Goal: Task Accomplishment & Management: Manage account settings

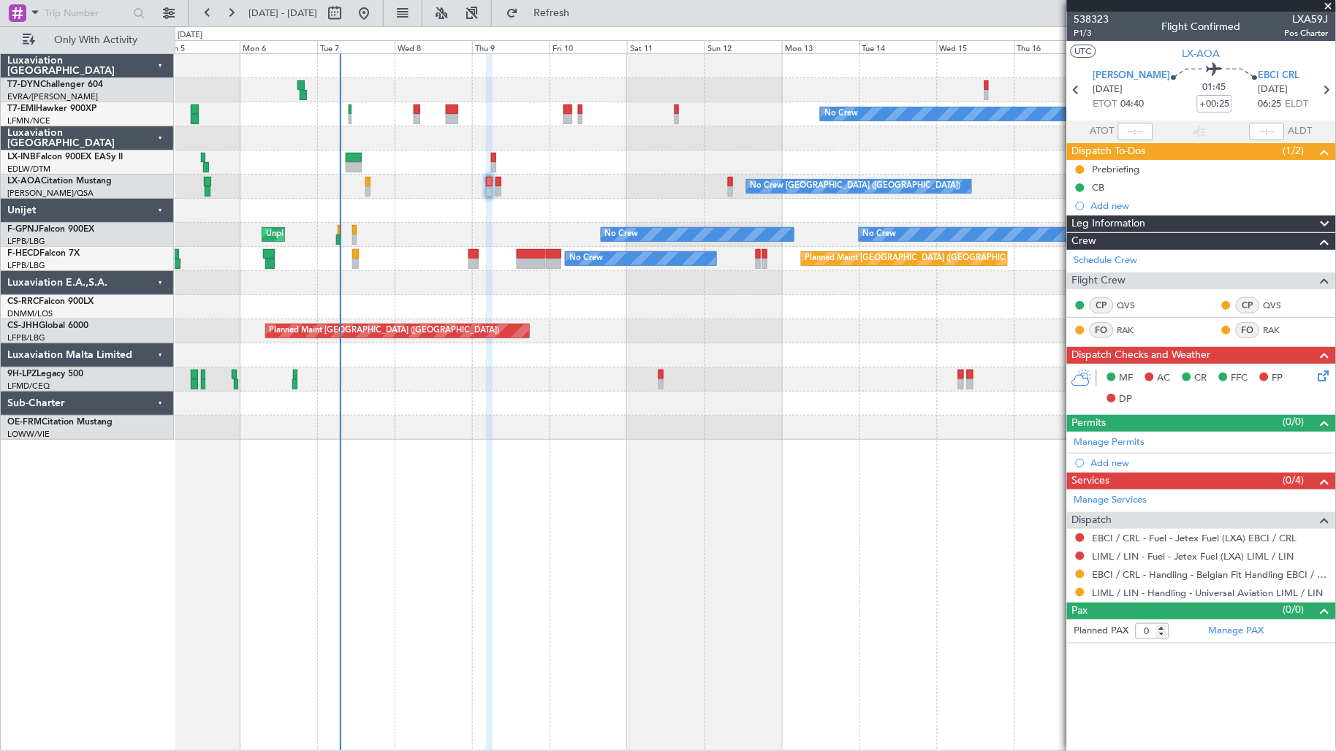
click at [311, 168] on div "Planned Maint [GEOGRAPHIC_DATA]" at bounding box center [755, 163] width 1161 height 24
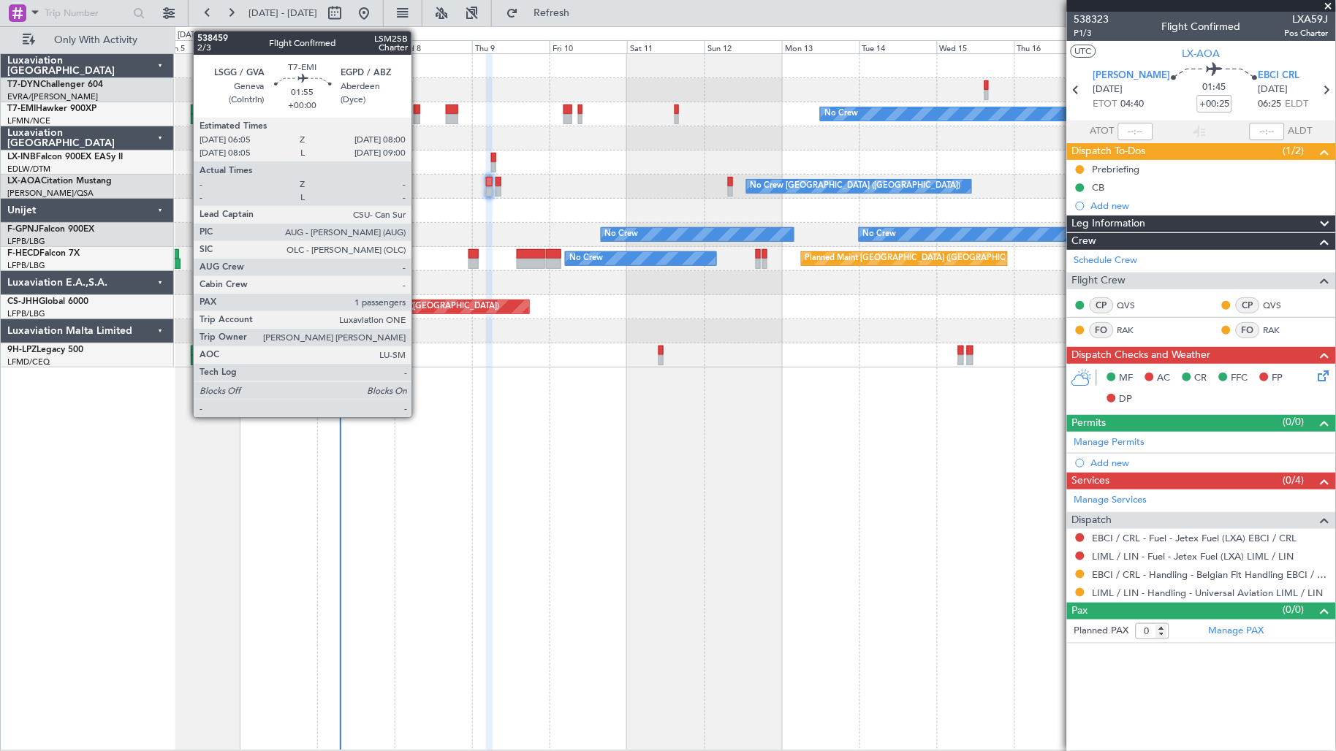
click at [419, 118] on div at bounding box center [417, 119] width 7 height 10
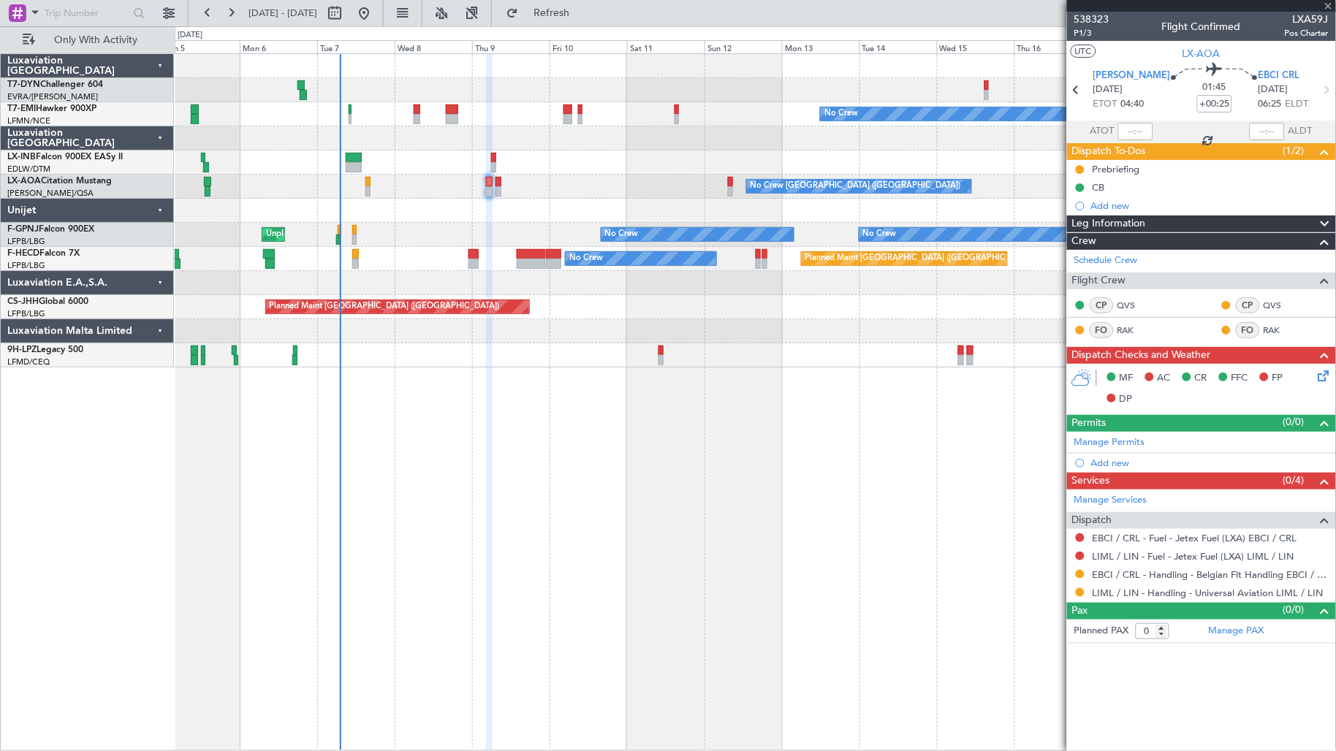
type input "1"
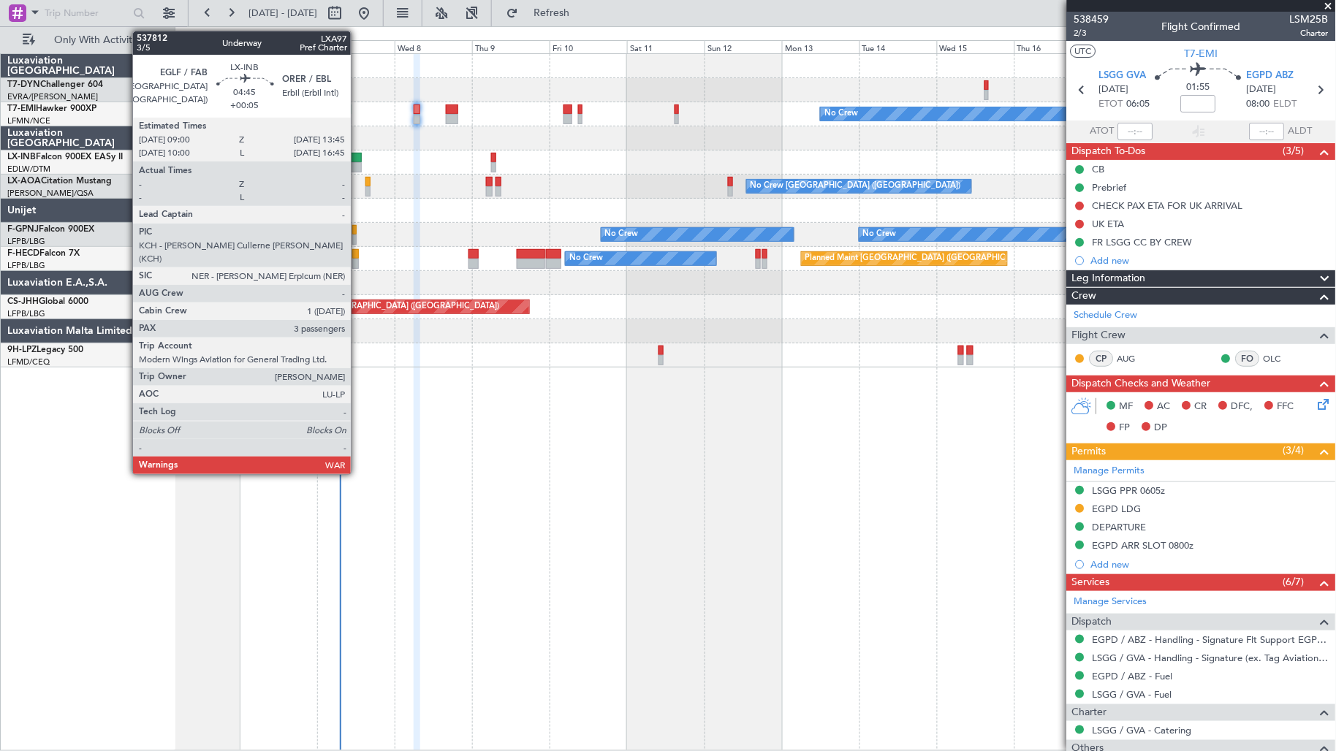
click at [358, 165] on div at bounding box center [353, 167] width 15 height 10
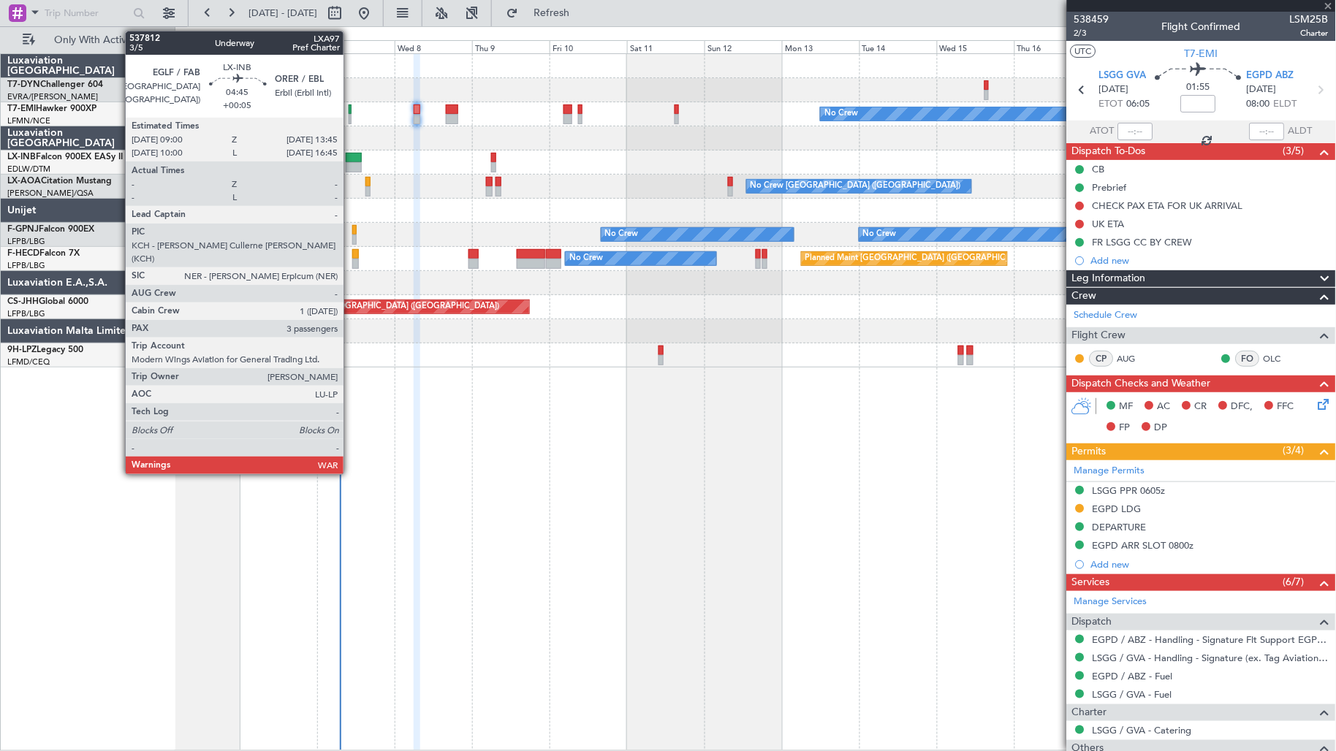
type input "+00:05"
type input "3"
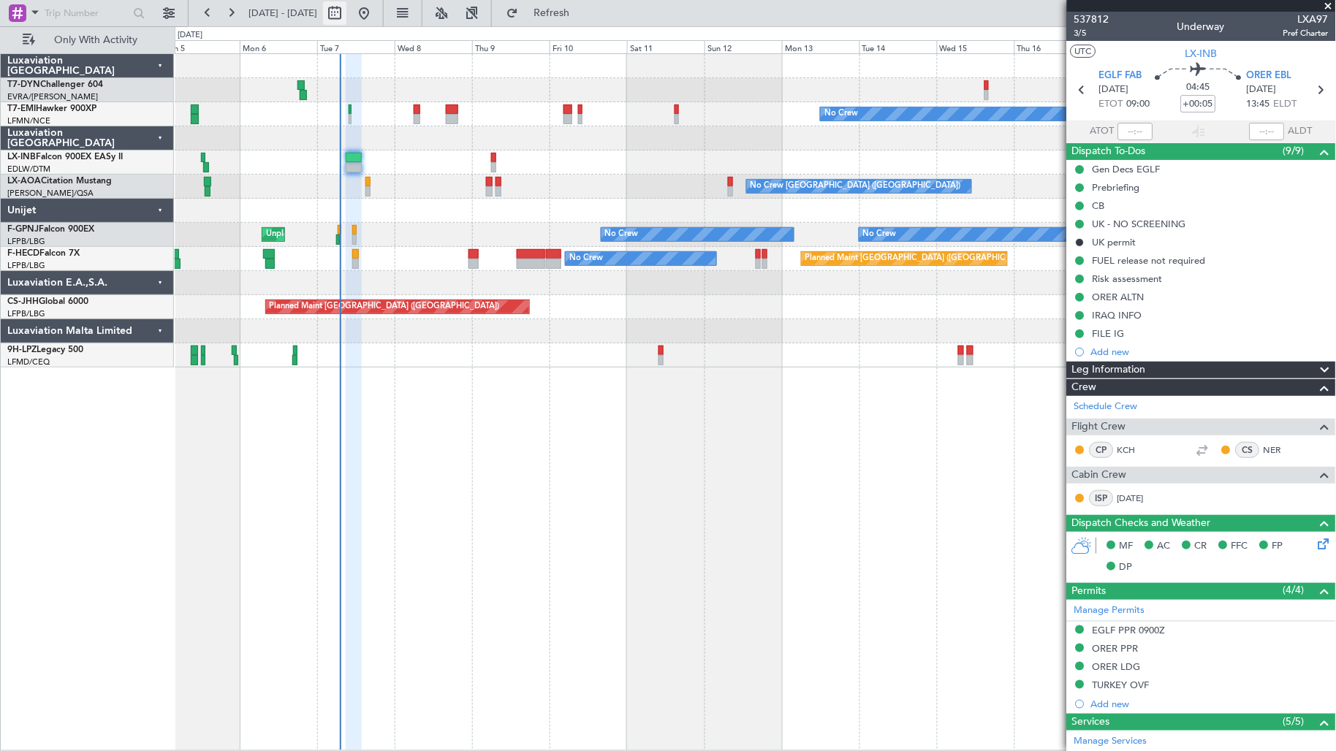
click at [346, 15] on button at bounding box center [334, 12] width 23 height 23
select select "10"
select select "2025"
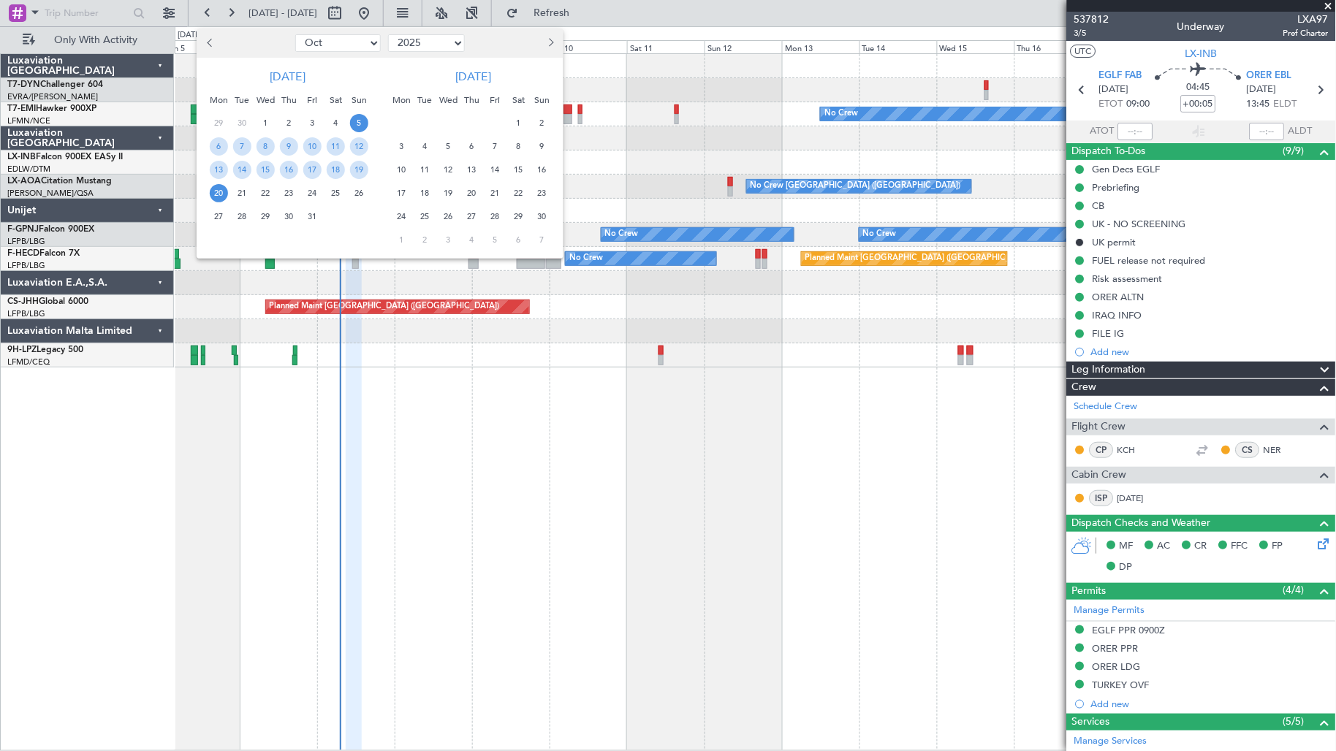
click at [468, 148] on span "6" at bounding box center [472, 146] width 18 height 18
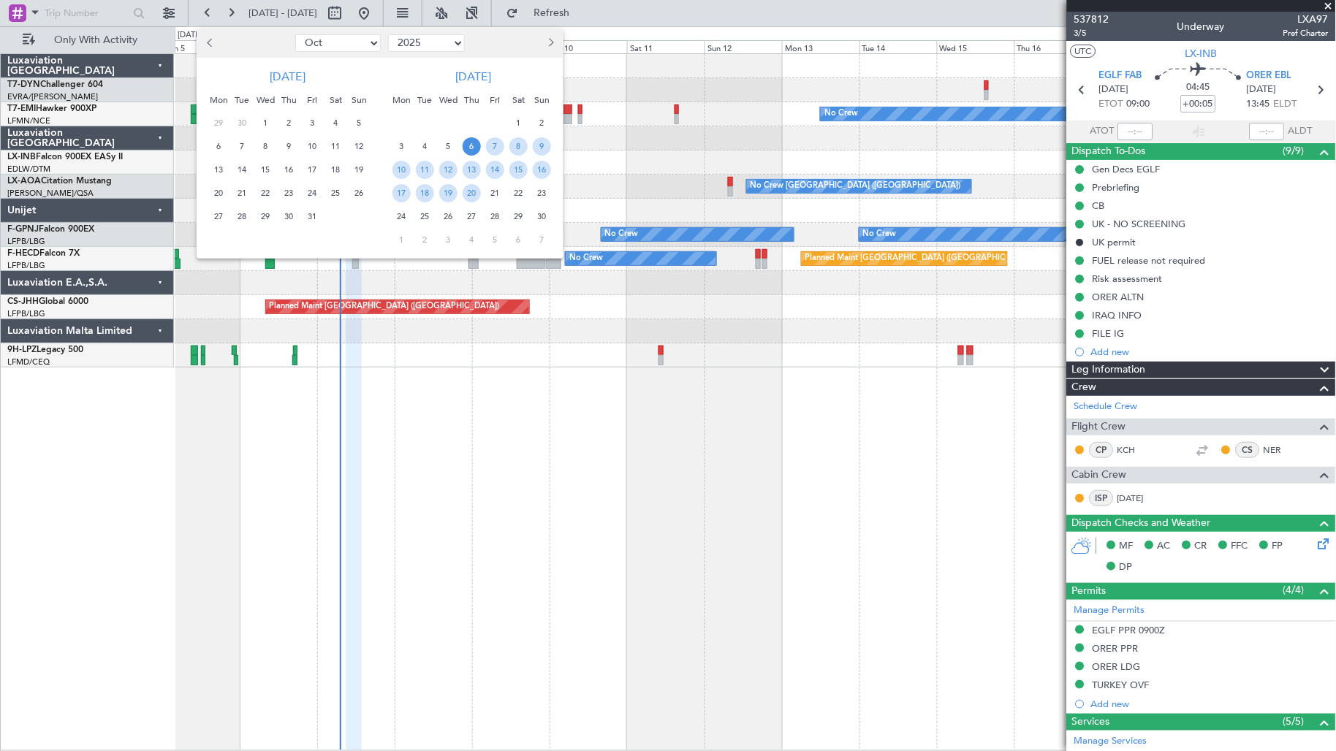
click at [468, 148] on span "6" at bounding box center [472, 146] width 18 height 18
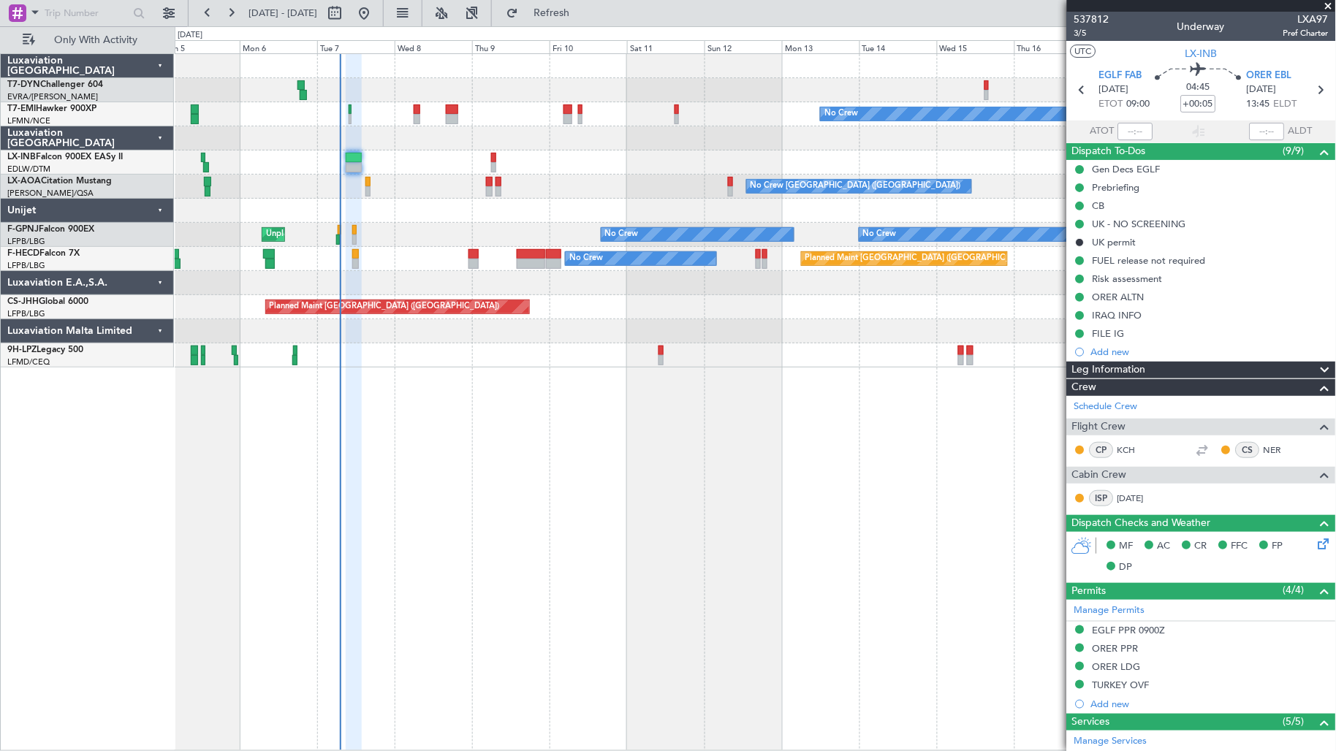
select select "11"
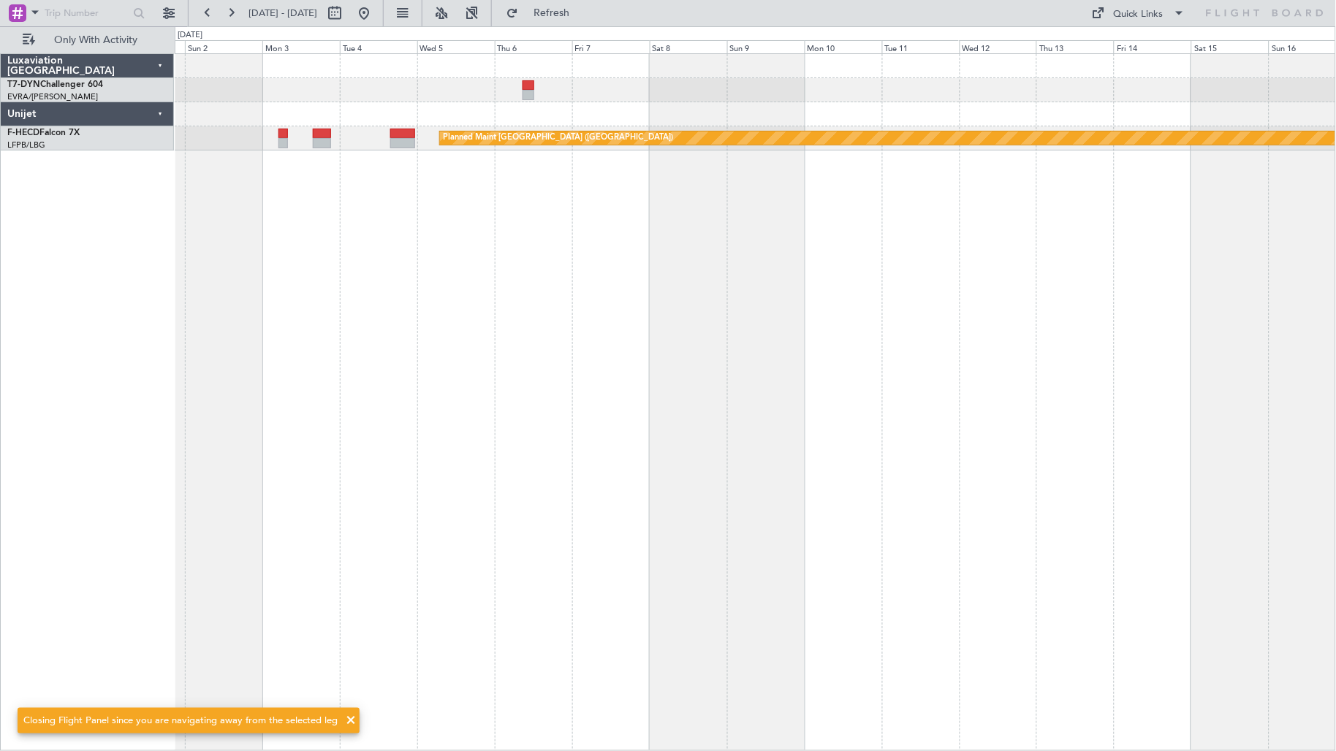
click at [537, 198] on div "Planned Maint [GEOGRAPHIC_DATA] ([GEOGRAPHIC_DATA]) Planned Maint [GEOGRAPHIC_D…" at bounding box center [756, 402] width 1162 height 698
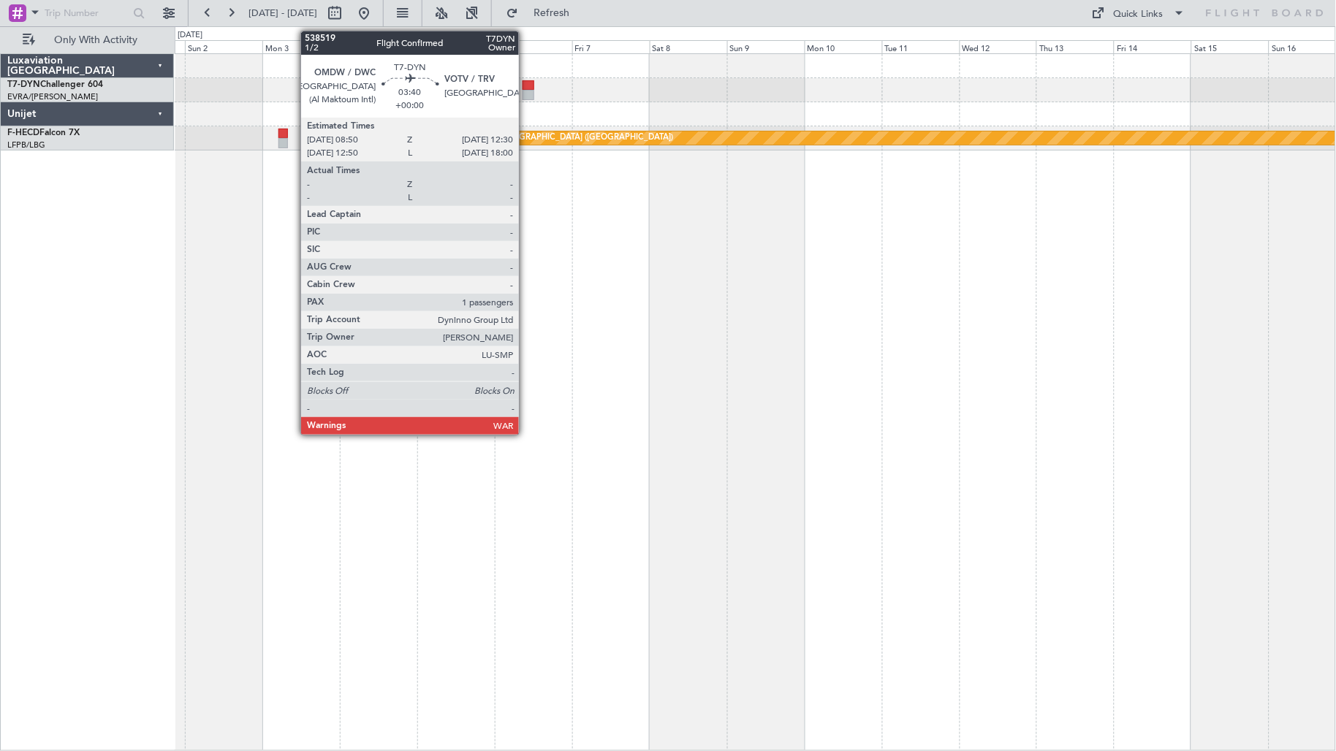
click at [526, 92] on div at bounding box center [529, 95] width 12 height 10
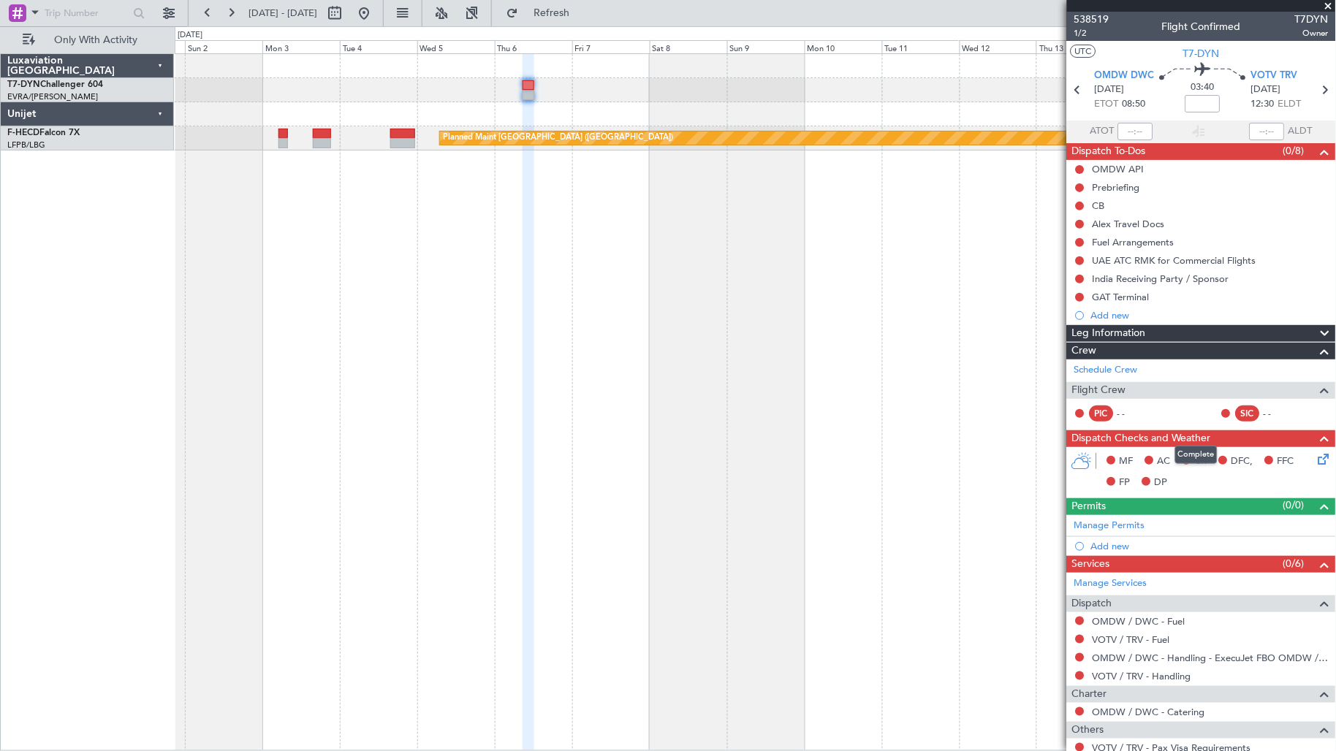
scroll to position [79, 0]
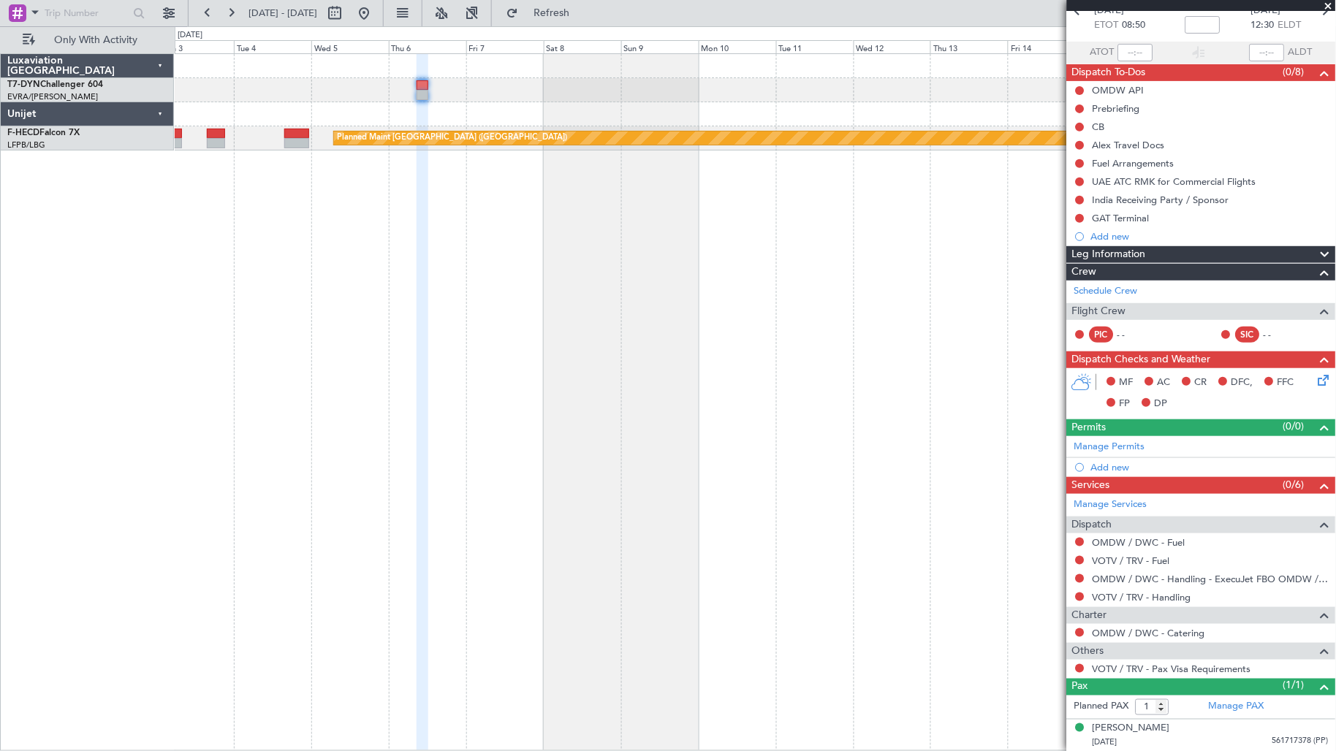
click at [851, 374] on div "Planned Maint Riga (Riga Intl) Planned Maint [GEOGRAPHIC_DATA] ([GEOGRAPHIC_DAT…" at bounding box center [756, 402] width 1162 height 698
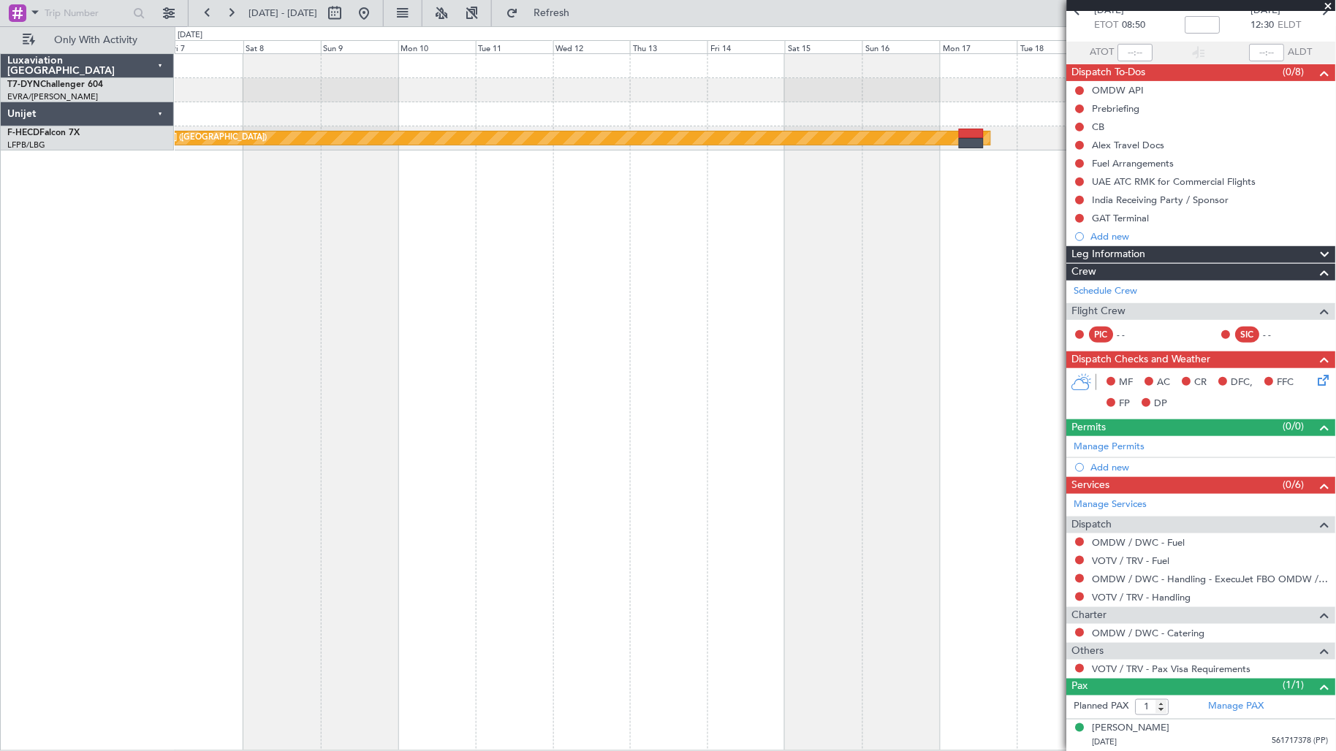
click at [333, 94] on div "Planned Maint Riga (Riga Intl)" at bounding box center [755, 90] width 1161 height 24
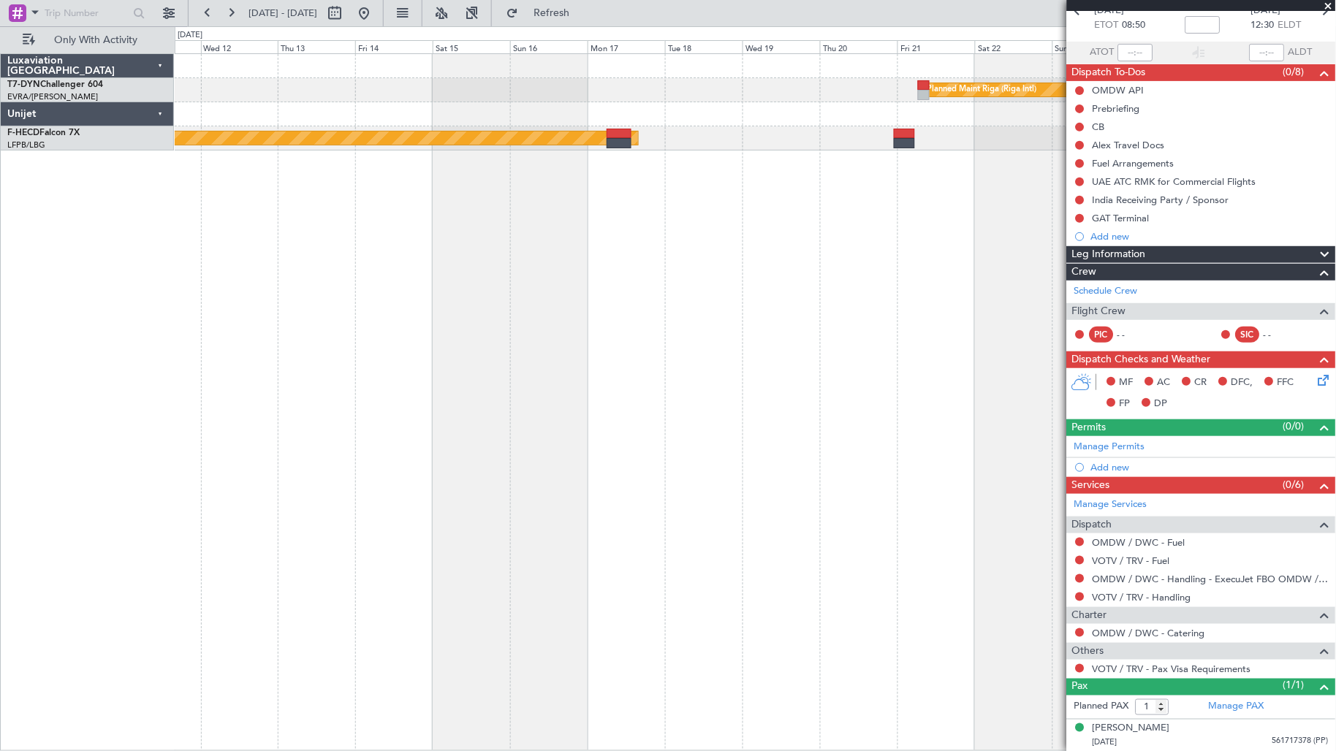
click at [304, 103] on div "Planned Maint Riga (Riga Intl) Planned Maint [GEOGRAPHIC_DATA] ([GEOGRAPHIC_DAT…" at bounding box center [755, 102] width 1161 height 96
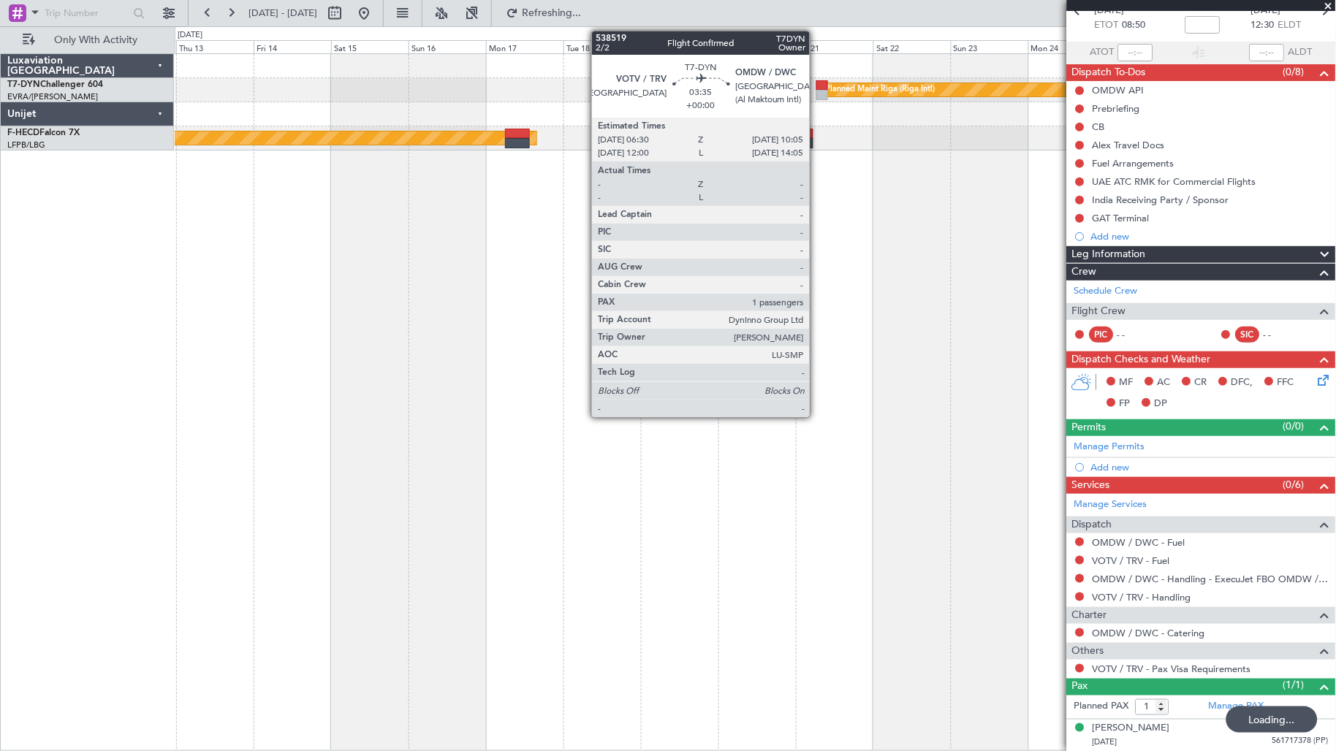
click at [817, 90] on div at bounding box center [822, 95] width 12 height 10
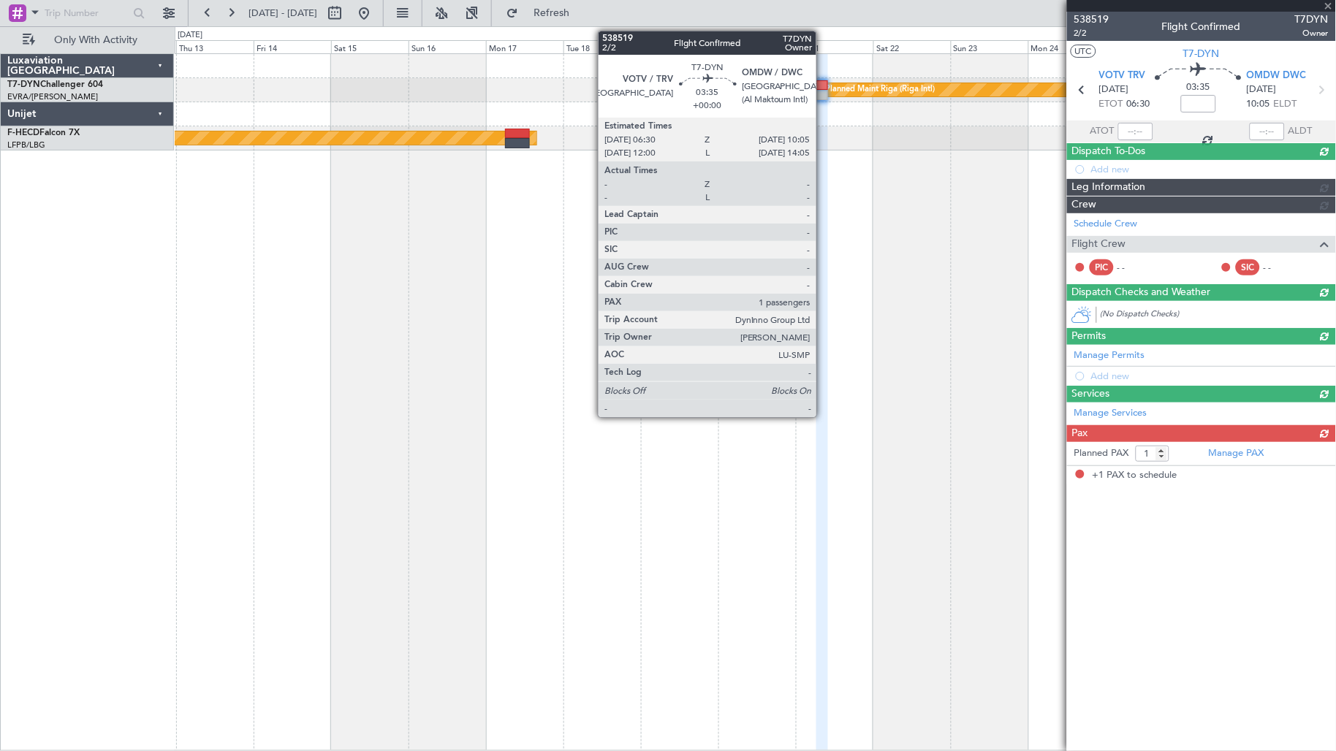
scroll to position [0, 0]
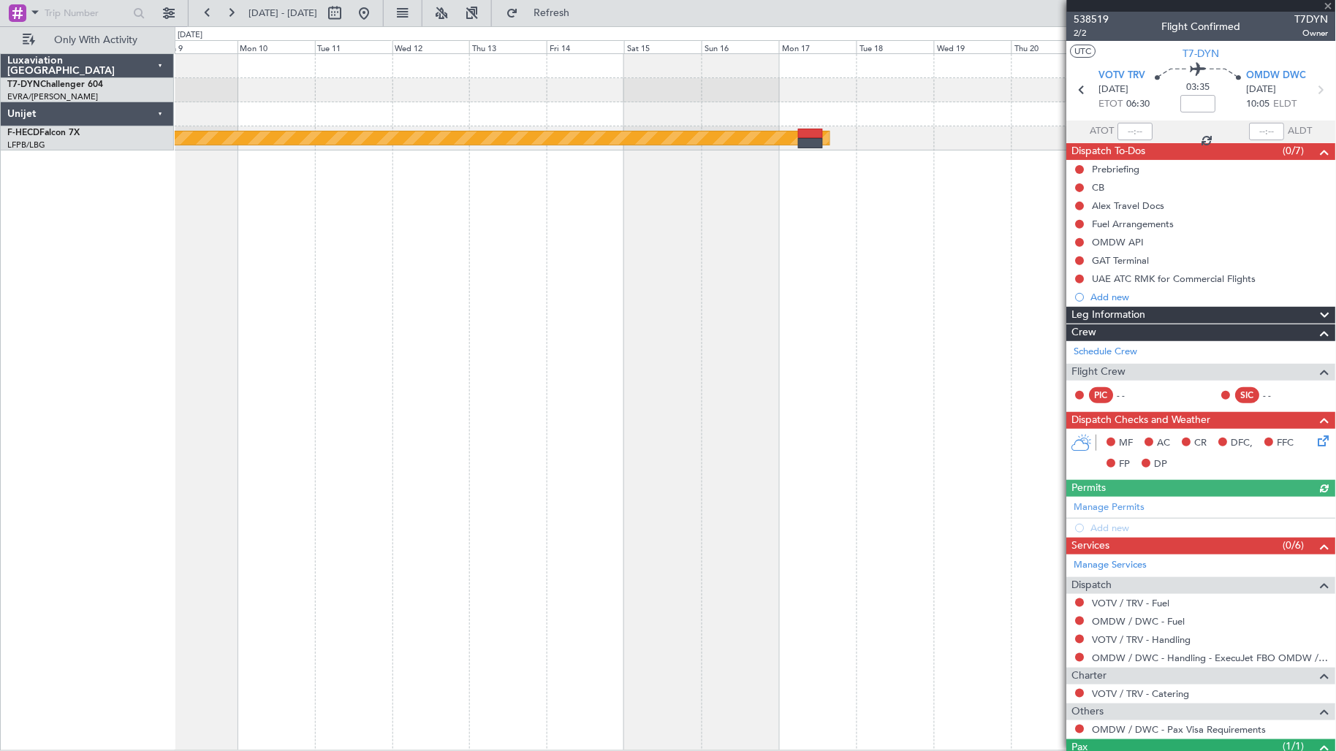
click at [915, 103] on div "Planned Maint Riga (Riga Intl) Planned Maint [GEOGRAPHIC_DATA] ([GEOGRAPHIC_DAT…" at bounding box center [755, 102] width 1161 height 96
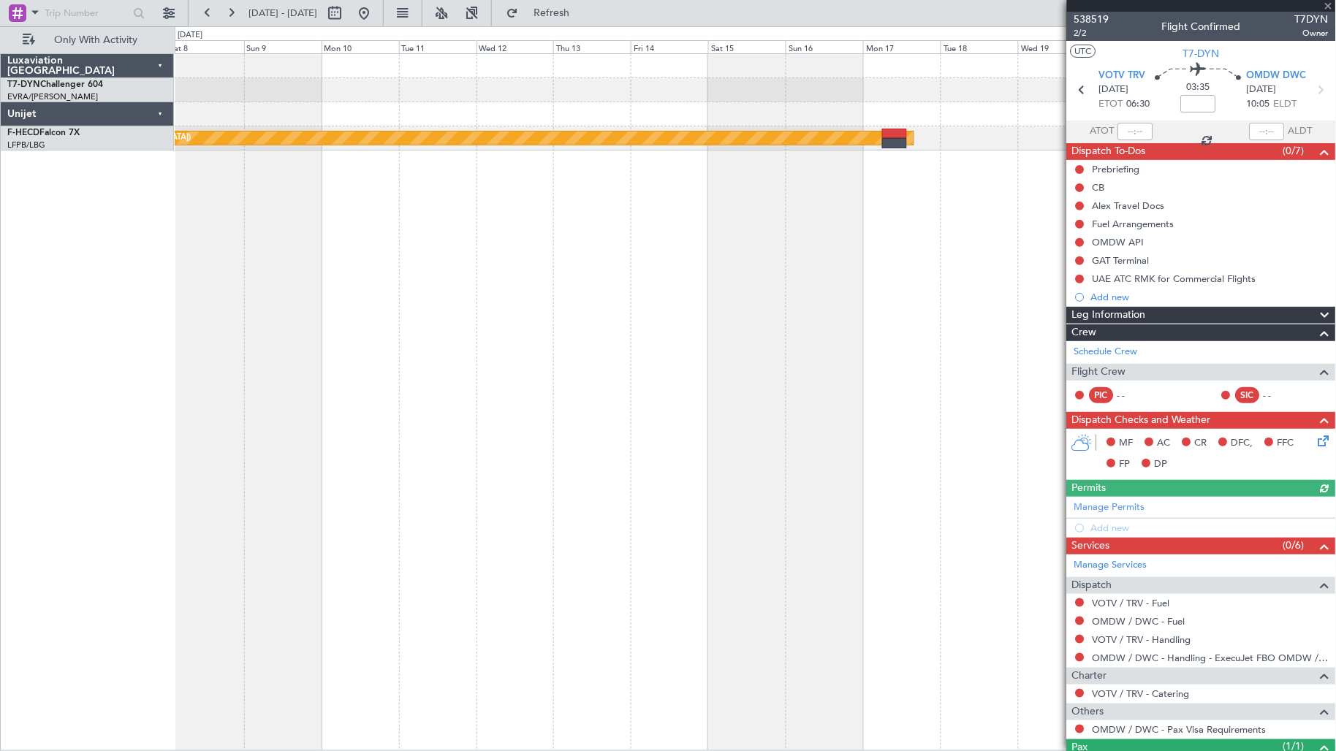
click at [594, 93] on div "Planned Maint Riga (Riga Intl)" at bounding box center [755, 90] width 1161 height 24
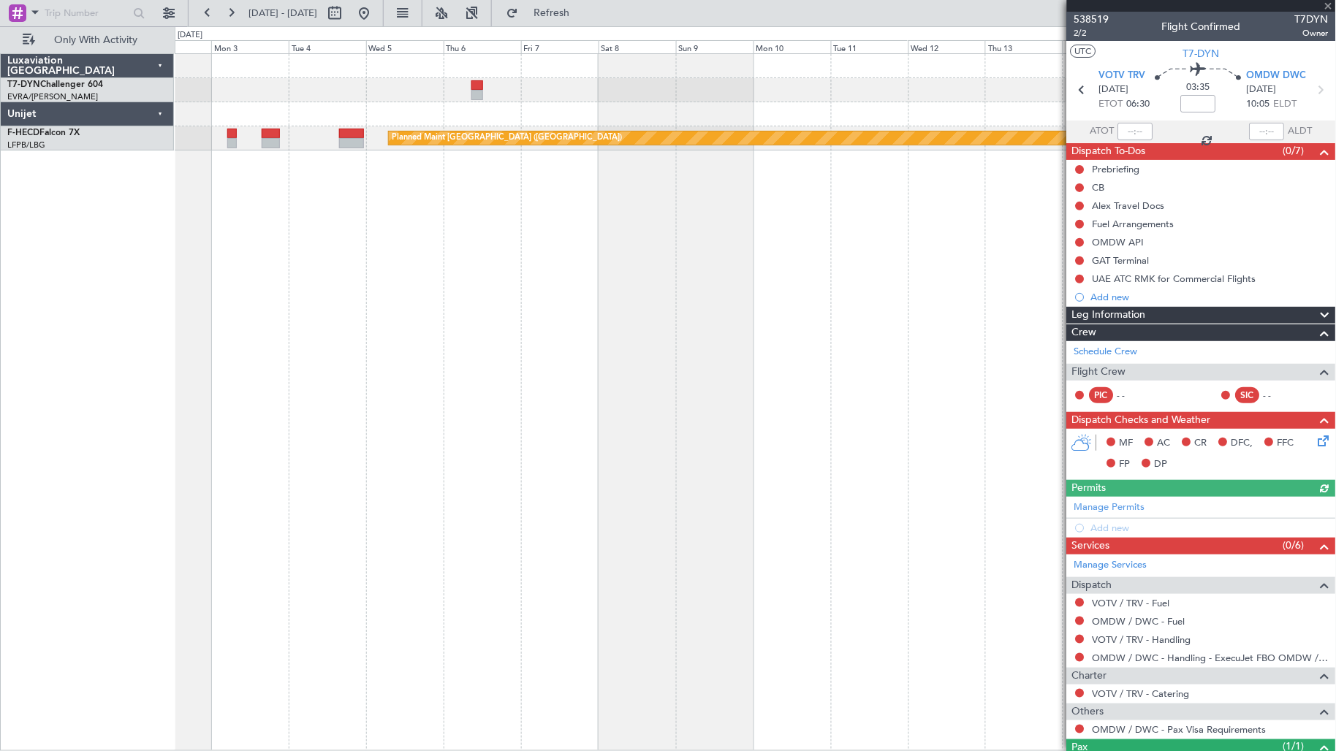
click at [622, 101] on div at bounding box center [755, 90] width 1161 height 24
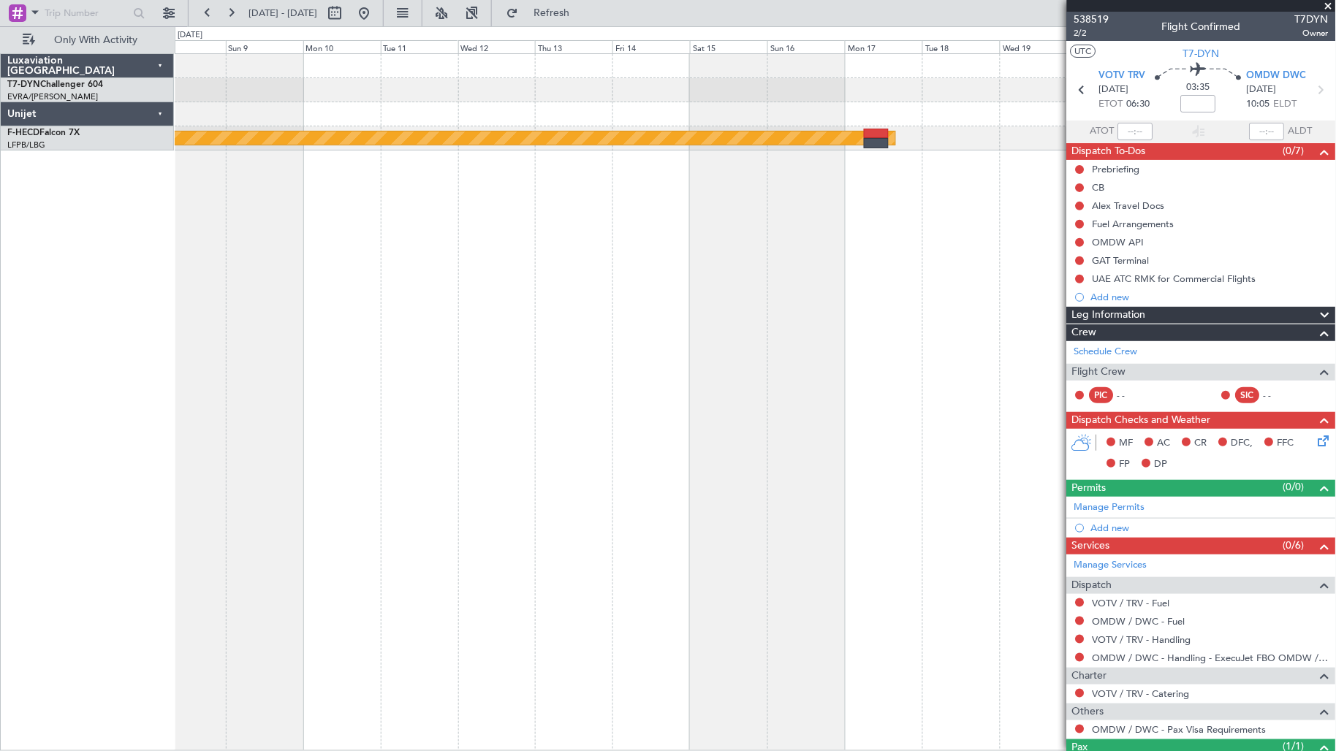
click at [376, 118] on div at bounding box center [755, 114] width 1161 height 24
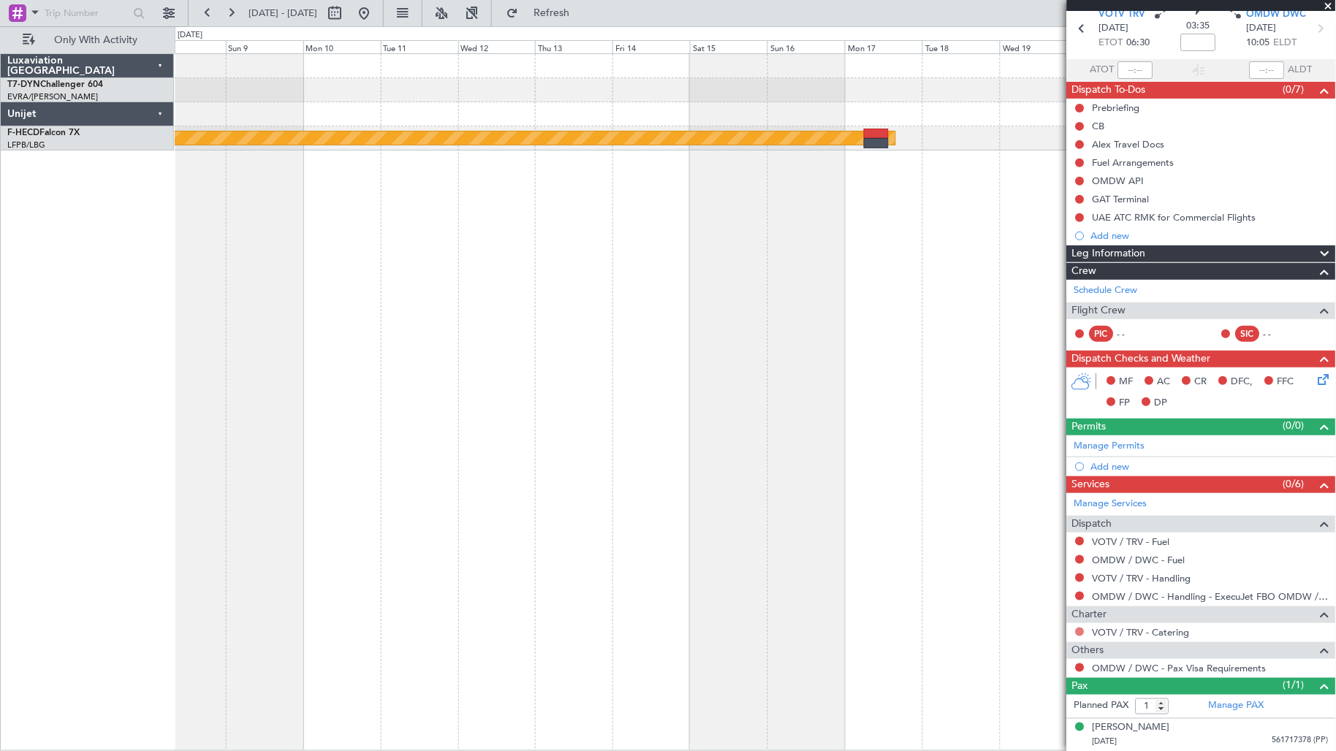
click at [1083, 632] on button at bounding box center [1080, 632] width 9 height 9
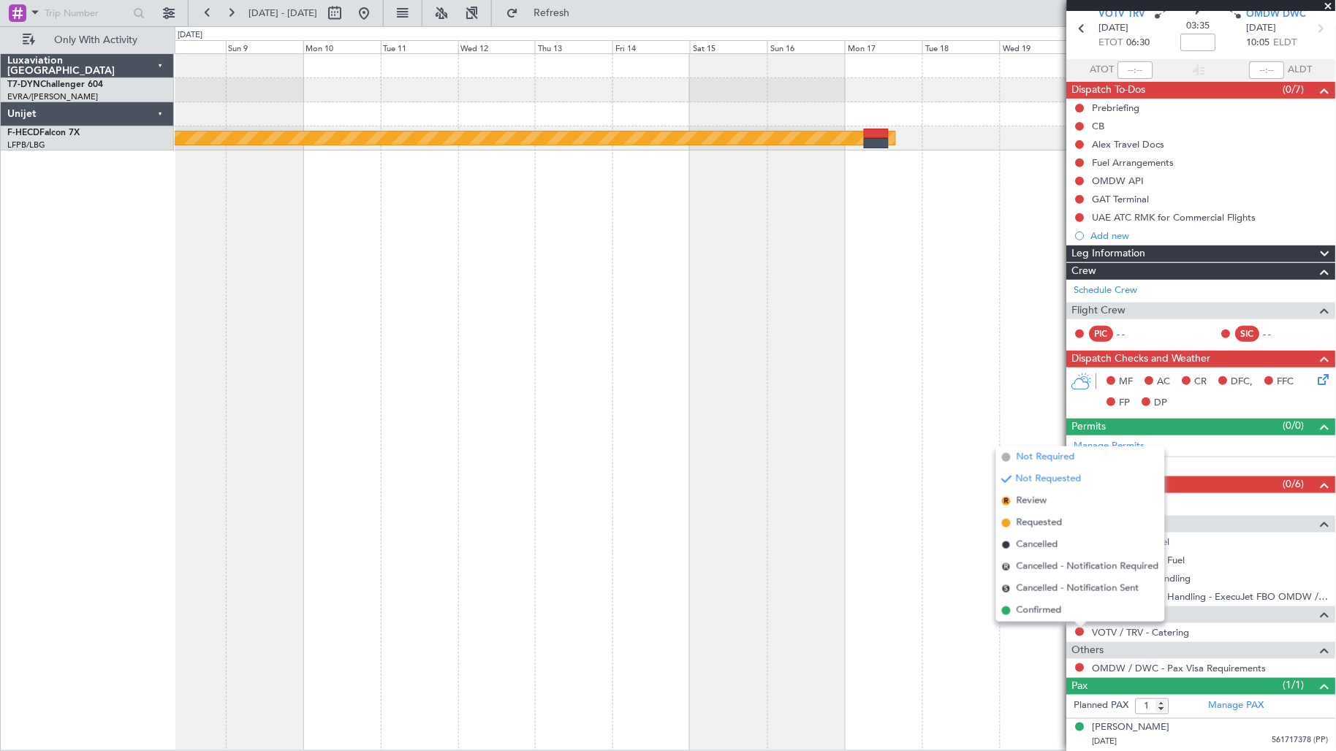
click at [1049, 457] on span "Not Required" at bounding box center [1046, 457] width 58 height 15
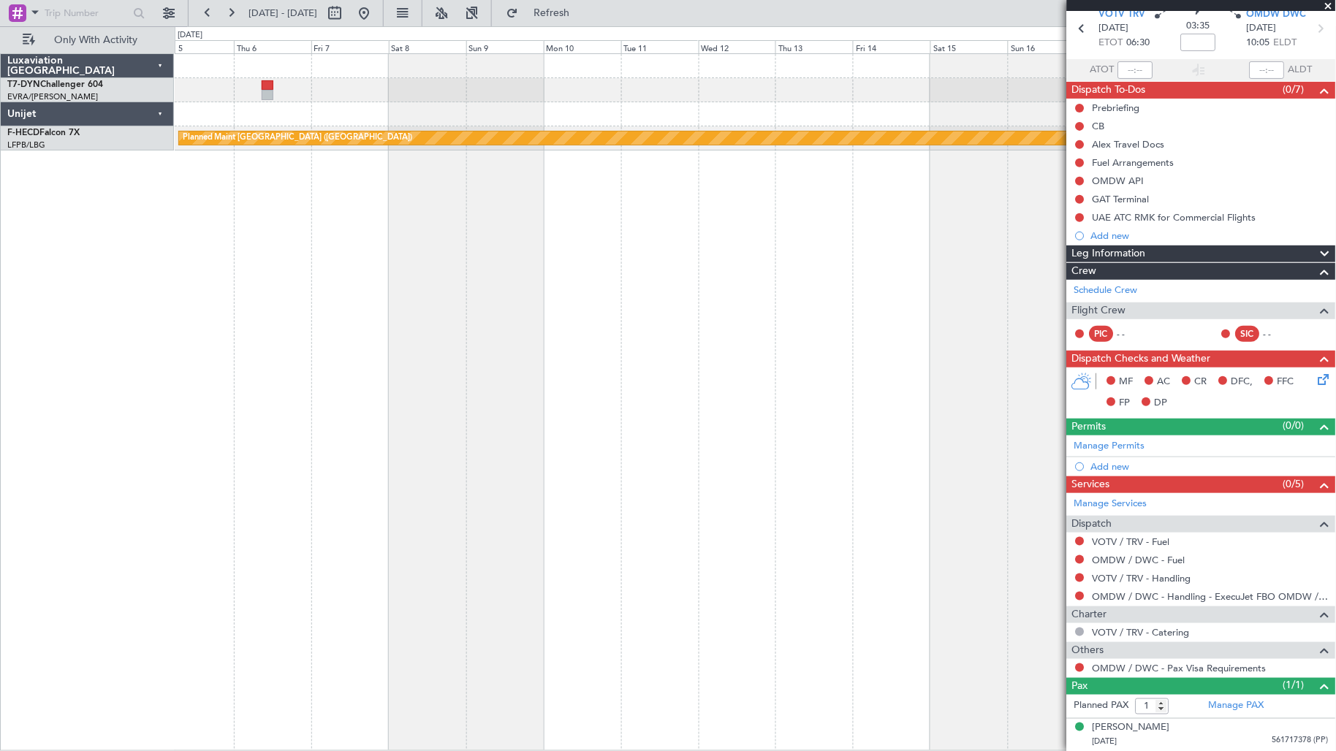
click at [1016, 336] on div "Planned Maint Riga (Riga Intl) Planned Maint [GEOGRAPHIC_DATA] ([GEOGRAPHIC_DAT…" at bounding box center [756, 402] width 1162 height 698
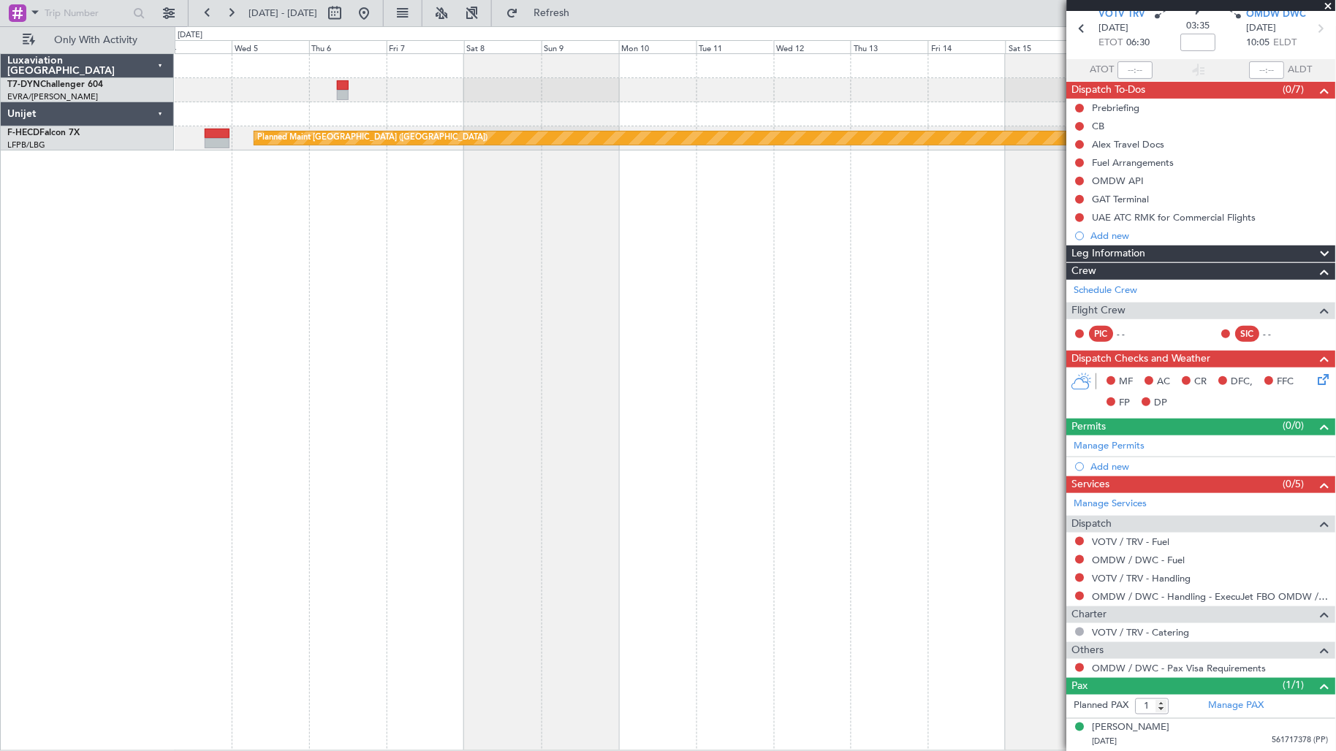
click at [485, 240] on div "Planned Maint Riga (Riga Intl) Planned Maint [GEOGRAPHIC_DATA] ([GEOGRAPHIC_DAT…" at bounding box center [756, 402] width 1162 height 698
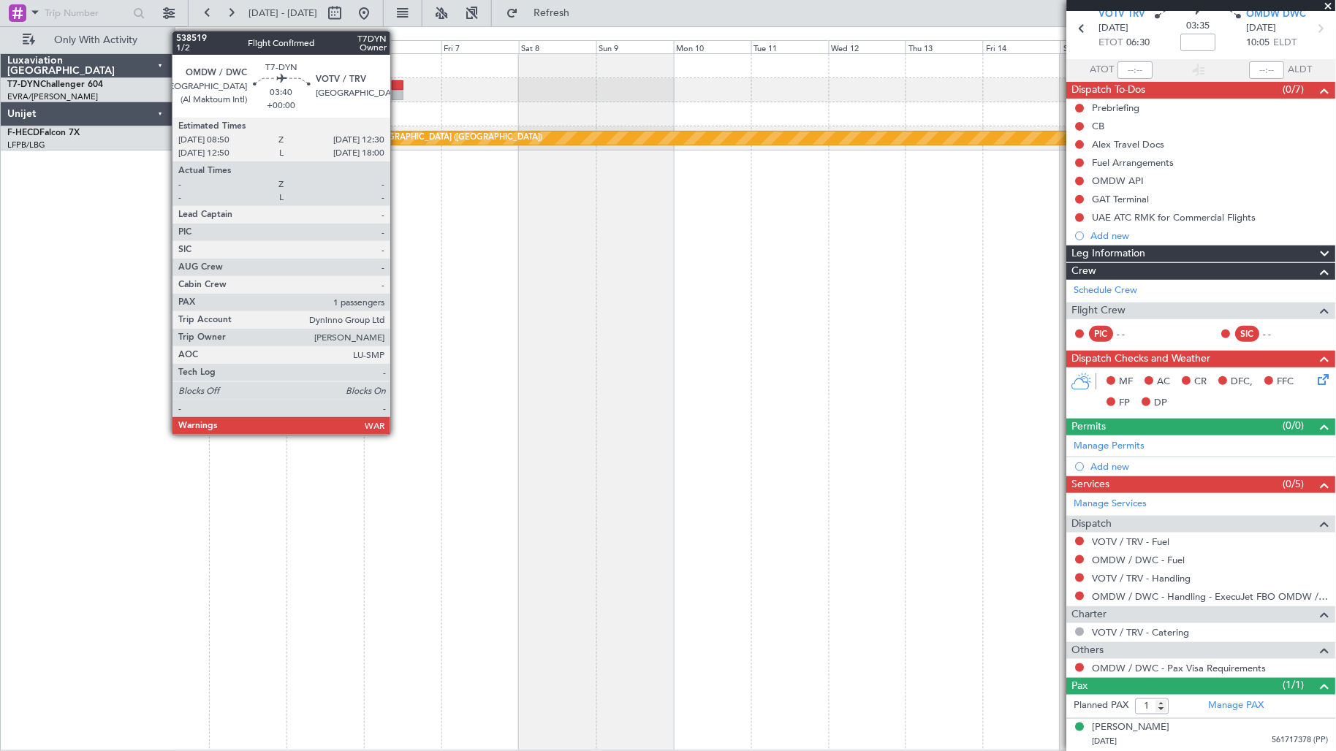
click at [398, 92] on div at bounding box center [398, 95] width 12 height 10
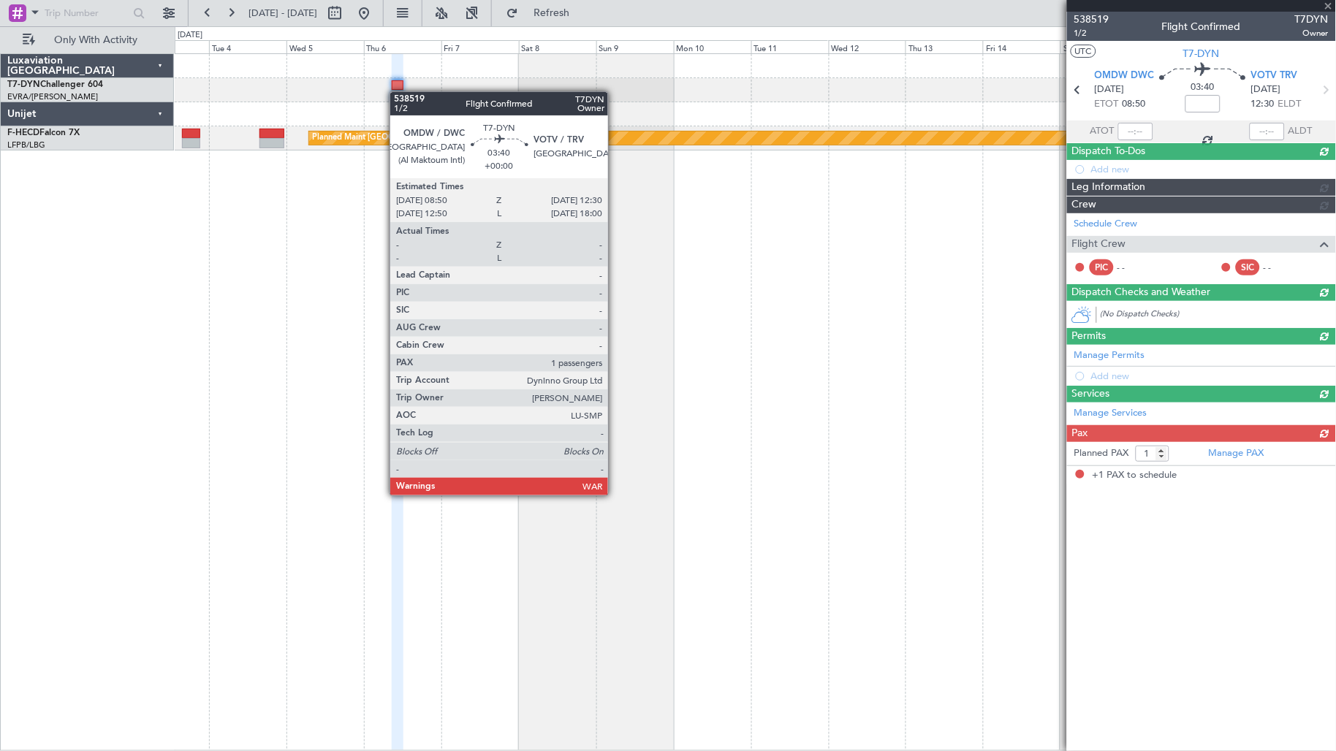
scroll to position [0, 0]
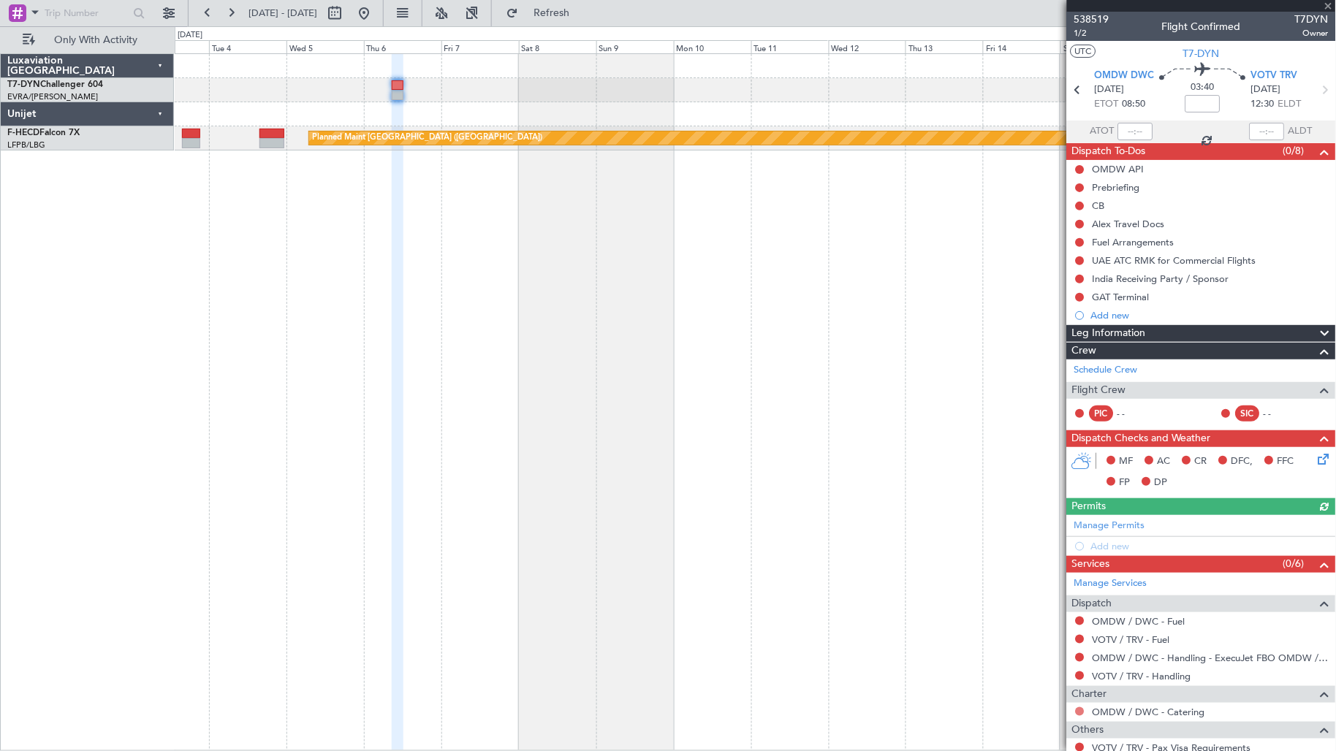
click at [1082, 714] on button at bounding box center [1080, 711] width 9 height 9
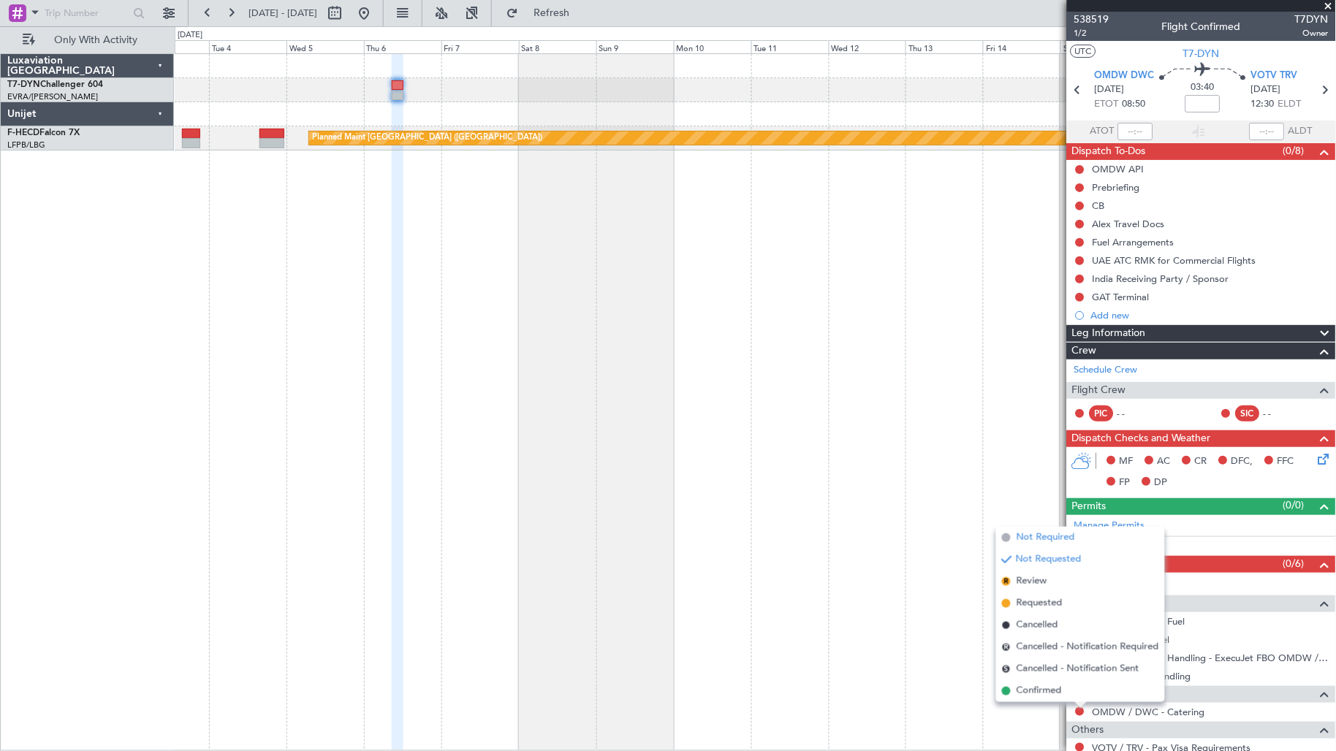
click at [1032, 539] on span "Not Required" at bounding box center [1046, 538] width 58 height 15
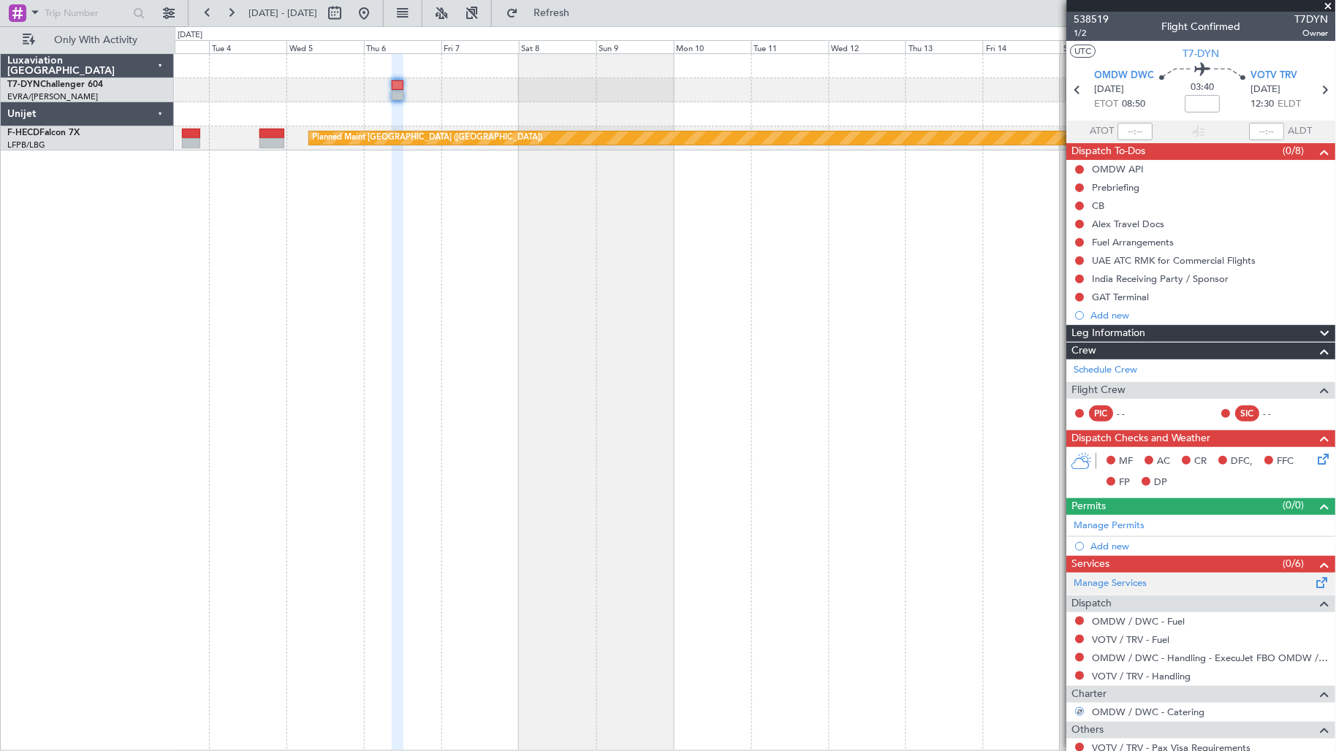
scroll to position [79, 0]
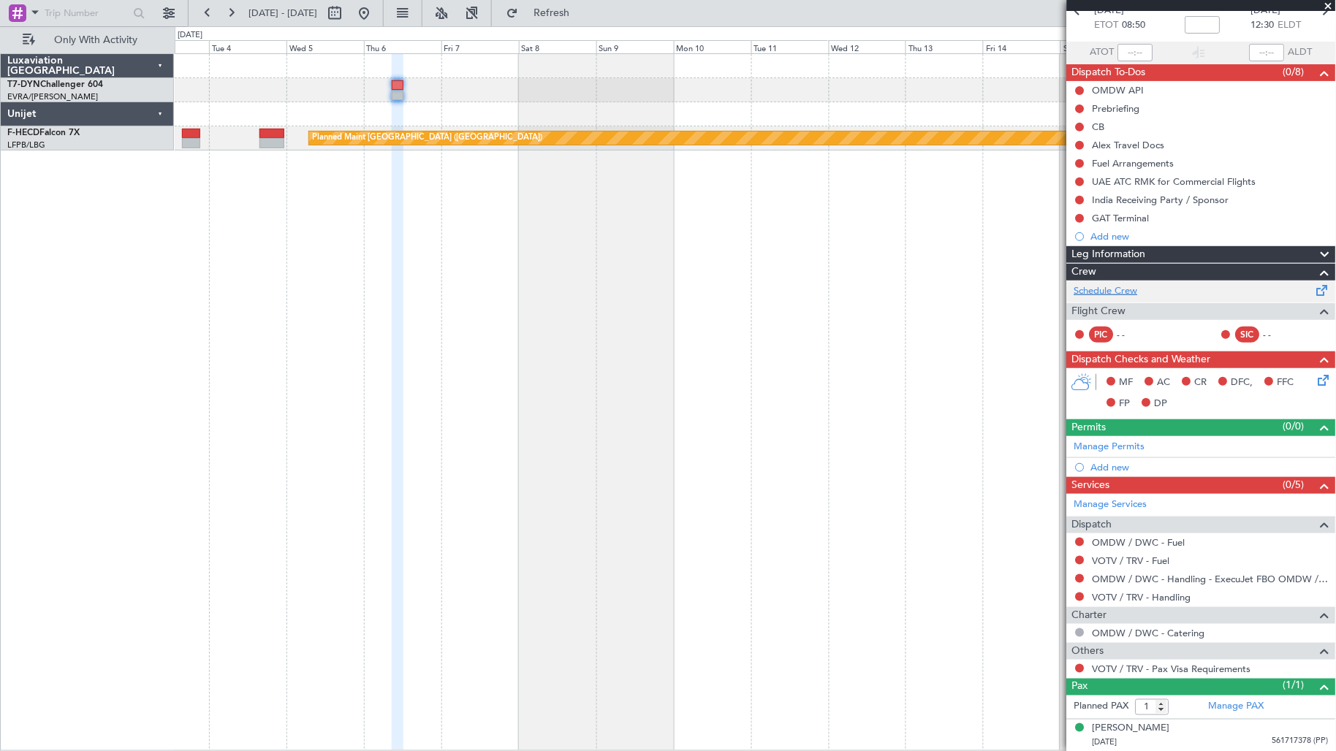
click at [1107, 293] on link "Schedule Crew" at bounding box center [1106, 291] width 64 height 15
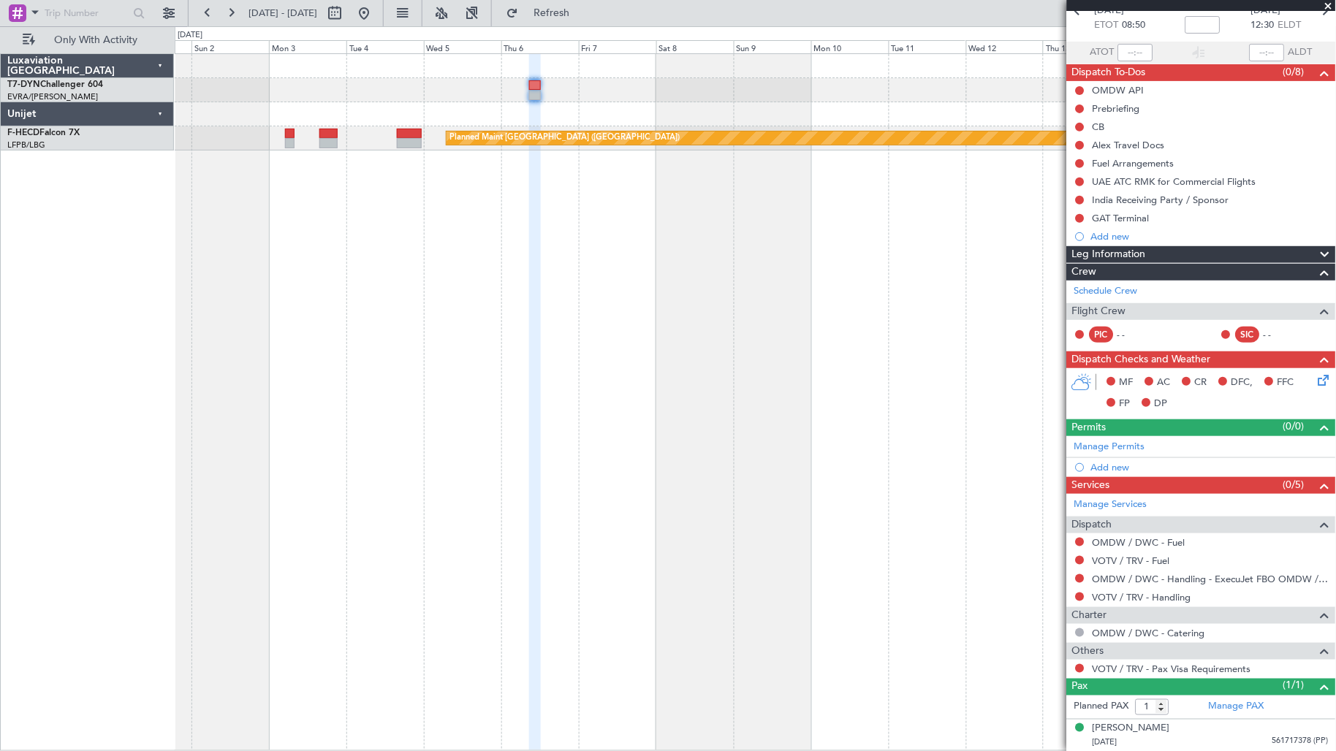
click at [699, 314] on div "Planned Maint [GEOGRAPHIC_DATA] ([GEOGRAPHIC_DATA]) Planned Maint [GEOGRAPHIC_D…" at bounding box center [756, 402] width 1162 height 698
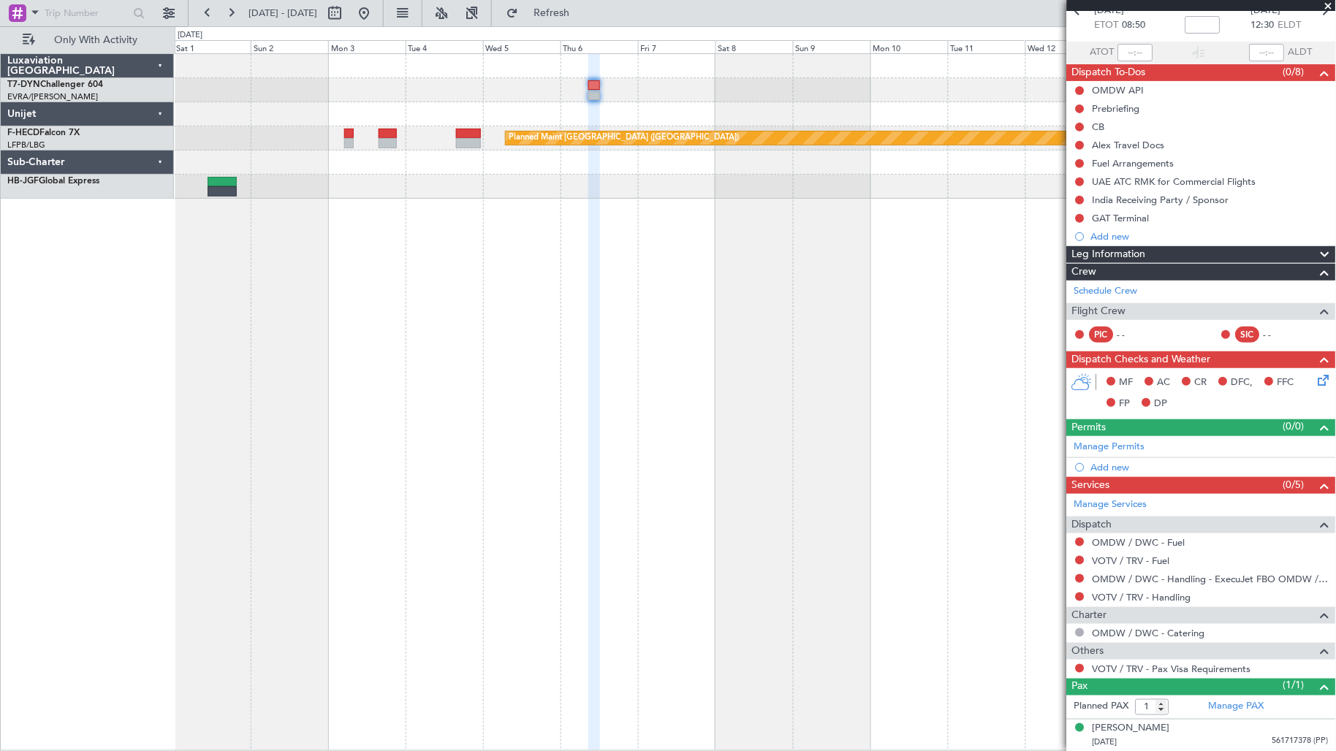
click at [490, 305] on div "Planned Maint [GEOGRAPHIC_DATA] ([GEOGRAPHIC_DATA]) Planned Maint [GEOGRAPHIC_D…" at bounding box center [756, 402] width 1162 height 698
click at [1241, 707] on link "Manage PAX" at bounding box center [1237, 707] width 56 height 15
click at [1239, 712] on link "Manage PAX" at bounding box center [1237, 707] width 56 height 15
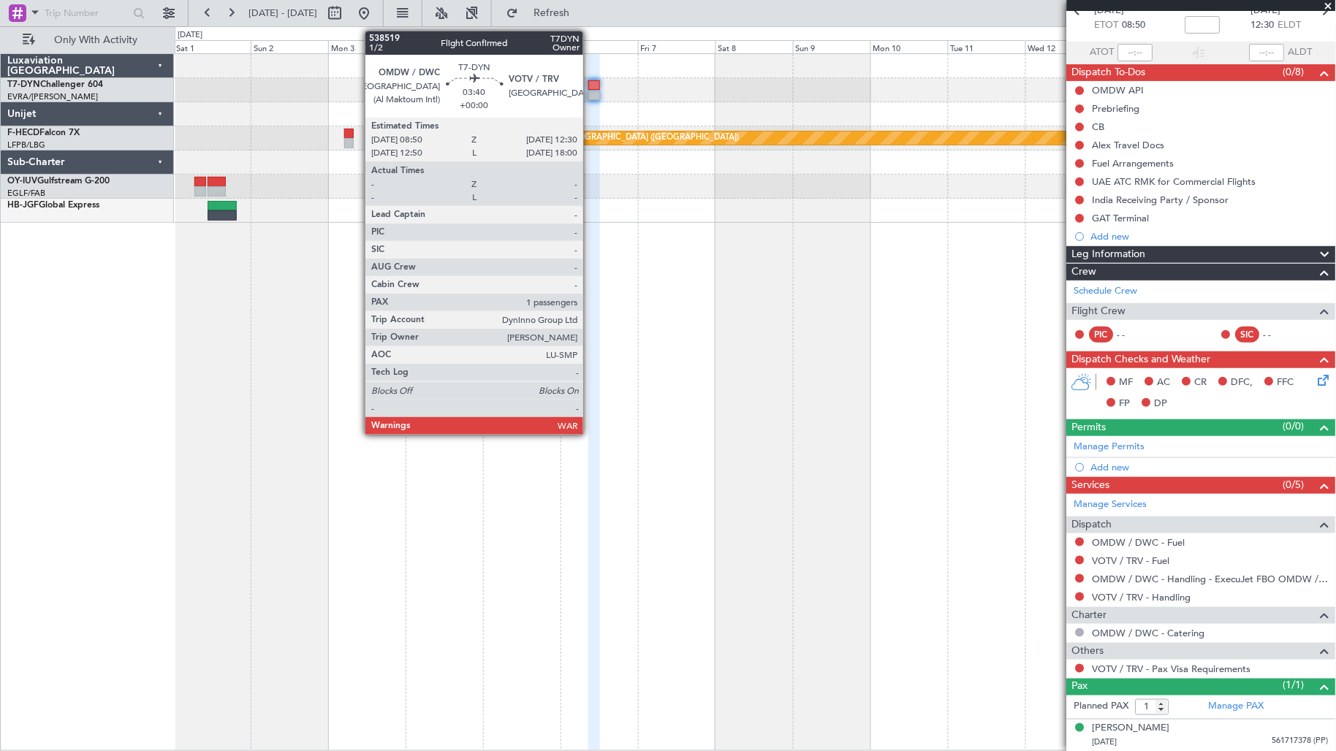
click at [590, 88] on div at bounding box center [594, 85] width 12 height 10
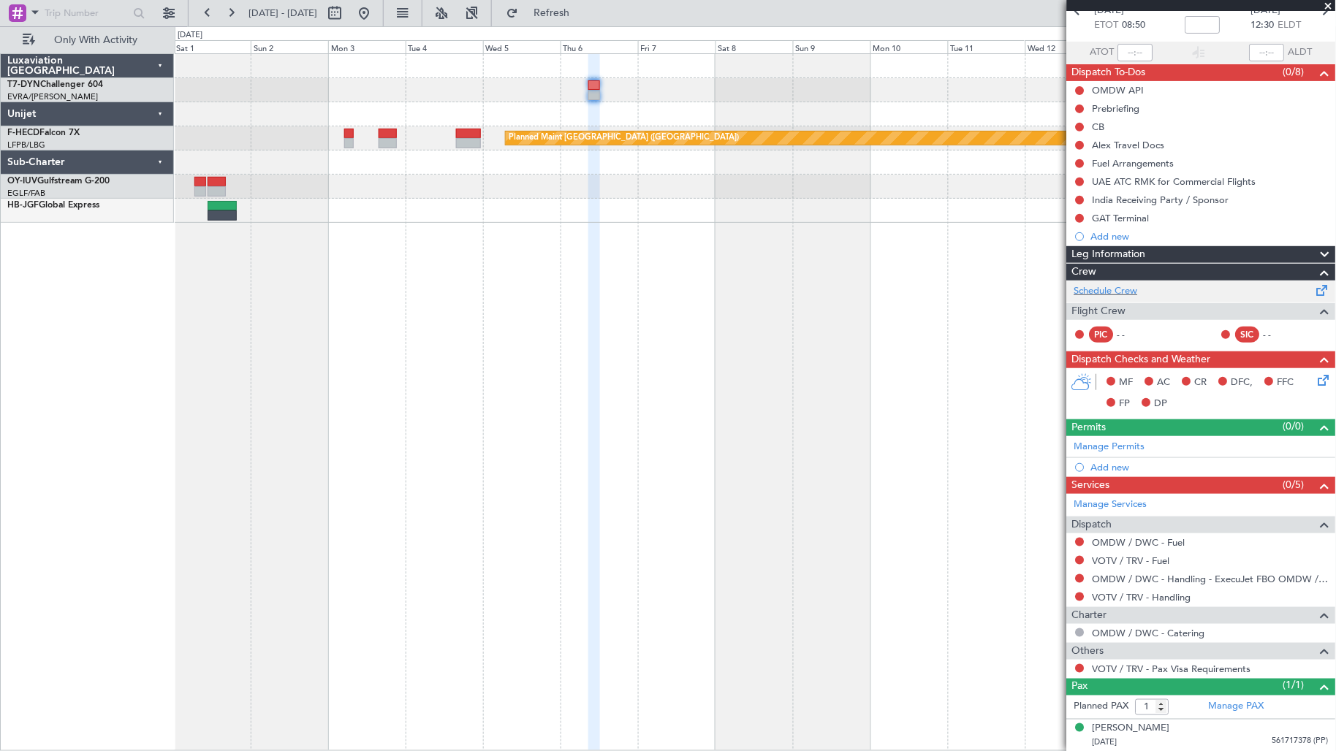
click at [1119, 282] on div "Schedule Crew" at bounding box center [1201, 292] width 269 height 22
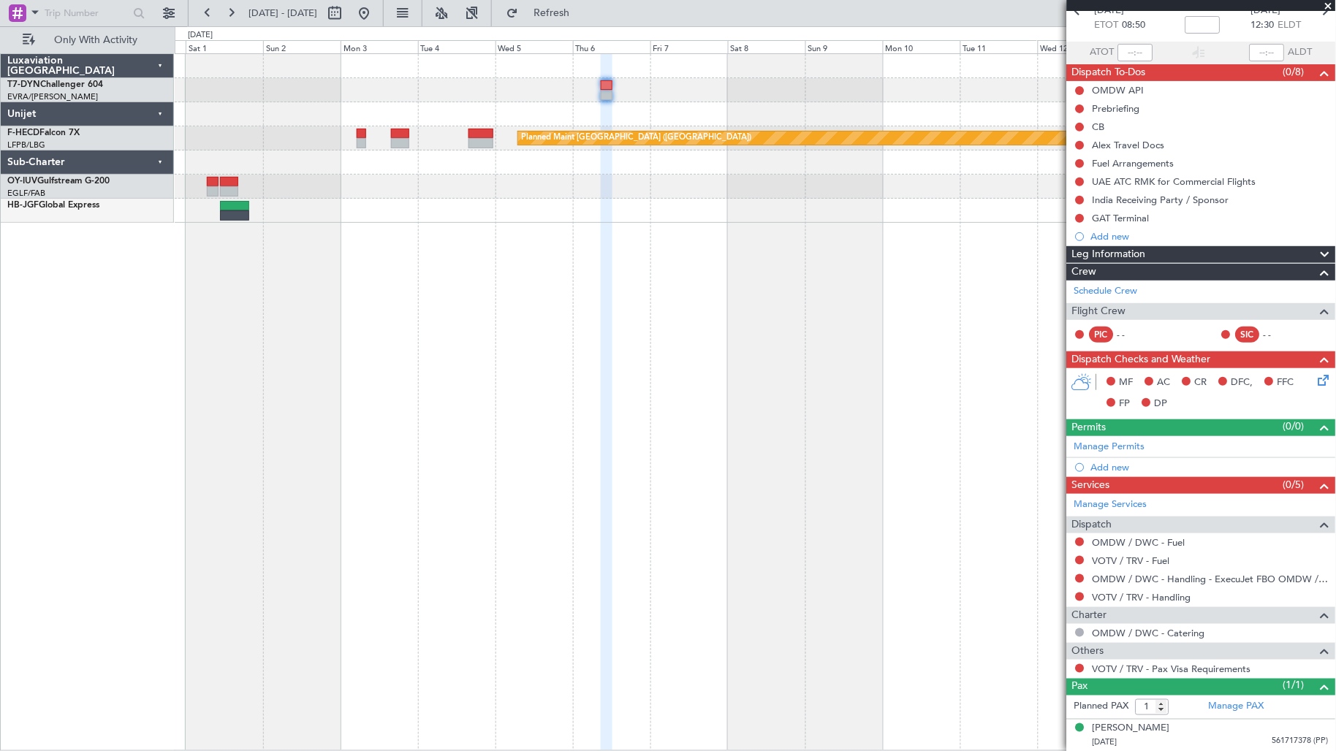
click at [756, 103] on div "Planned Maint [GEOGRAPHIC_DATA] ([GEOGRAPHIC_DATA]) Planned Maint [GEOGRAPHIC_D…" at bounding box center [755, 138] width 1161 height 169
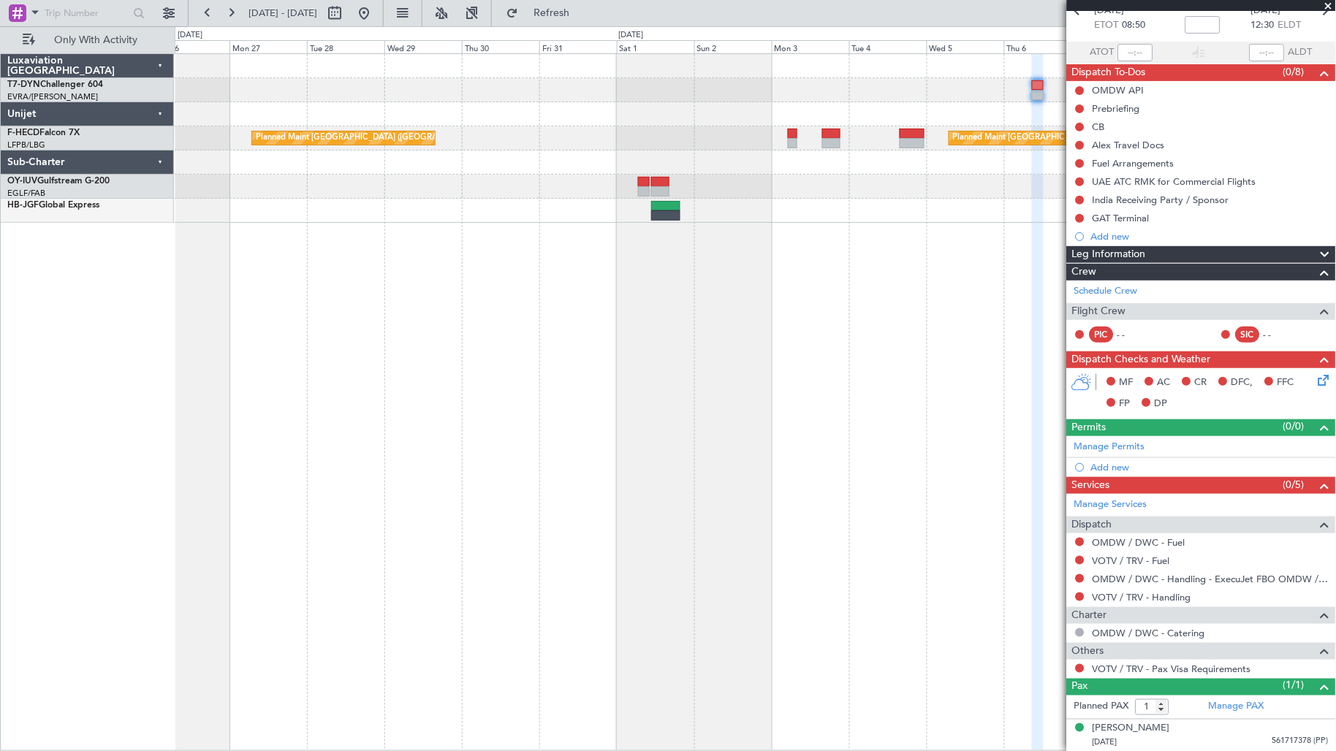
click at [734, 111] on div at bounding box center [755, 114] width 1161 height 24
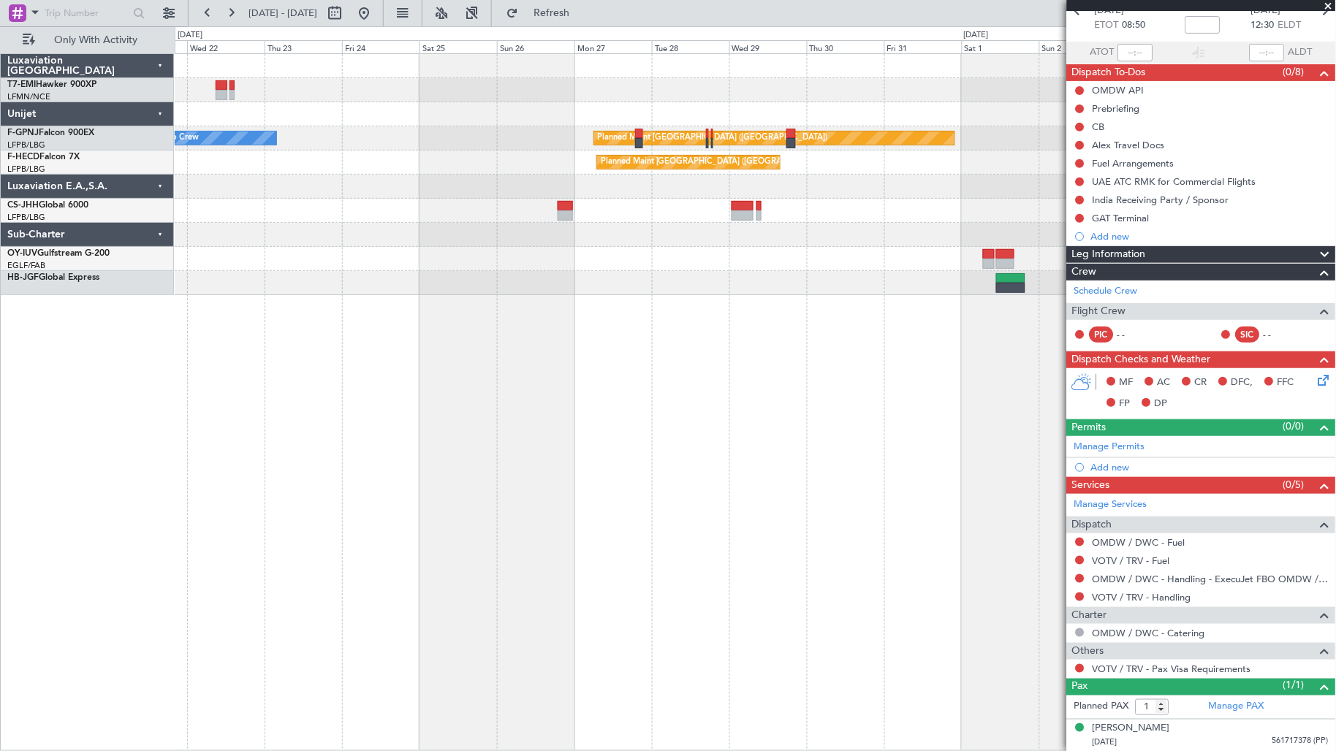
click at [490, 134] on div "No Crew Planned Maint [GEOGRAPHIC_DATA] ([GEOGRAPHIC_DATA]) No Crew No Crew Pla…" at bounding box center [755, 174] width 1161 height 241
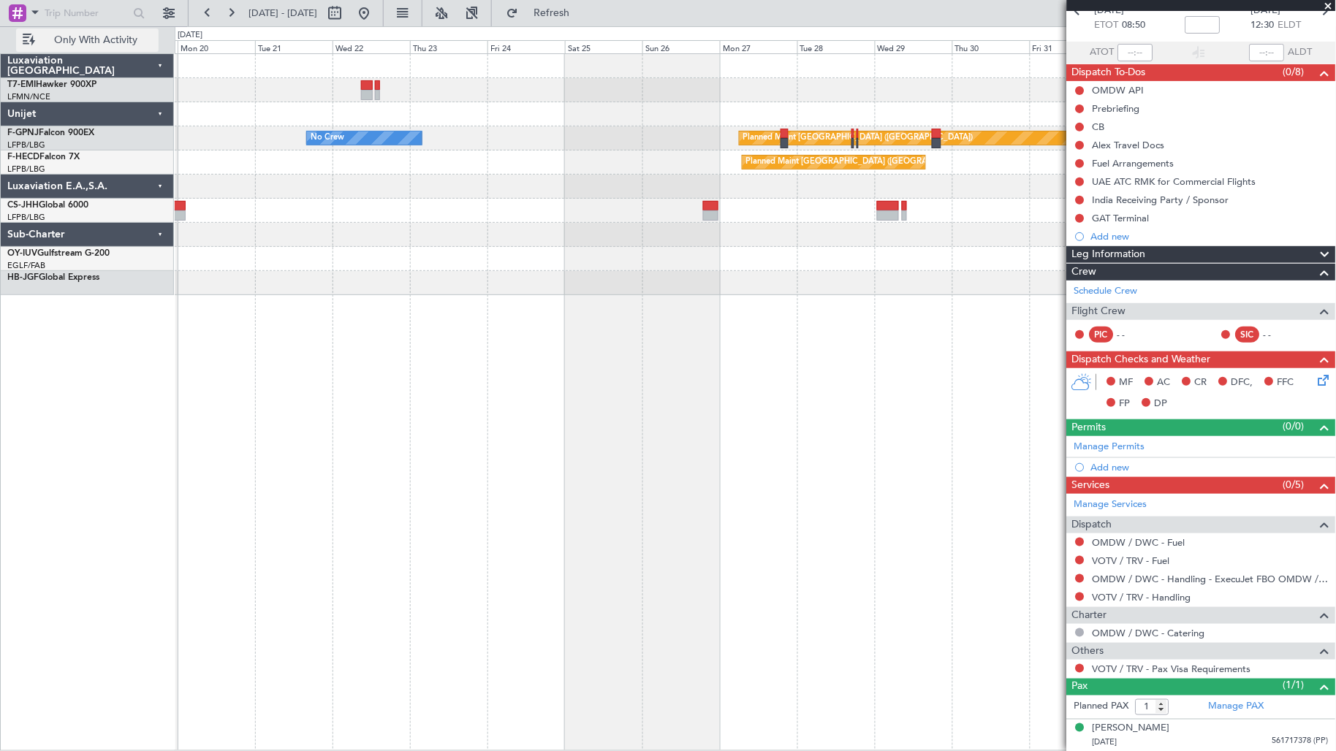
click at [112, 45] on span "Only With Activity" at bounding box center [96, 40] width 116 height 10
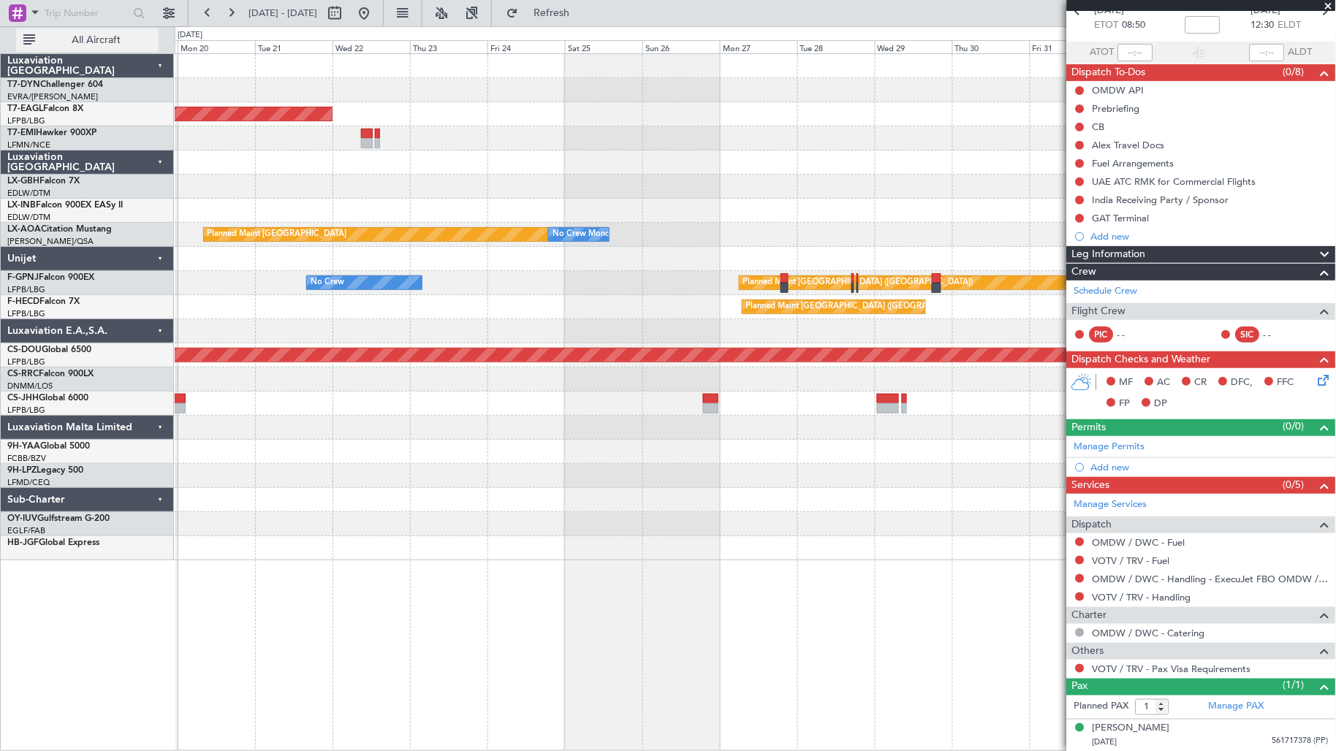
click at [112, 45] on span "All Aircraft" at bounding box center [96, 40] width 116 height 10
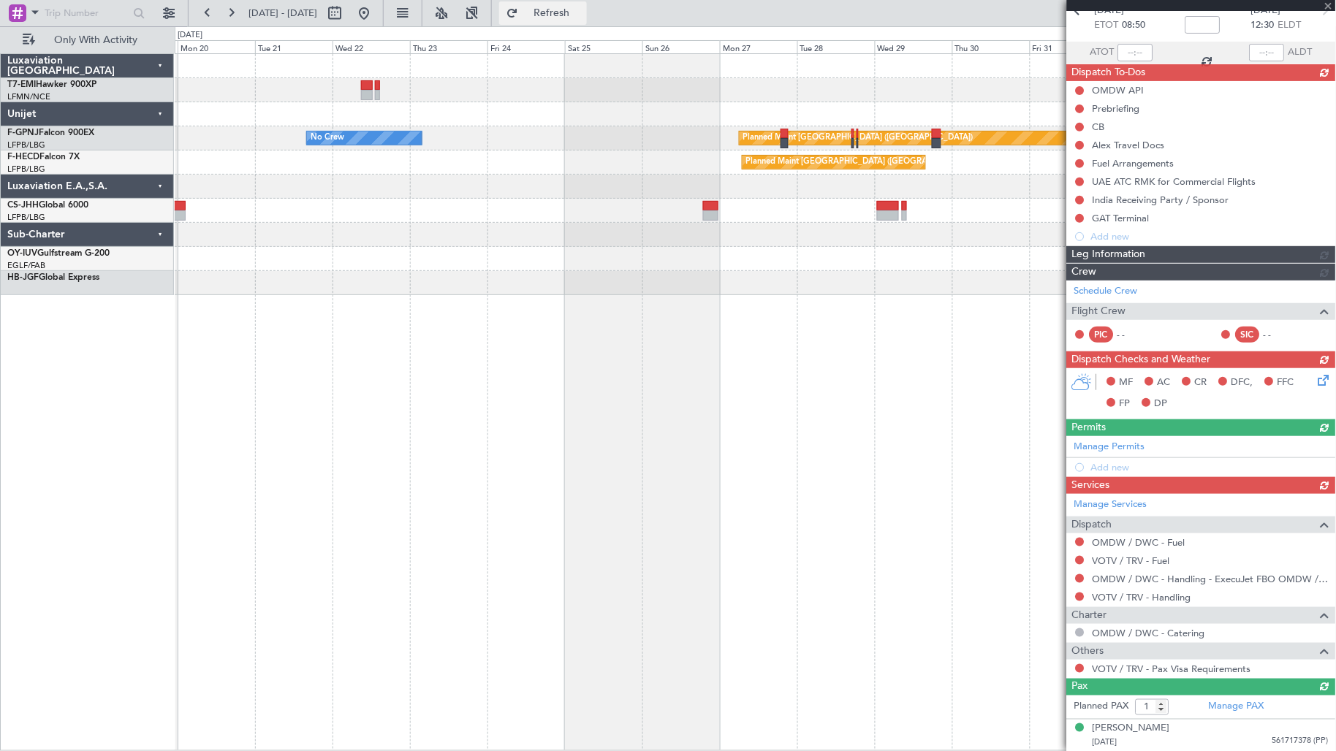
click at [582, 11] on span "Refresh" at bounding box center [551, 13] width 61 height 10
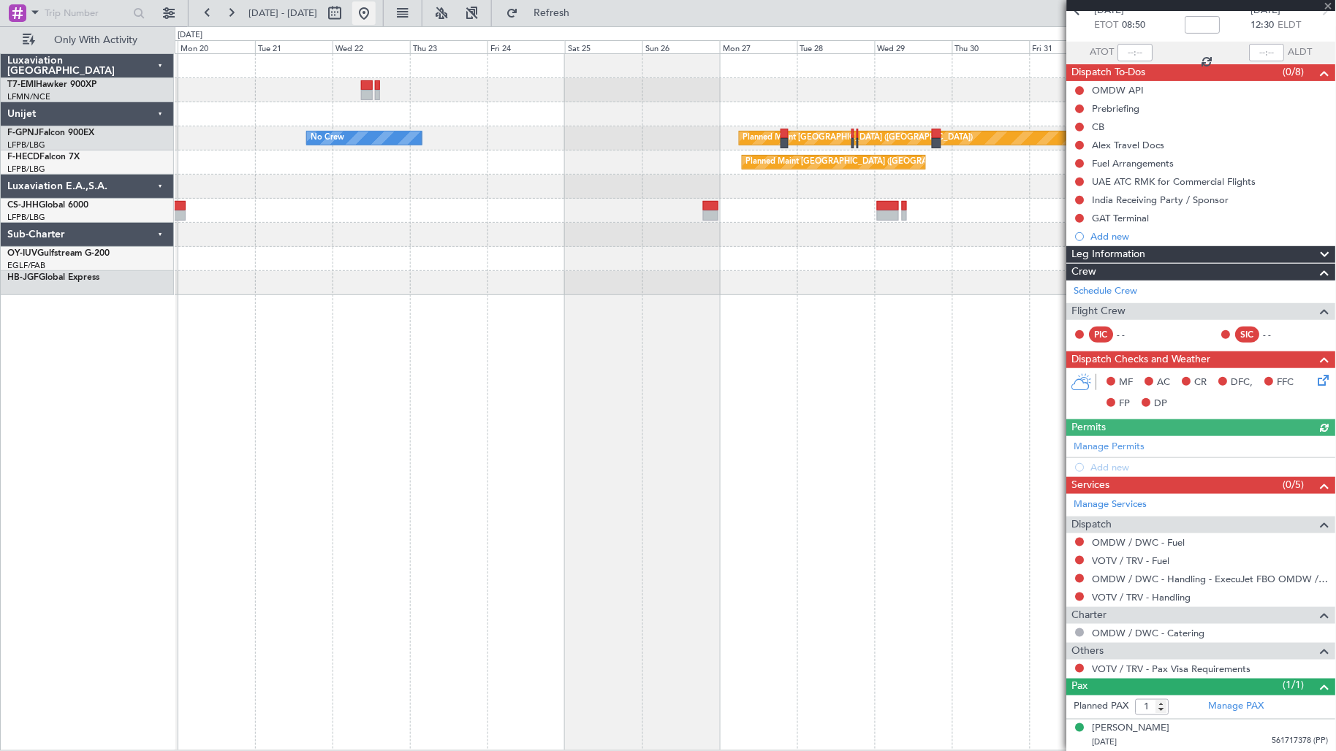
click at [376, 19] on button at bounding box center [363, 12] width 23 height 23
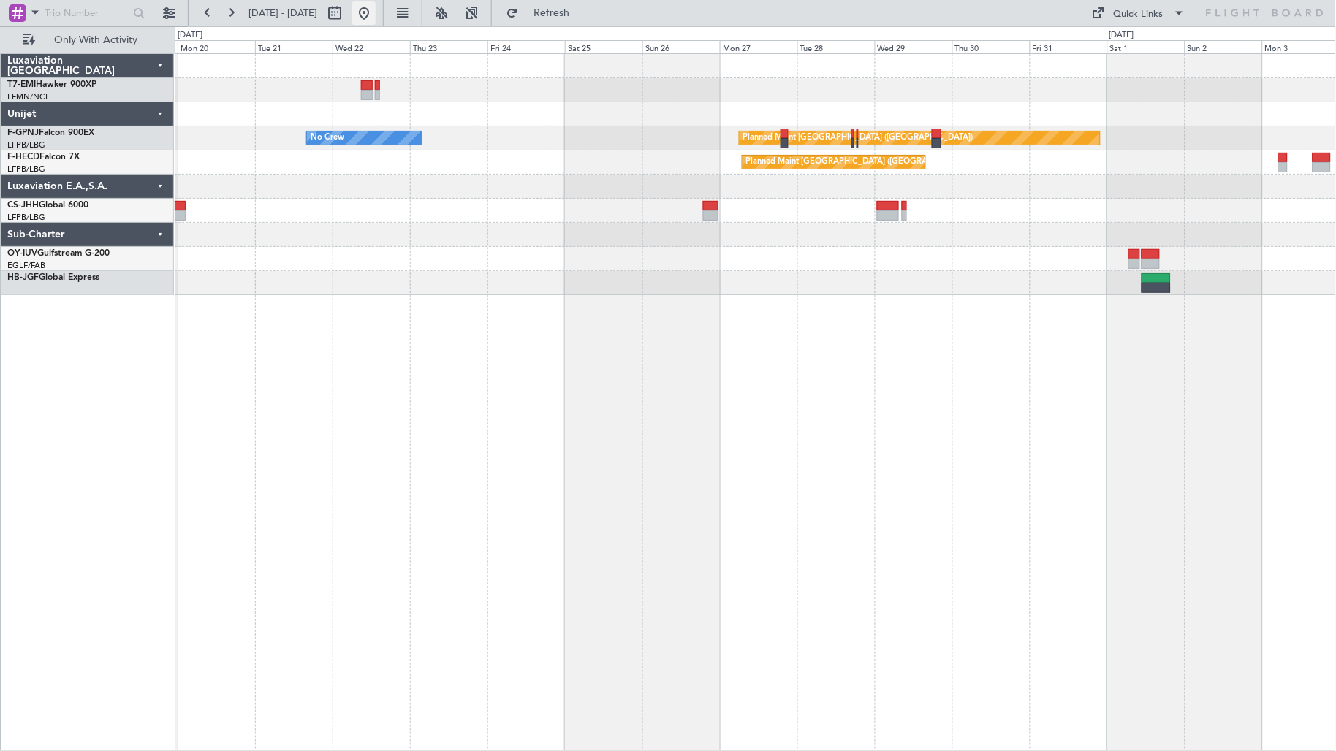
scroll to position [0, 0]
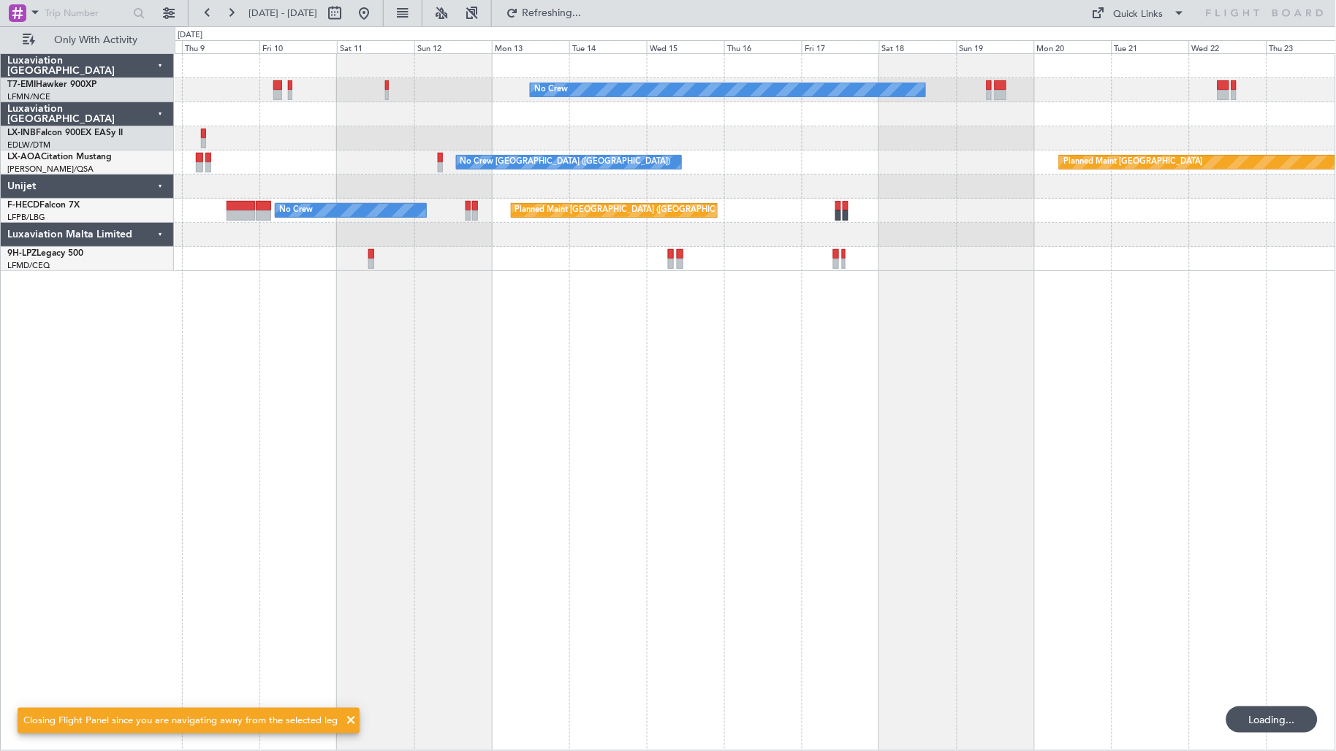
click at [271, 291] on div "No Crew No Crew [GEOGRAPHIC_DATA] ([GEOGRAPHIC_DATA]) Planned Maint [GEOGRAPHIC…" at bounding box center [756, 402] width 1162 height 698
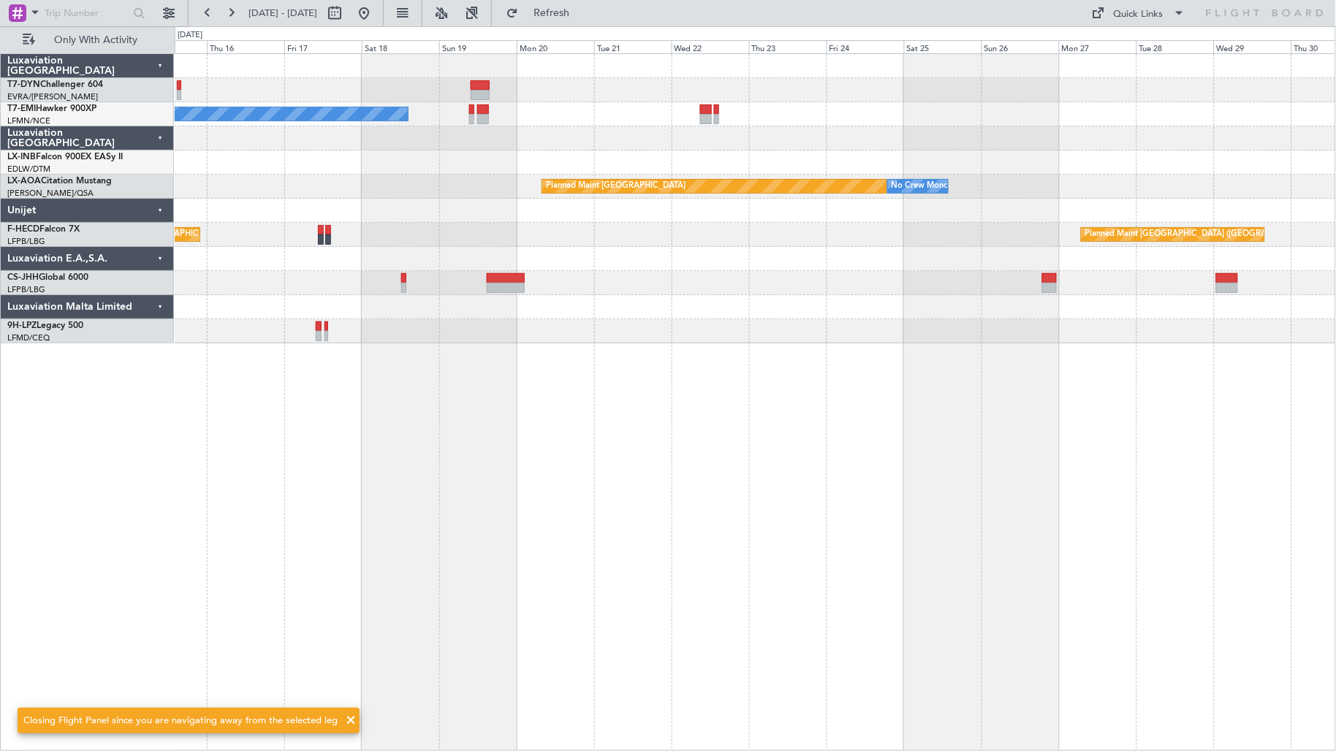
click at [209, 309] on div "No Crew Planned Maint Nurnberg Planned Maint [GEOGRAPHIC_DATA] No Crew [GEOGRAP…" at bounding box center [756, 402] width 1162 height 698
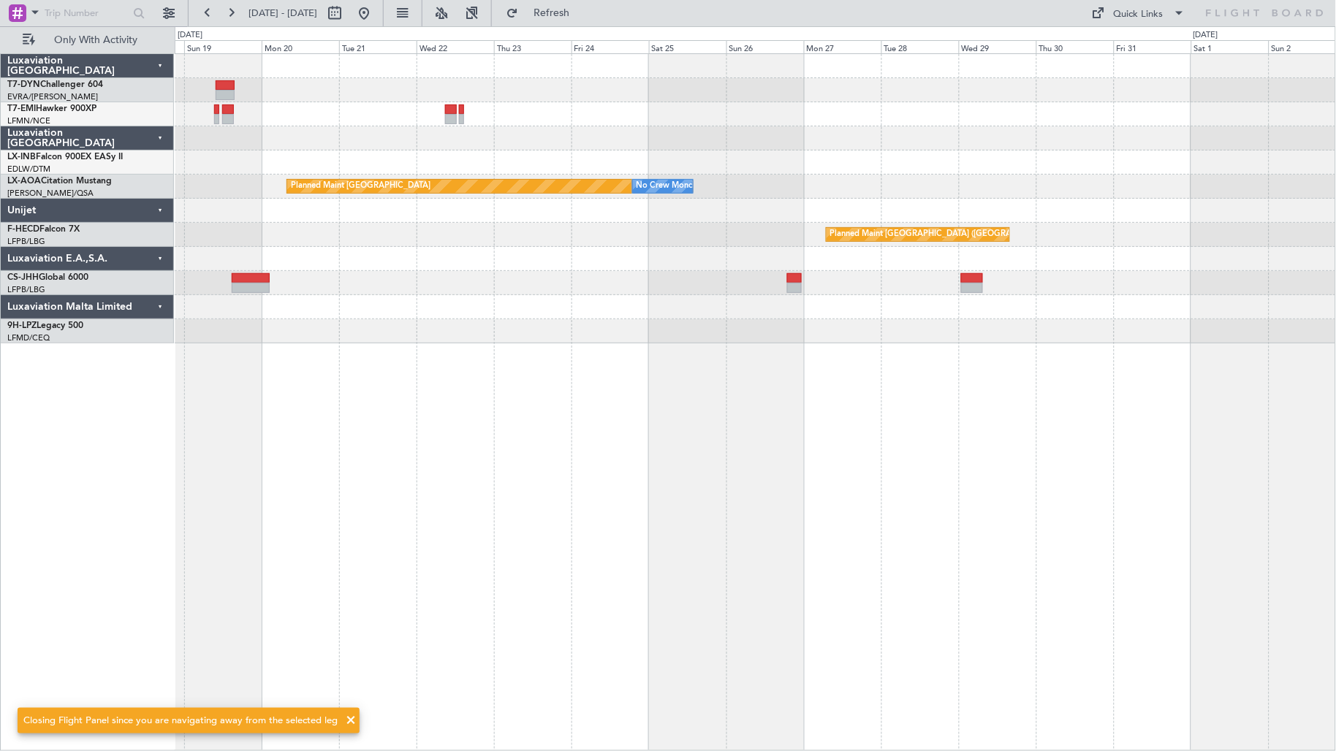
click at [229, 334] on div "No Crew Planned Maint Nurnberg Planned Maint [GEOGRAPHIC_DATA] No Crew [GEOGRAP…" at bounding box center [755, 198] width 1161 height 289
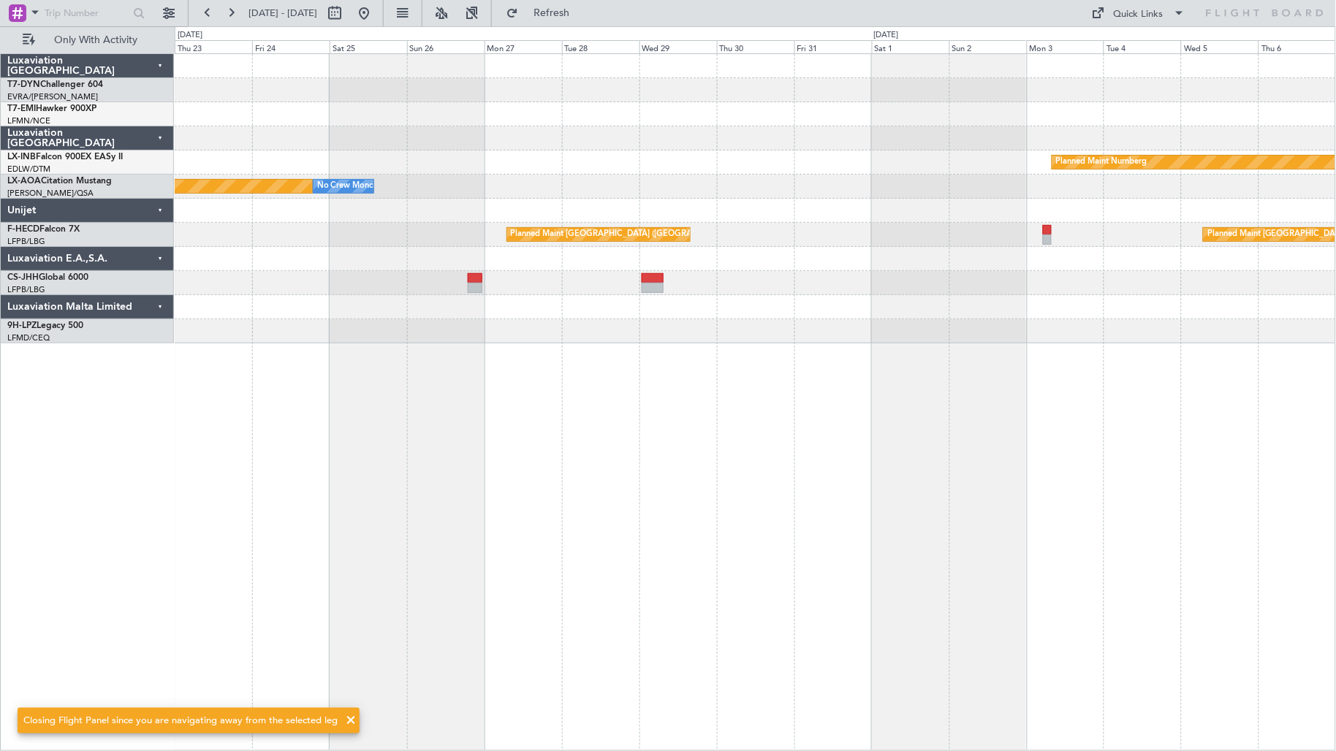
click at [69, 276] on div "Planned Maint Nurnberg Planned Maint [GEOGRAPHIC_DATA] No Crew [GEOGRAPHIC_DATA…" at bounding box center [668, 388] width 1336 height 725
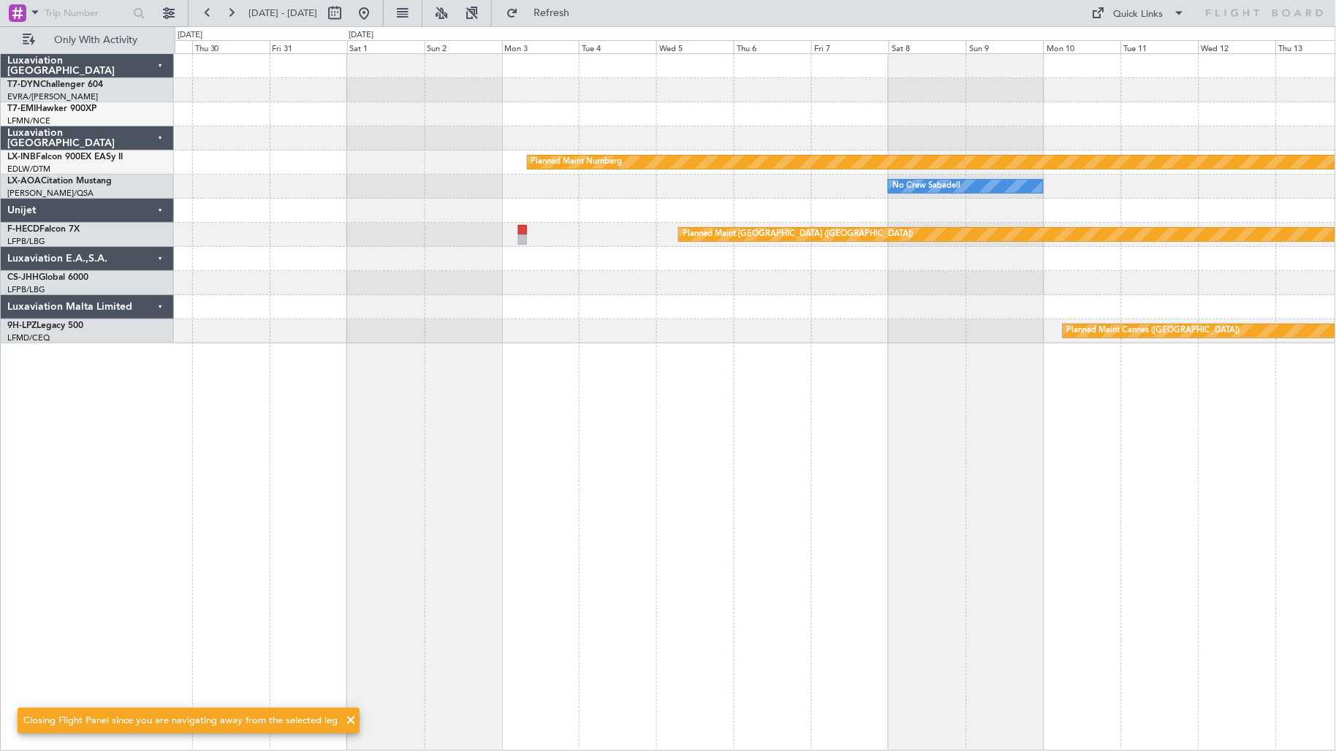
click at [517, 276] on div "Planned Maint Nurnberg No Crew Sabadell Planned Maint [GEOGRAPHIC_DATA] ([GEOGR…" at bounding box center [755, 198] width 1161 height 289
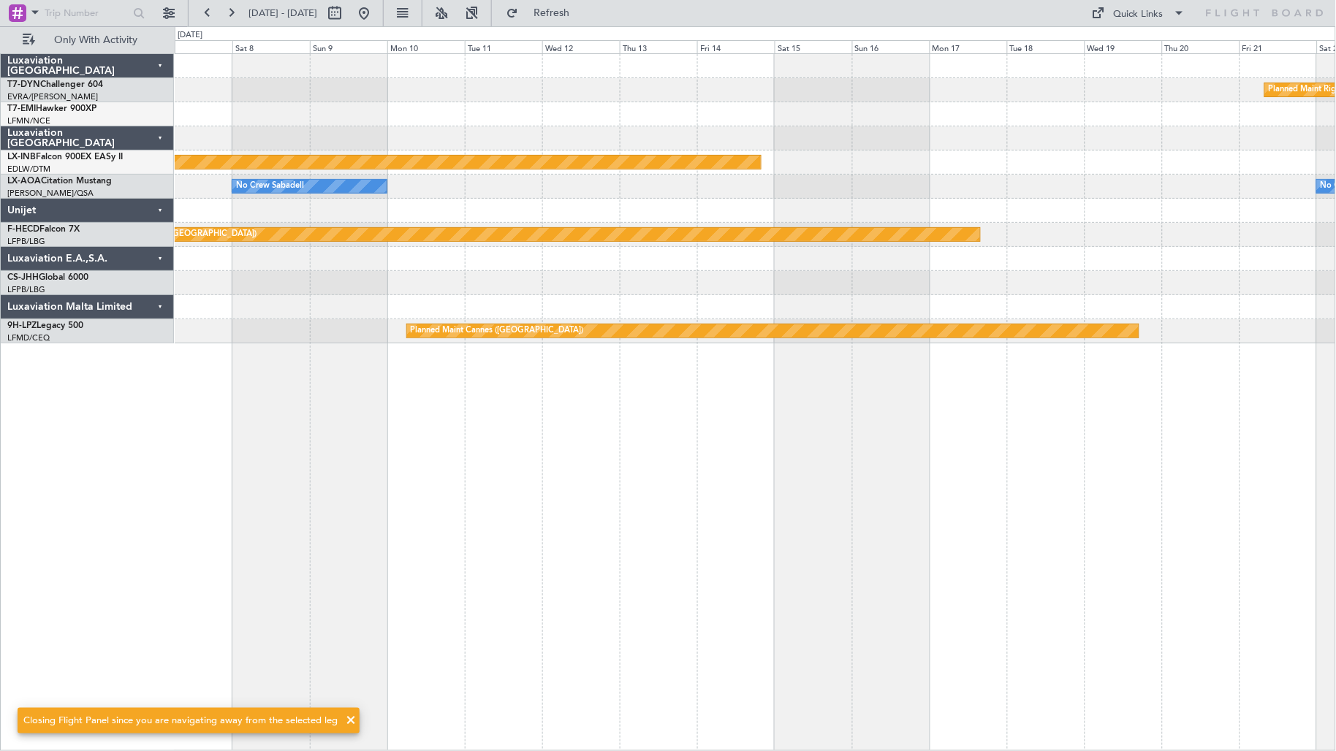
click at [493, 286] on div "Planned Maint Riga (Riga Intl) Planned Maint Nurnberg No Crew Sabadell No Crew …" at bounding box center [755, 198] width 1161 height 289
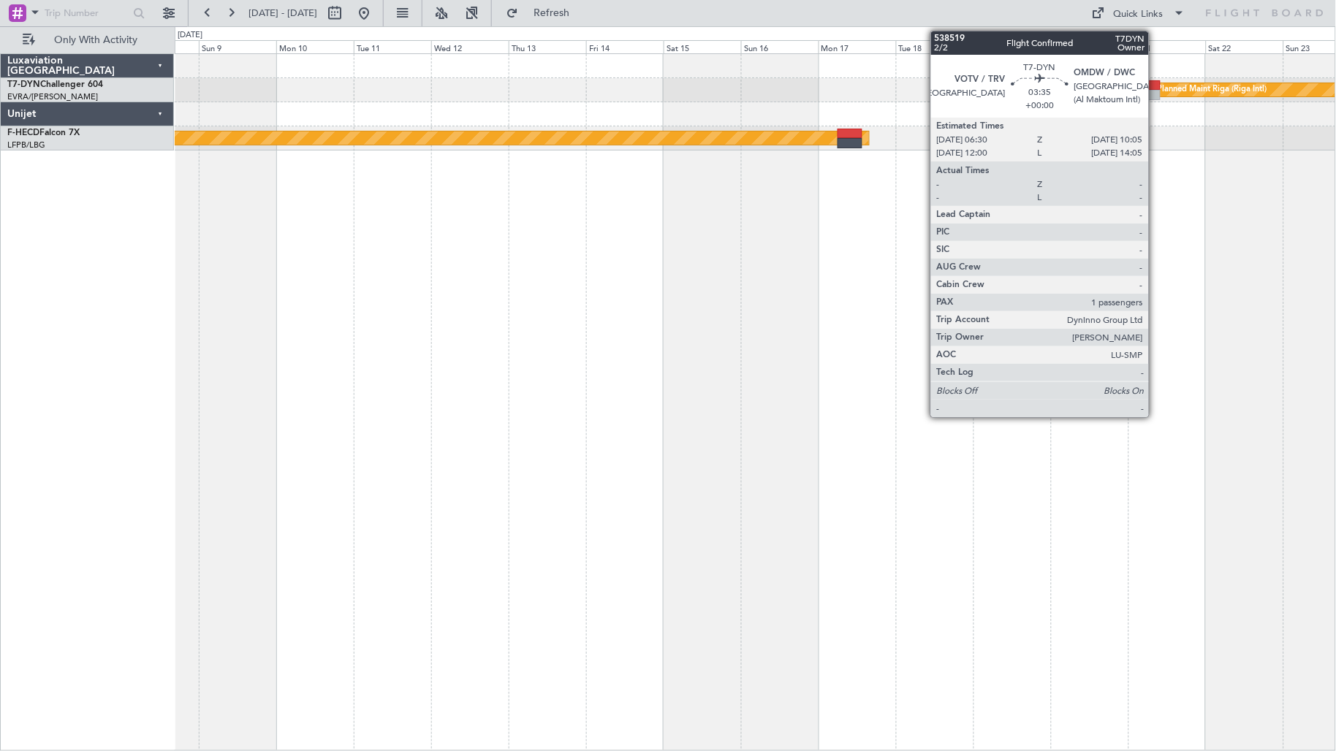
click at [1156, 96] on div at bounding box center [1155, 95] width 12 height 10
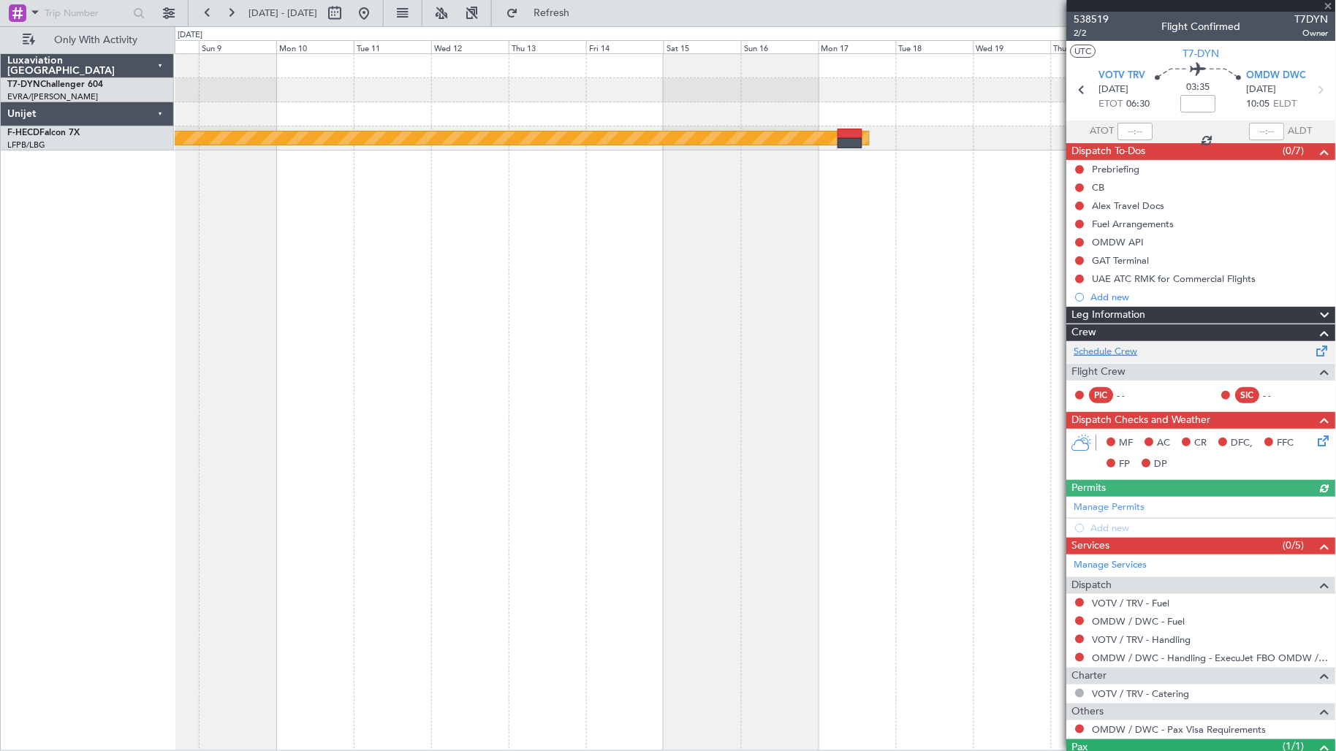
click at [1085, 354] on link "Schedule Crew" at bounding box center [1106, 352] width 64 height 15
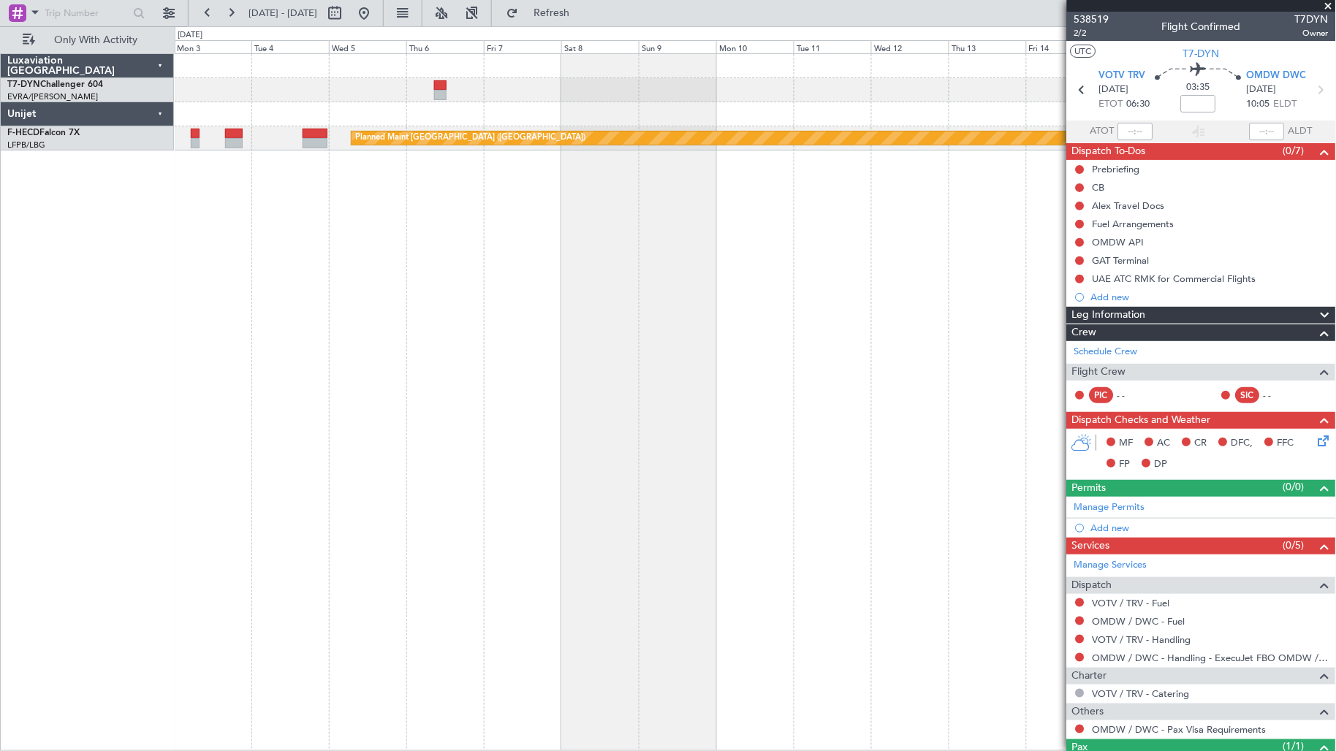
click at [1068, 248] on fb-app "[DATE] - [DATE] Refresh Quick Links Only With Activity Planned Maint [GEOGRAPHI…" at bounding box center [668, 381] width 1336 height 740
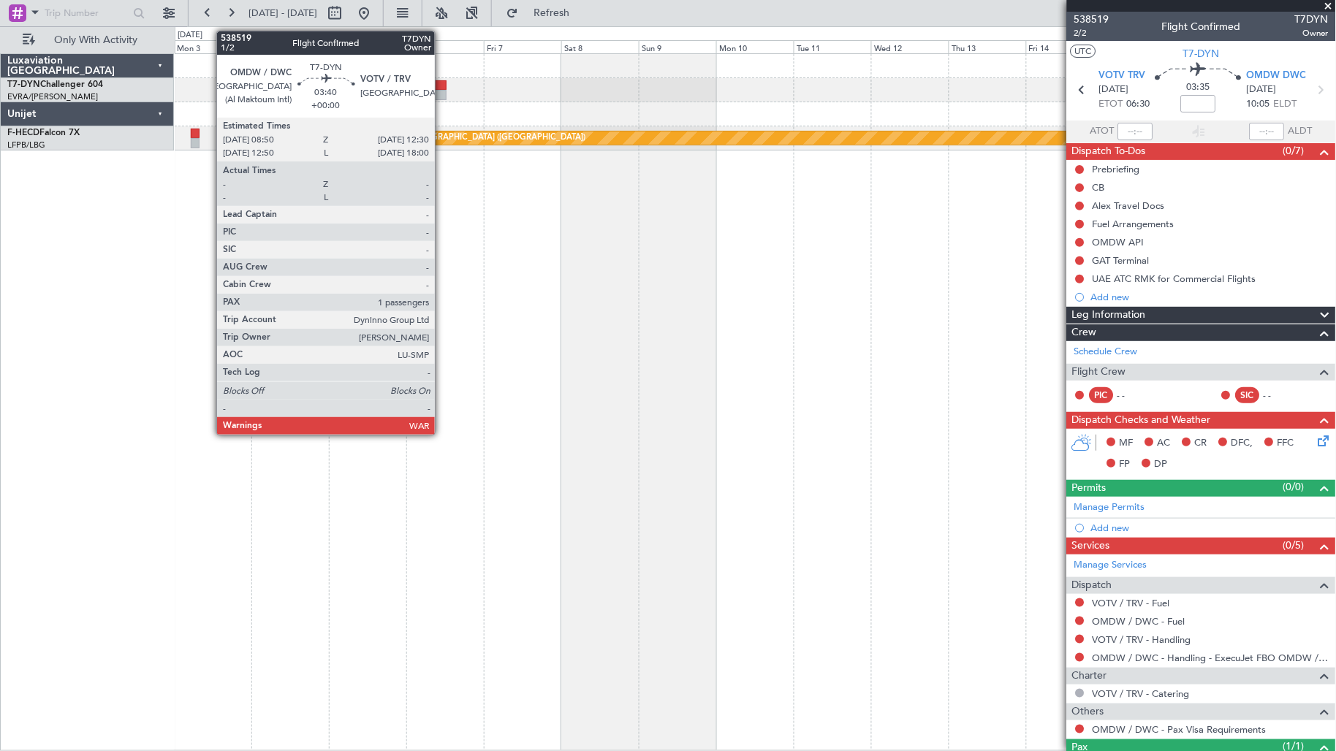
click at [442, 83] on div at bounding box center [440, 85] width 12 height 10
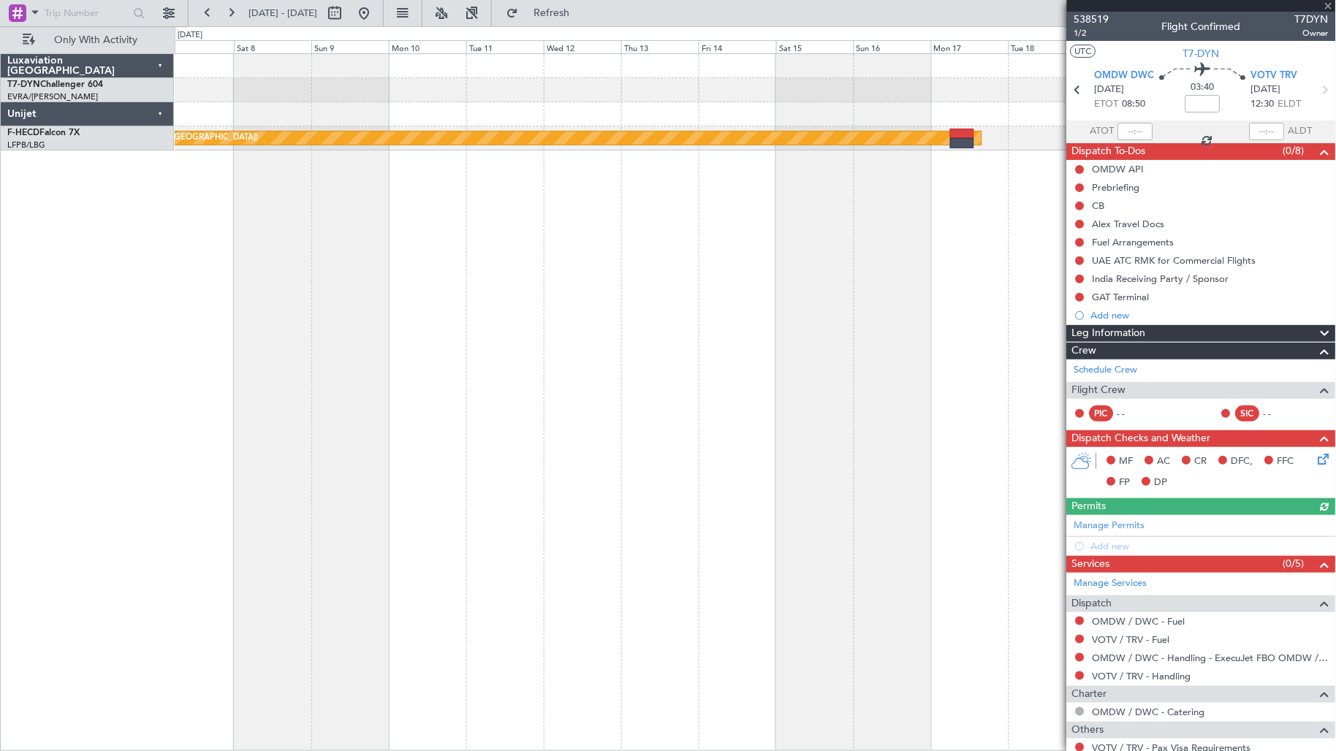
click at [456, 103] on div "Planned Maint Riga (Riga Intl) Planned Maint [GEOGRAPHIC_DATA] ([GEOGRAPHIC_DAT…" at bounding box center [755, 102] width 1161 height 96
click at [570, 177] on div "Planned Maint Riga (Riga Intl) Planned Maint [GEOGRAPHIC_DATA] ([GEOGRAPHIC_DAT…" at bounding box center [756, 402] width 1162 height 698
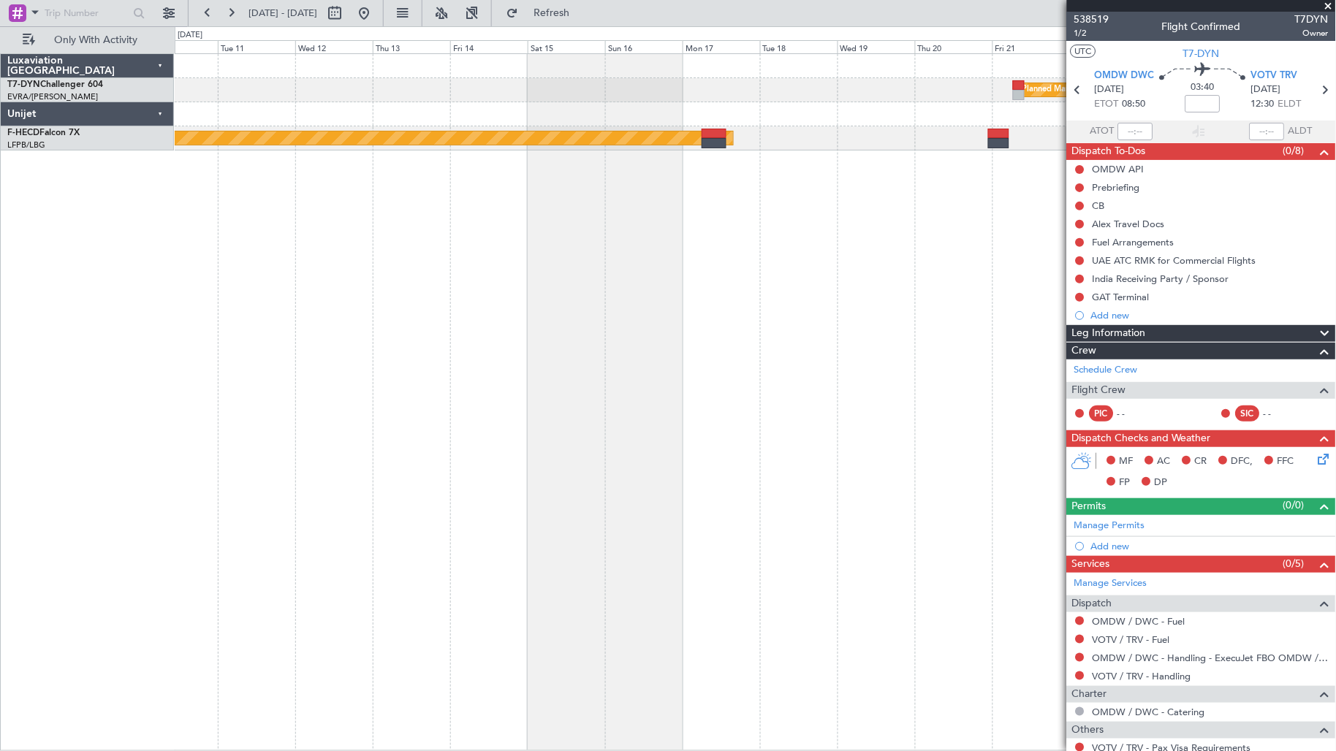
click at [273, 177] on div "Planned Maint Riga (Riga Intl) Planned Maint [GEOGRAPHIC_DATA] ([GEOGRAPHIC_DAT…" at bounding box center [756, 402] width 1162 height 698
click at [1167, 219] on div "Alex Travel Docs" at bounding box center [1201, 224] width 269 height 18
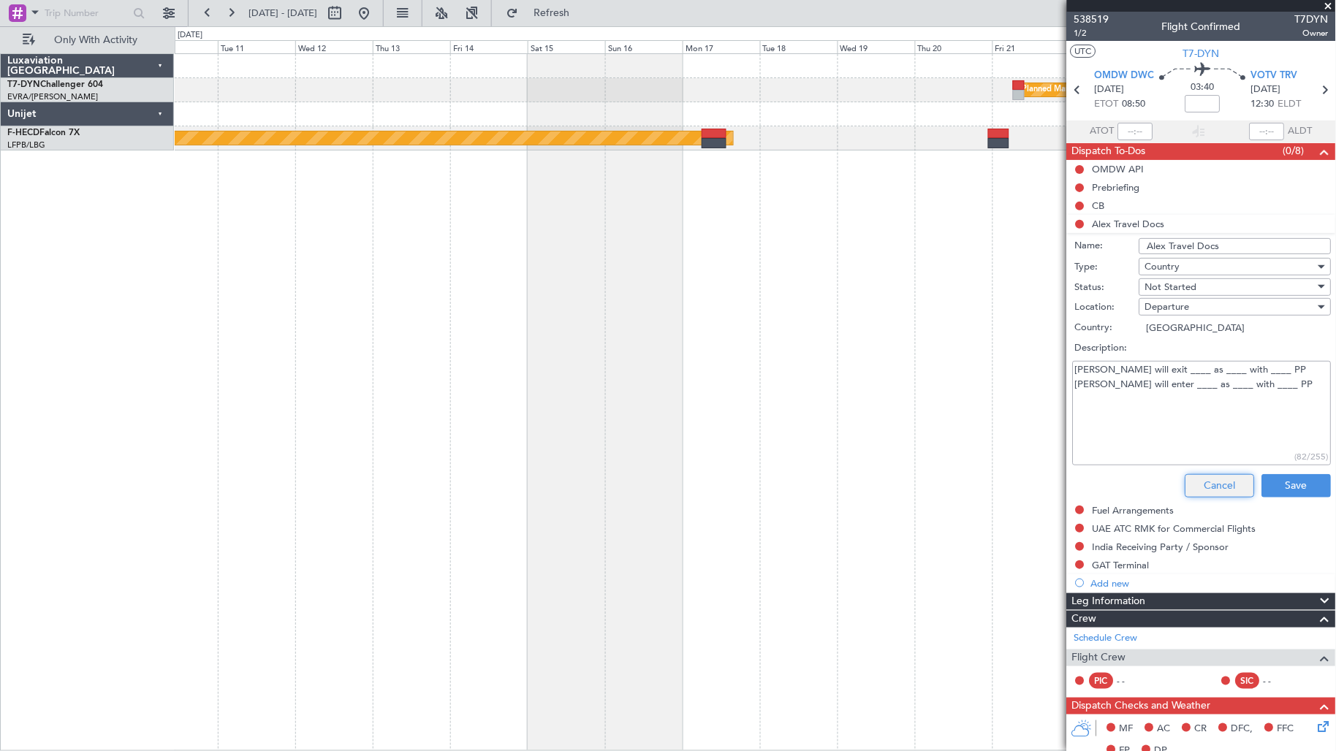
click at [1204, 484] on button "Cancel" at bounding box center [1219, 485] width 69 height 23
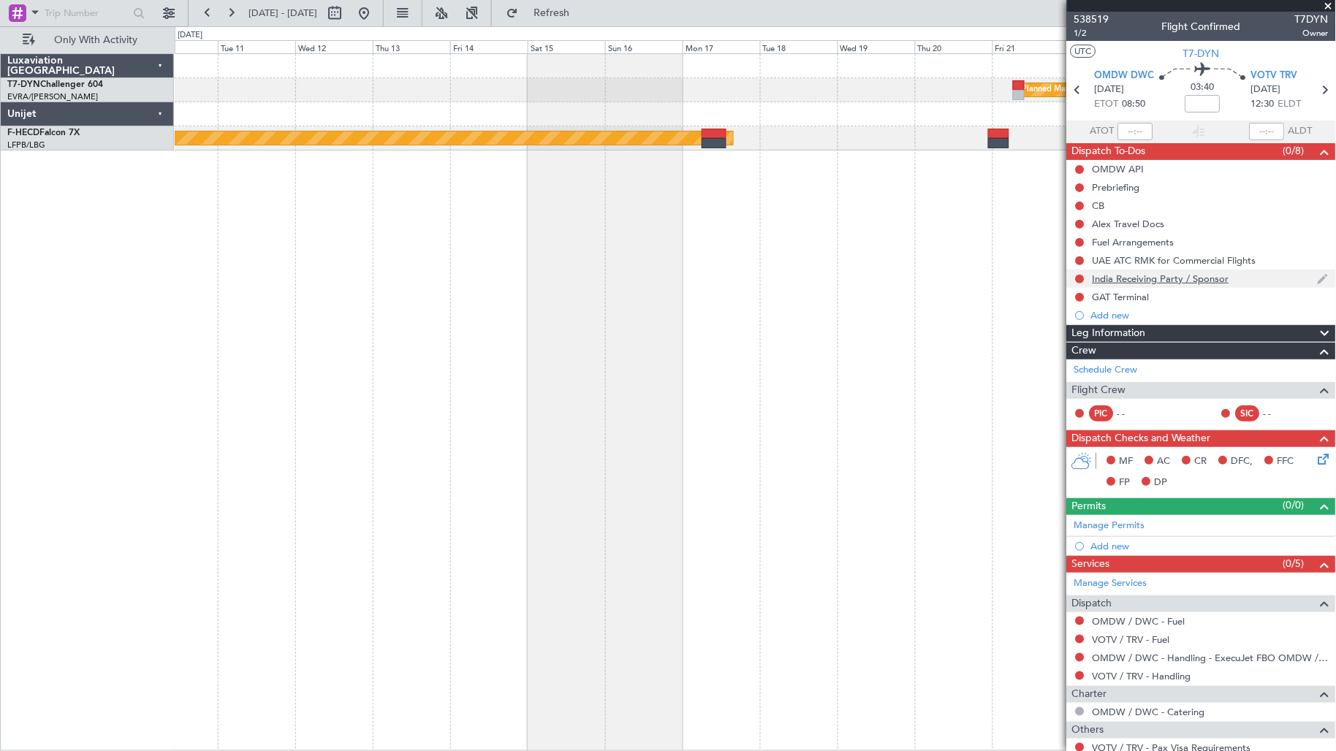
click at [1128, 285] on div "India Receiving Party / Sponsor" at bounding box center [1201, 279] width 269 height 18
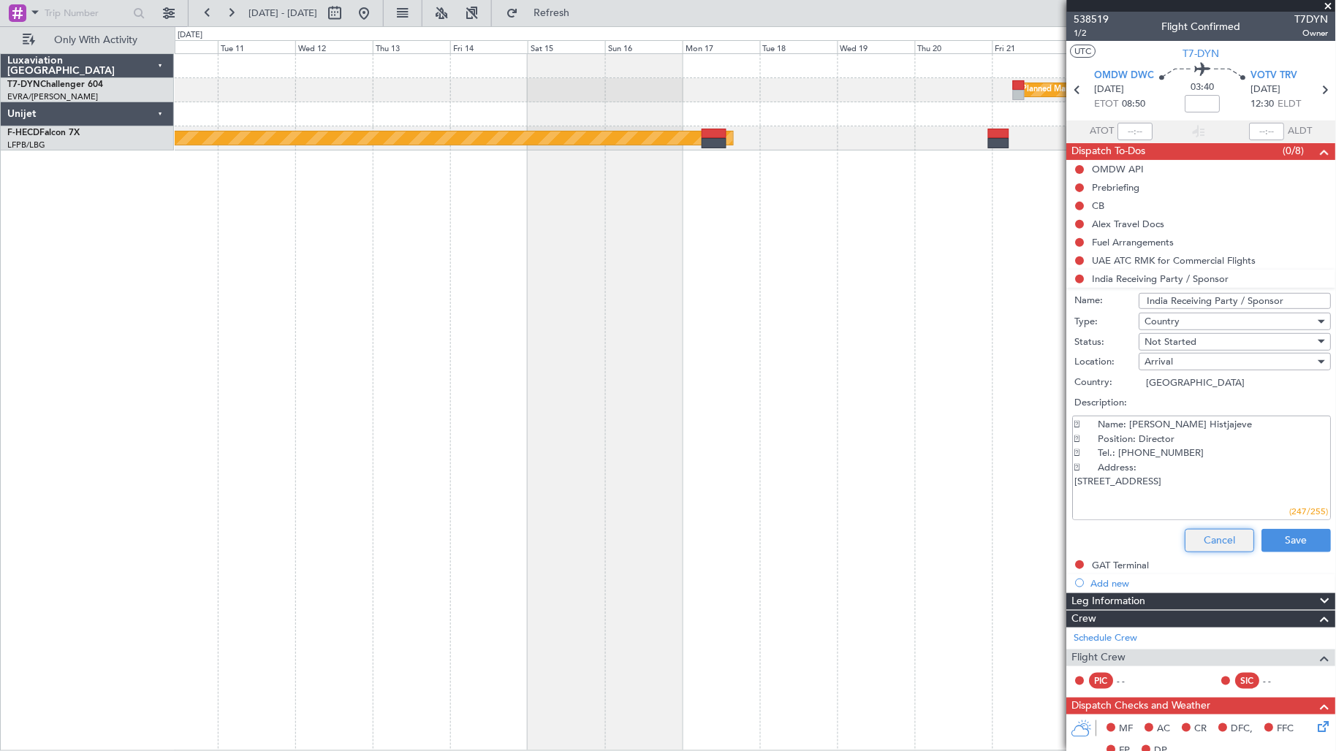
click at [1202, 541] on button "Cancel" at bounding box center [1219, 540] width 69 height 23
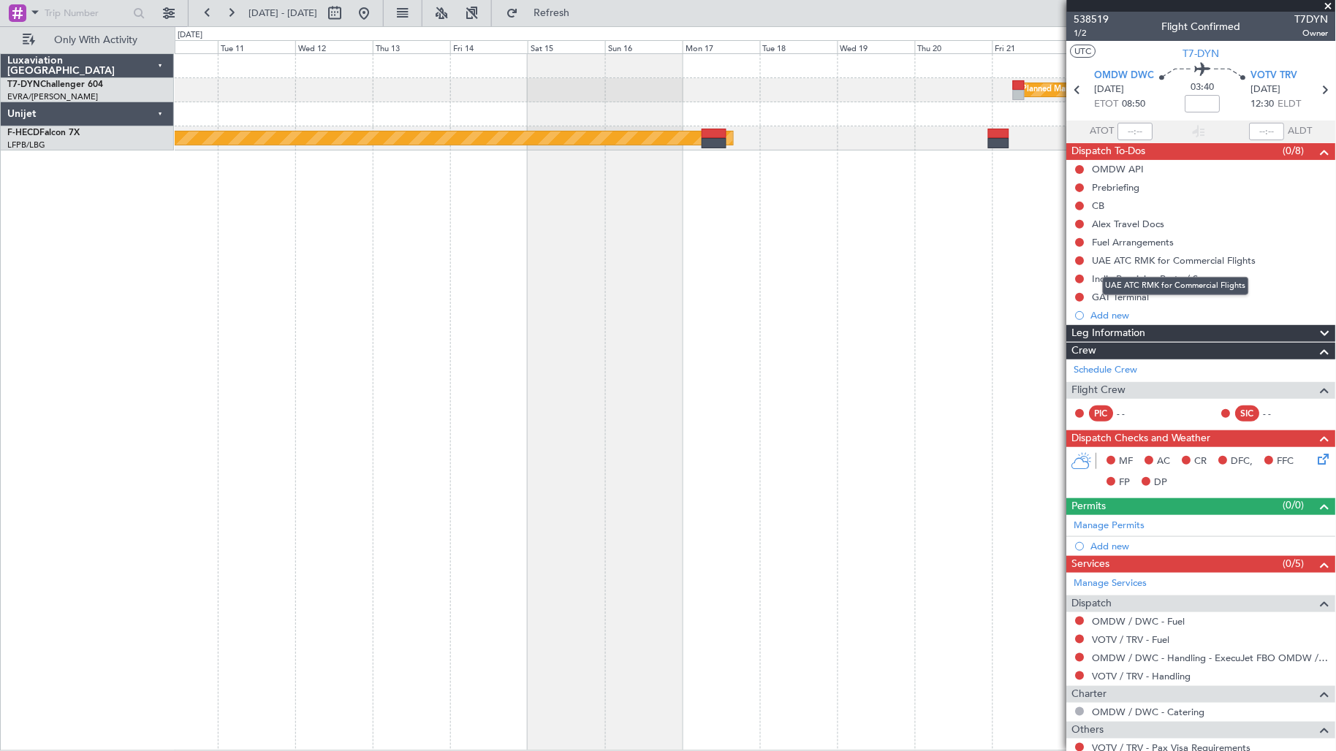
click at [1144, 252] on div "UAE ATC RMK for Commercial Flights" at bounding box center [1201, 260] width 269 height 18
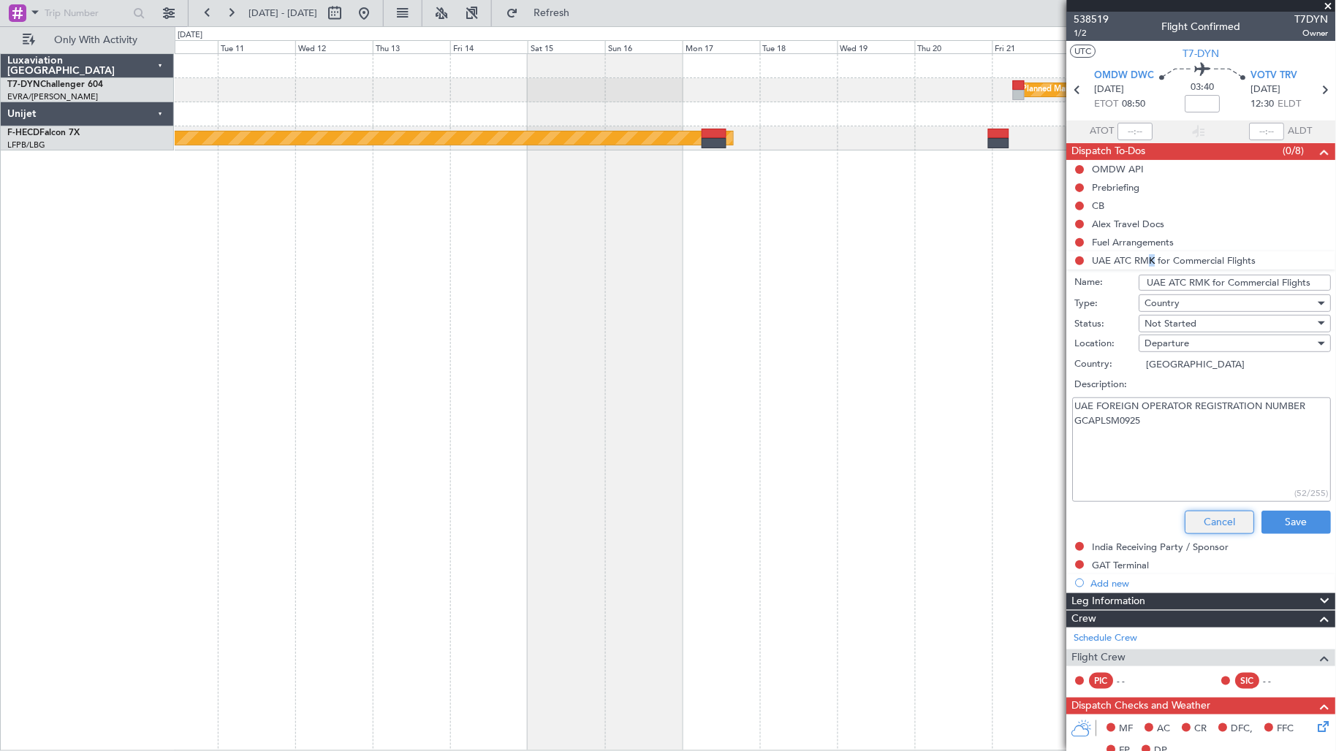
click at [1188, 521] on button "Cancel" at bounding box center [1219, 522] width 69 height 23
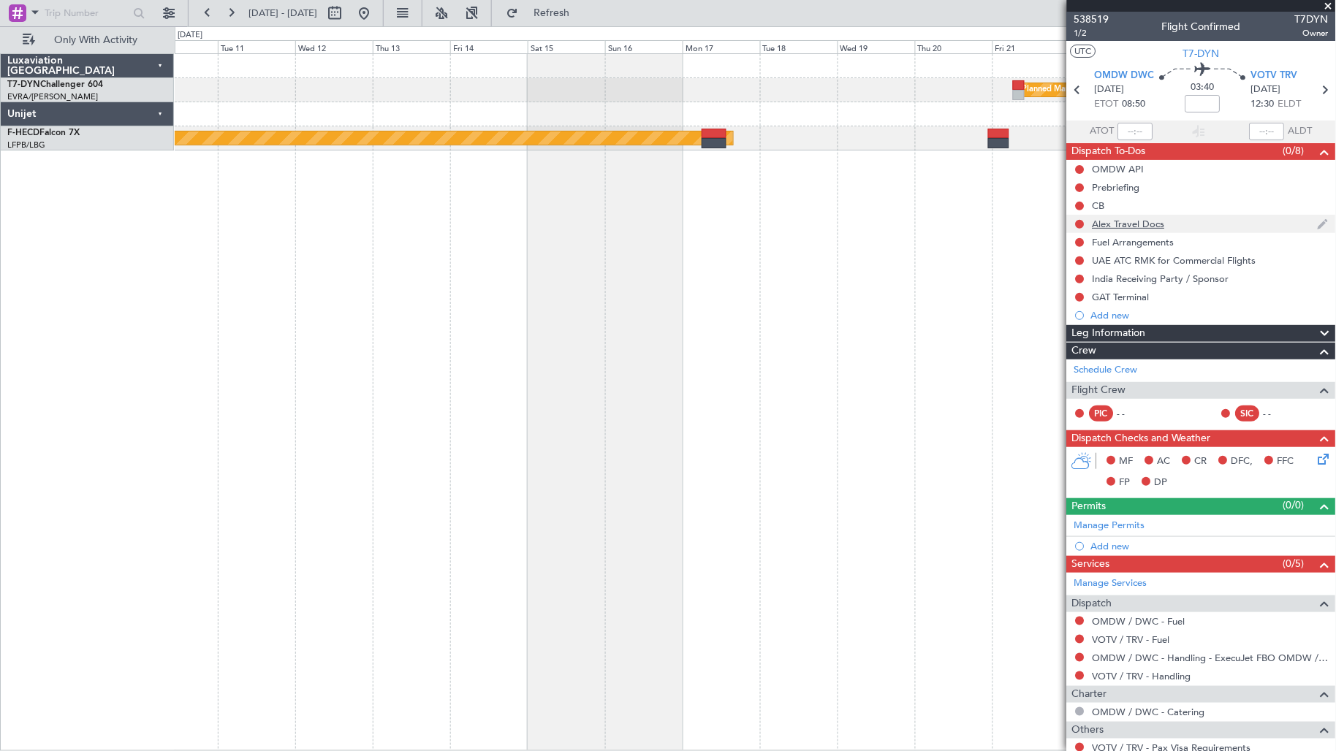
click at [1109, 225] on div "Alex Travel Docs" at bounding box center [1129, 224] width 72 height 12
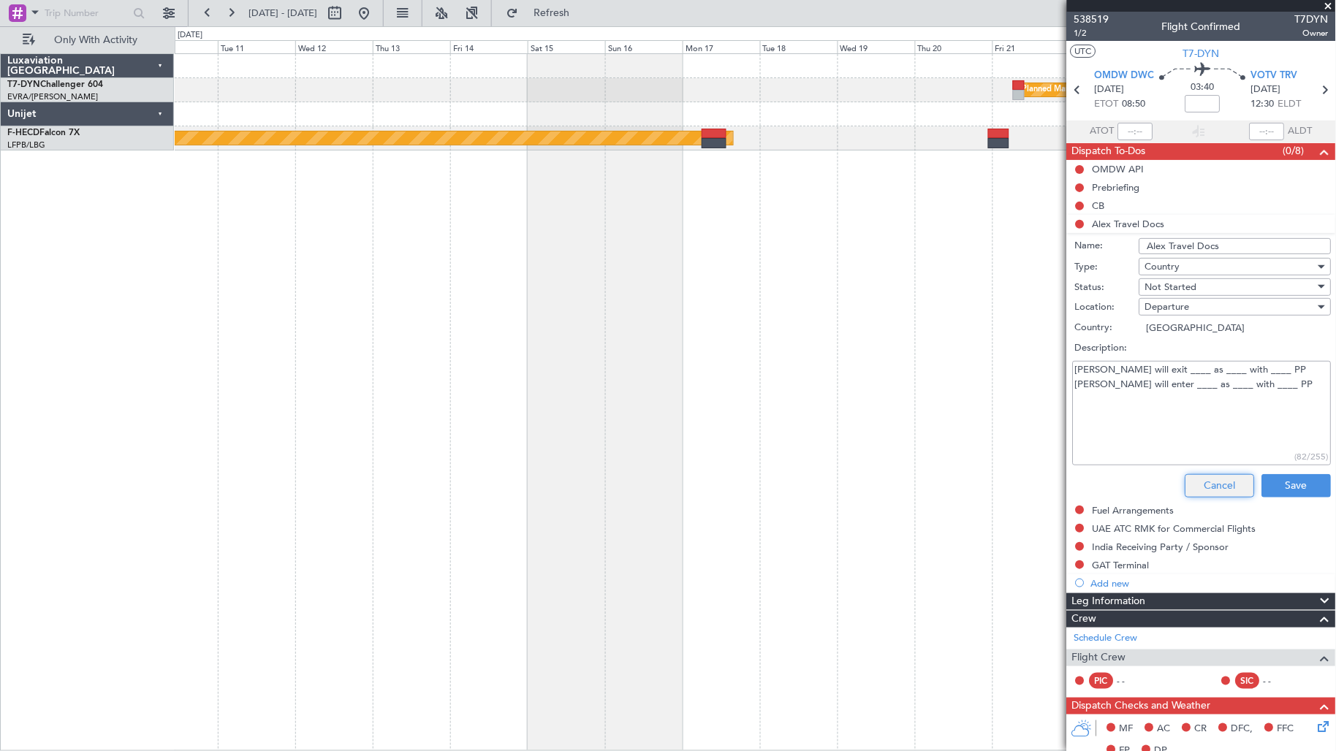
click at [1212, 474] on button "Cancel" at bounding box center [1219, 485] width 69 height 23
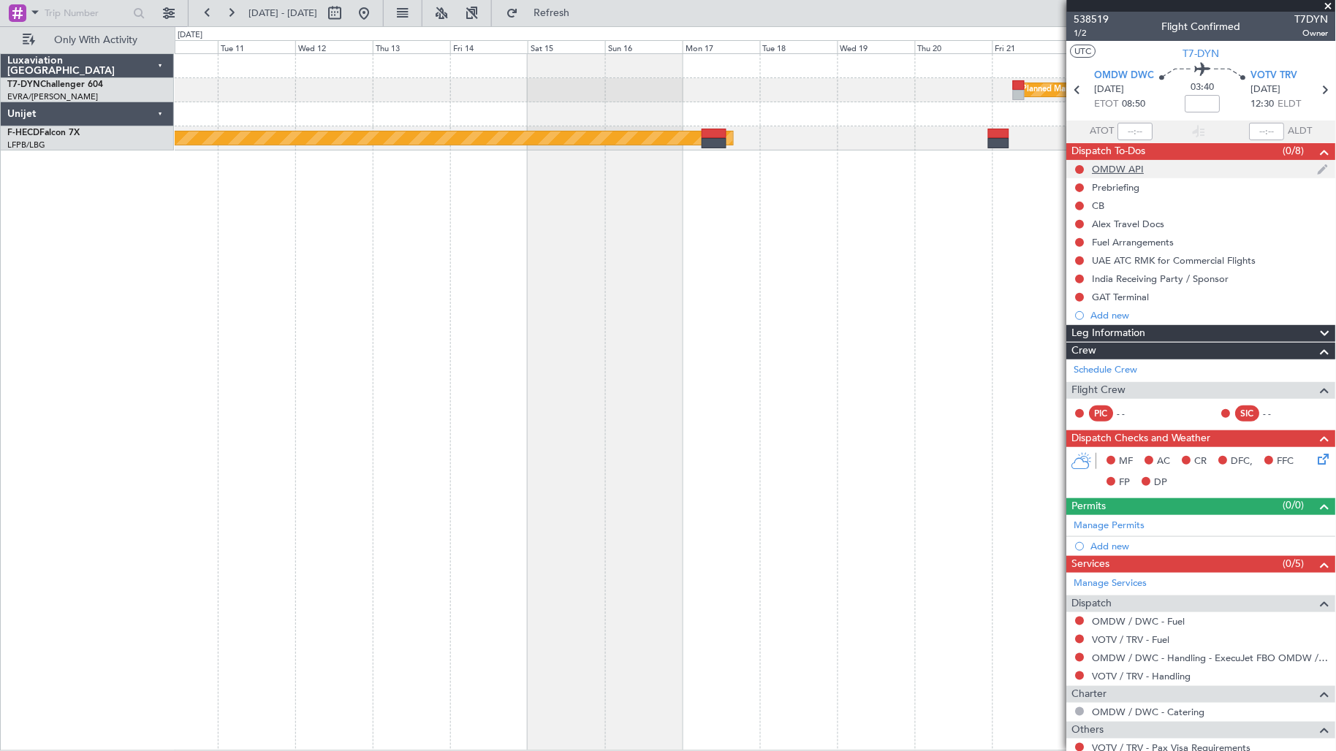
click at [1129, 169] on div "OMDW API" at bounding box center [1119, 169] width 52 height 12
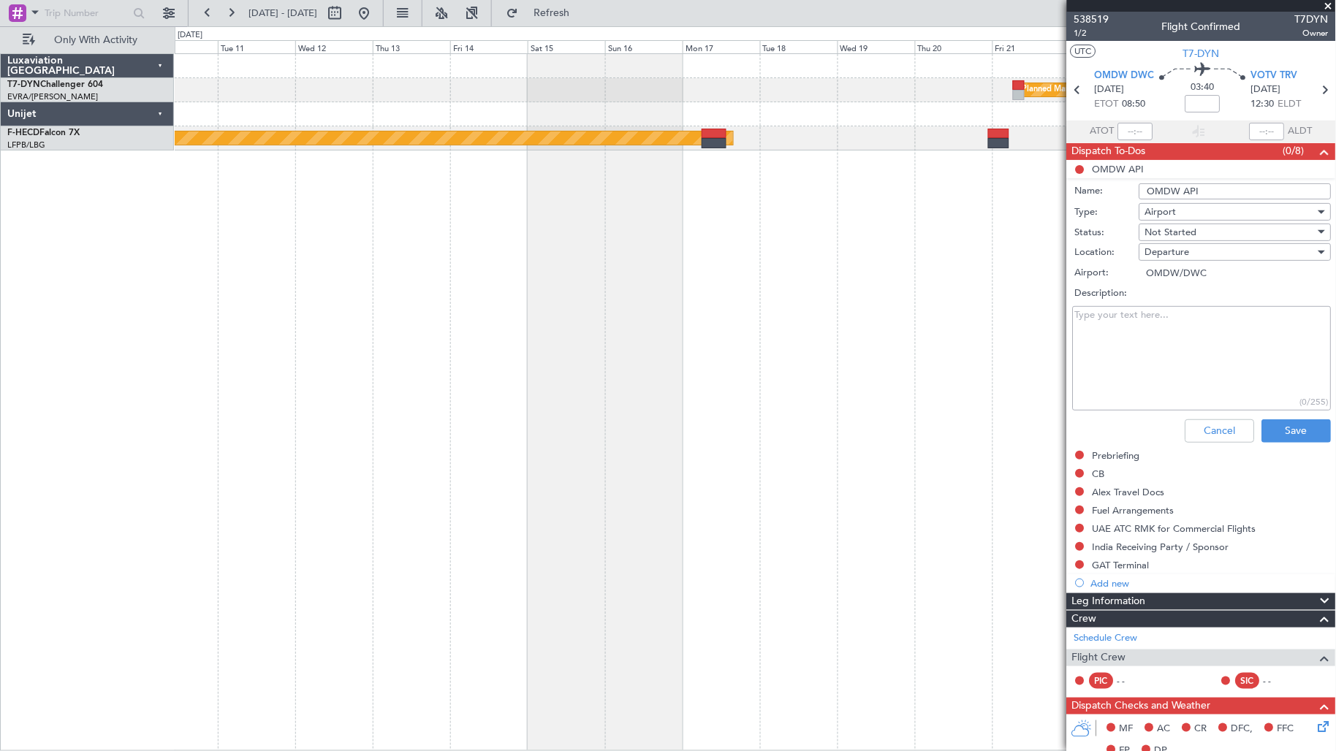
click at [1201, 417] on div "Cancel Save" at bounding box center [1198, 431] width 276 height 35
click at [1200, 428] on button "Cancel" at bounding box center [1219, 430] width 69 height 23
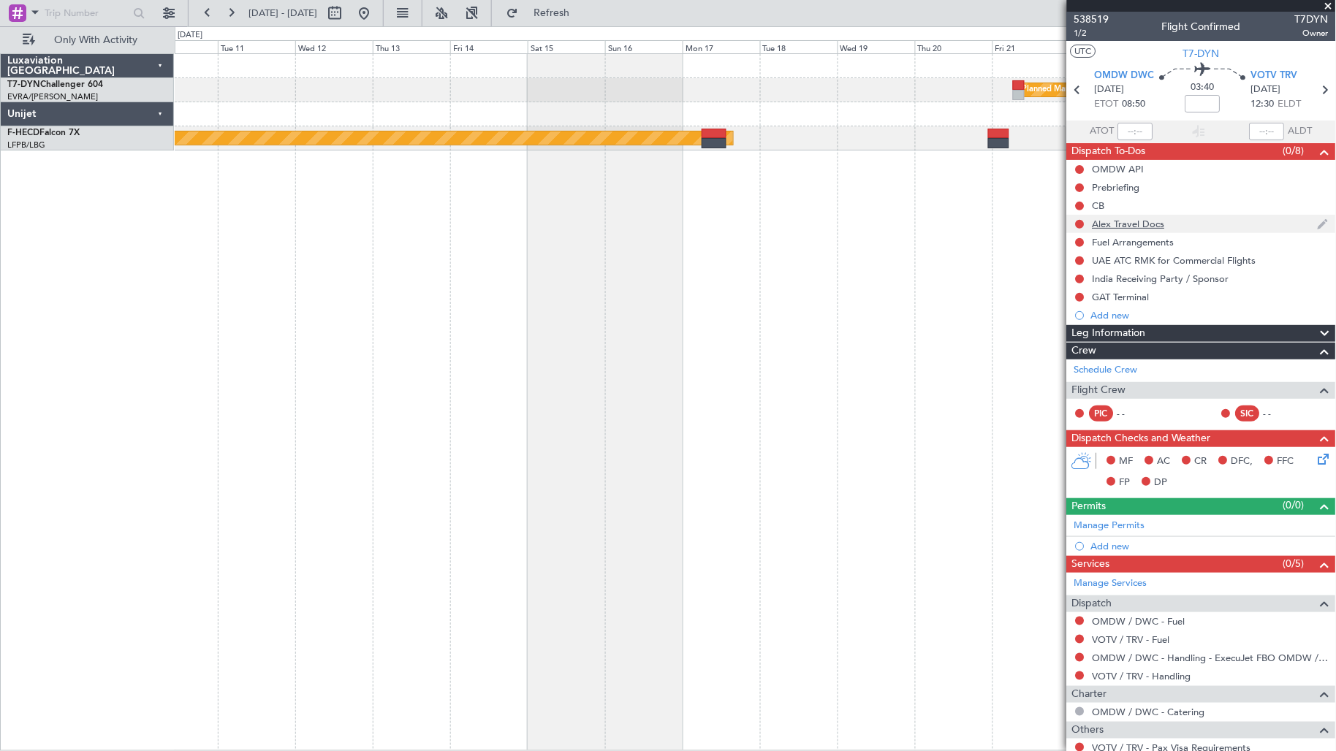
click at [1153, 220] on div "Alex Travel Docs" at bounding box center [1129, 224] width 72 height 12
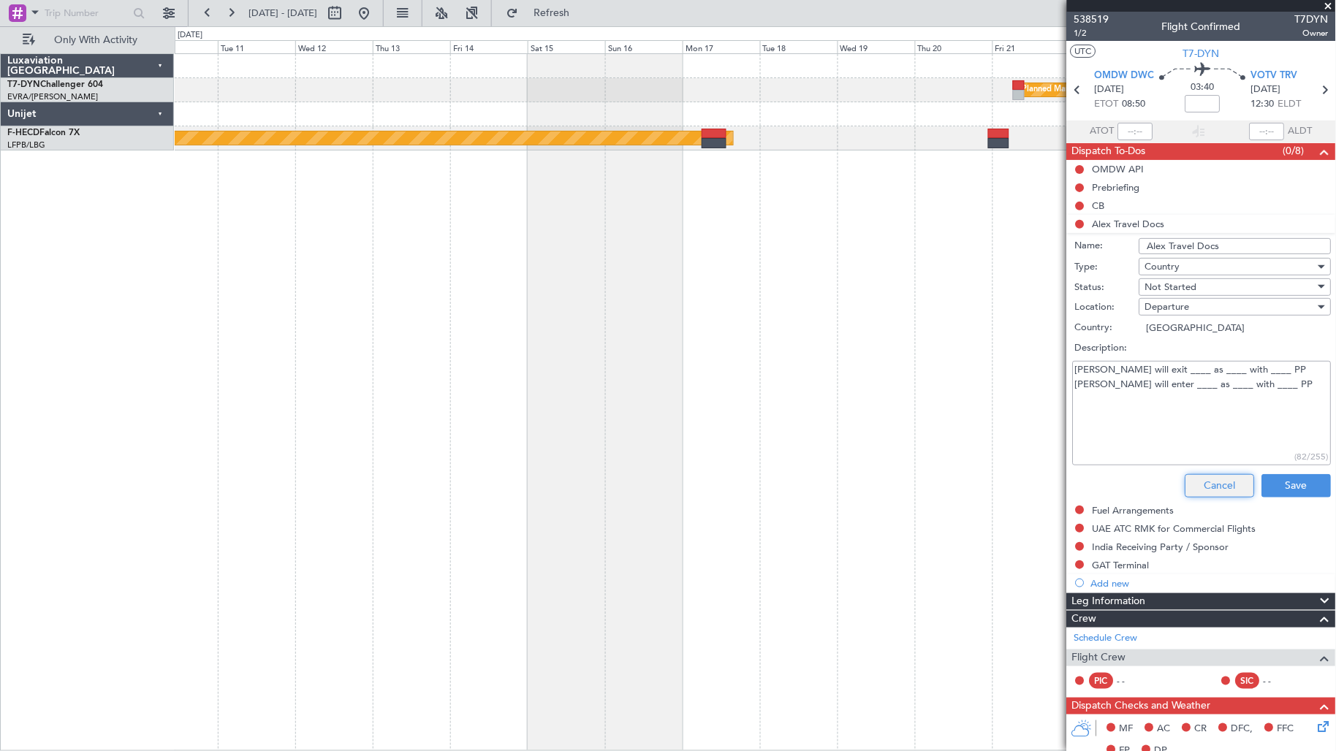
click at [1207, 488] on button "Cancel" at bounding box center [1219, 485] width 69 height 23
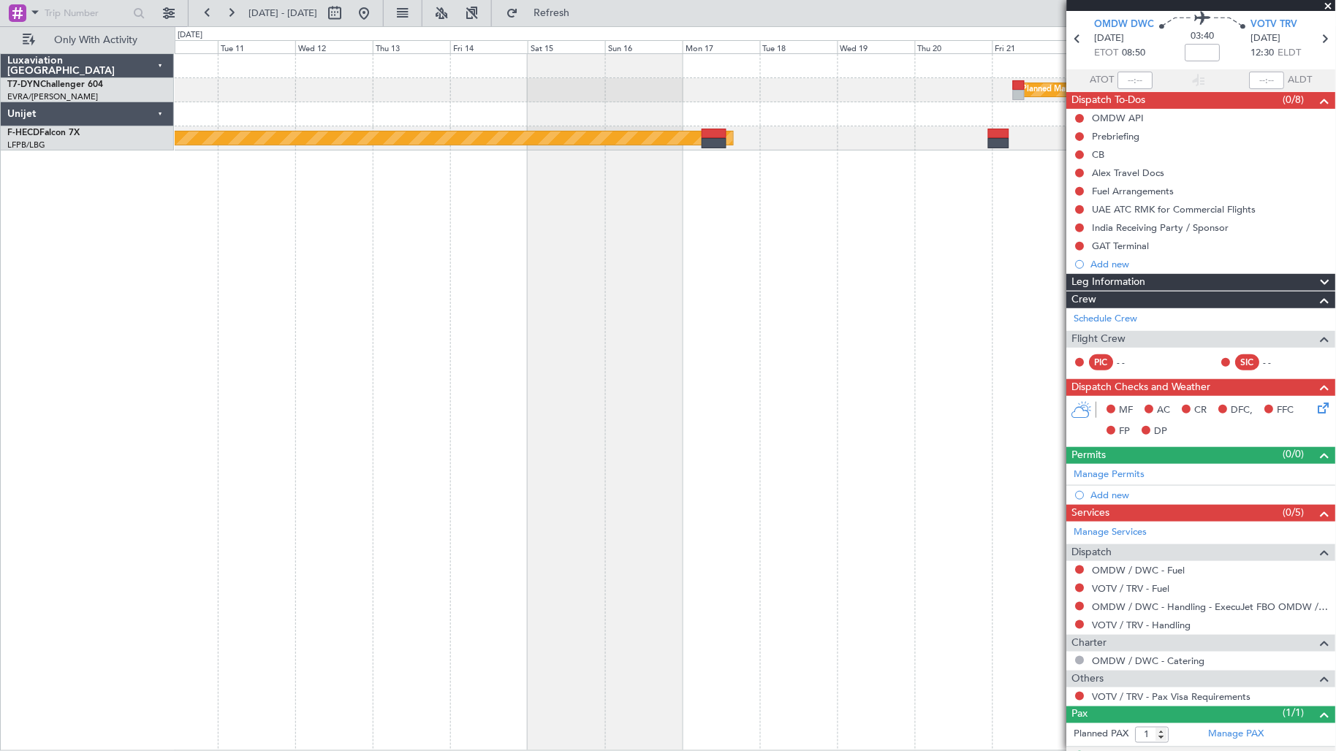
scroll to position [79, 0]
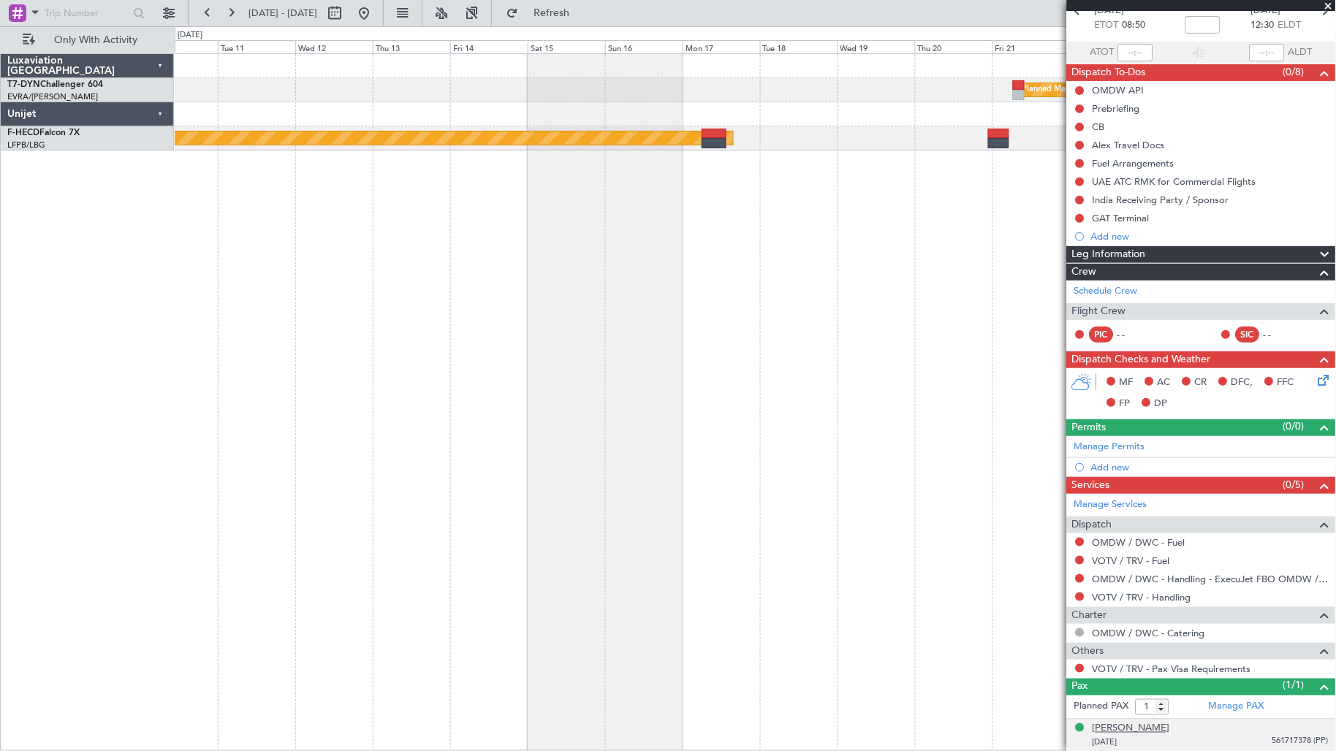
click at [1150, 733] on div "[PERSON_NAME]" at bounding box center [1131, 729] width 77 height 15
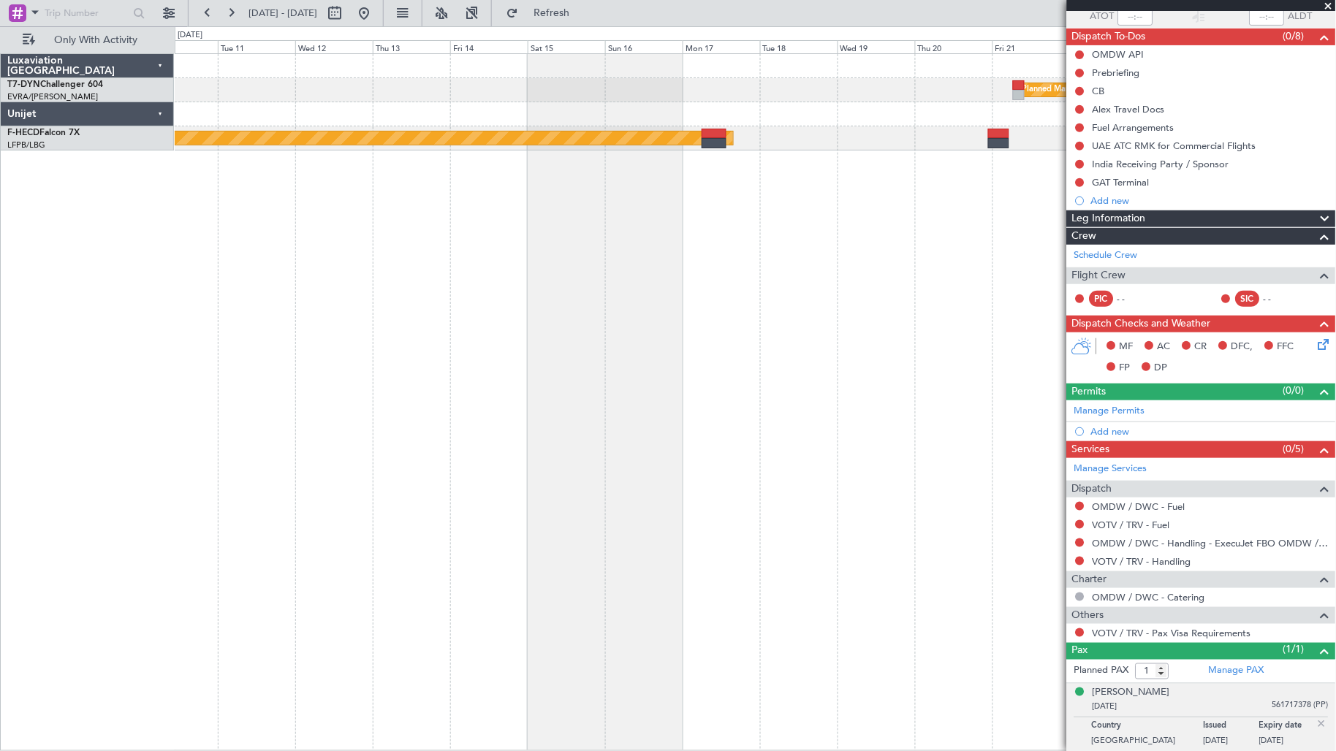
scroll to position [0, 0]
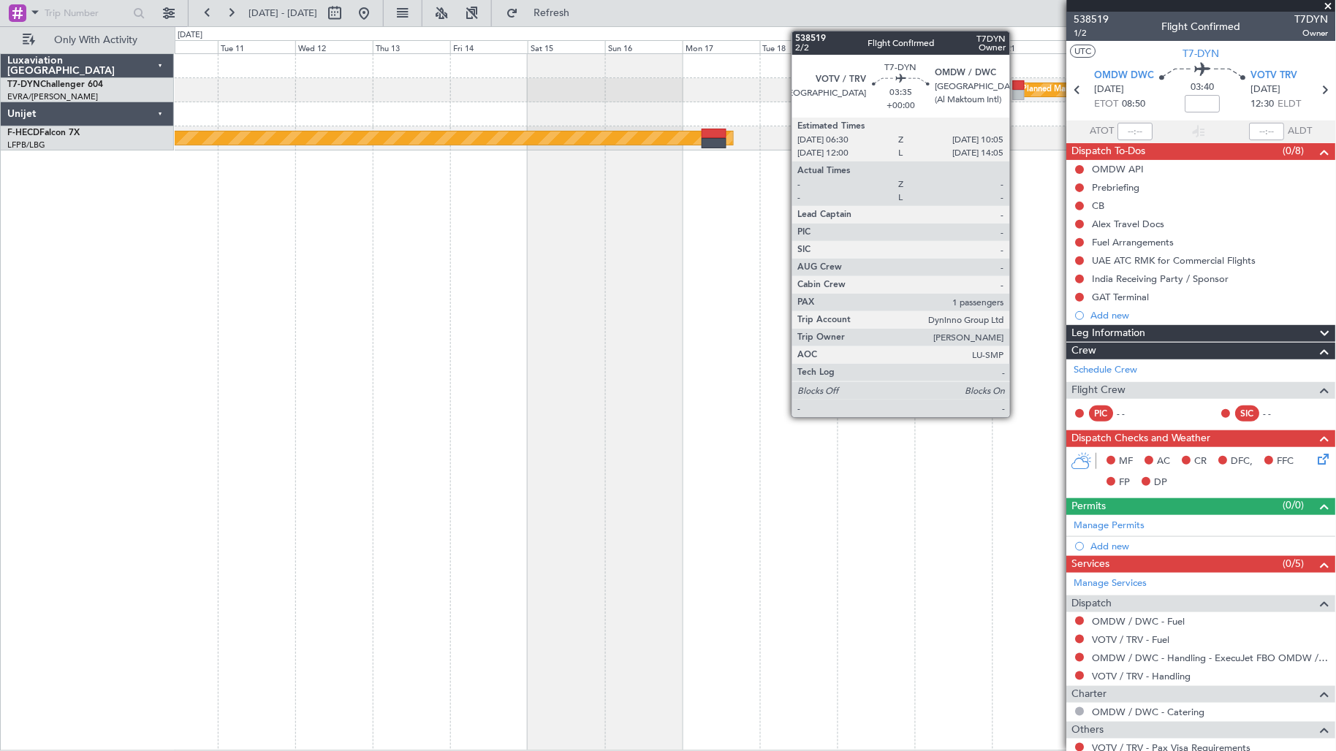
click at [1017, 84] on div at bounding box center [1019, 85] width 12 height 10
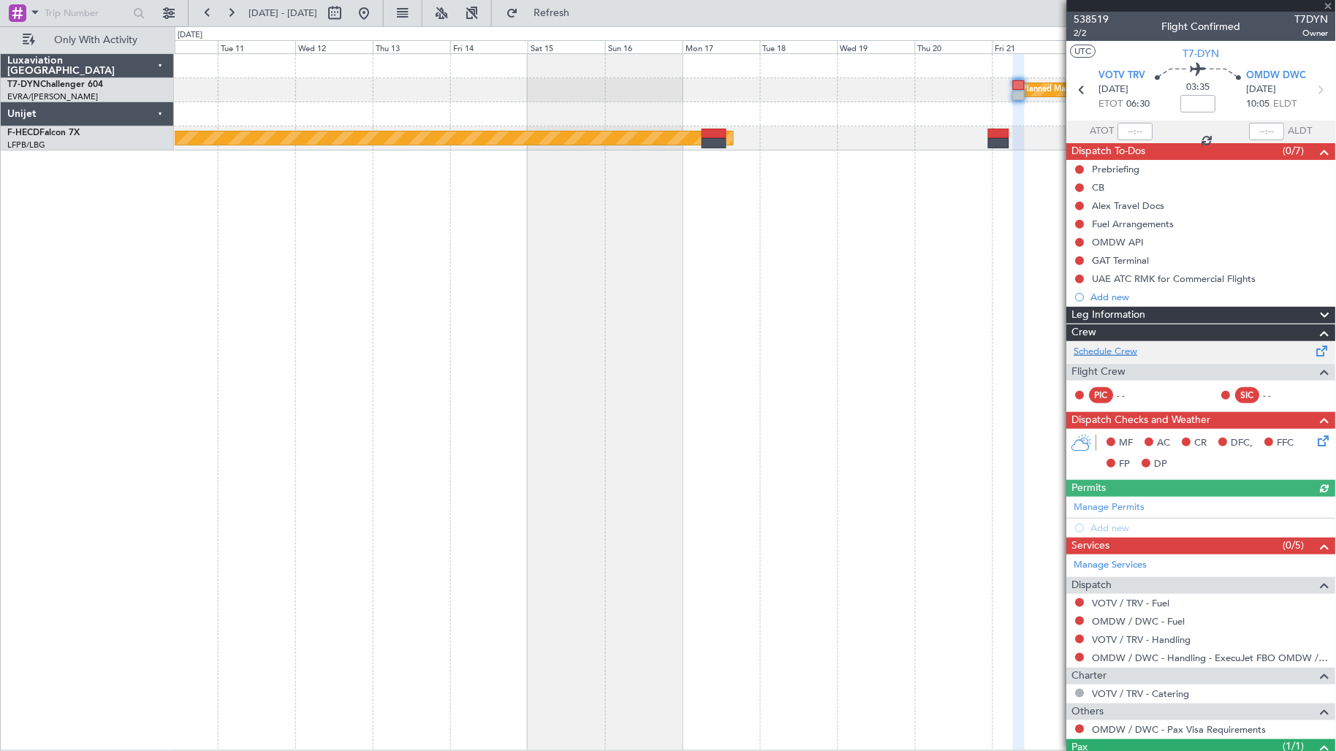
click at [1121, 351] on link "Schedule Crew" at bounding box center [1106, 352] width 64 height 15
click at [1158, 354] on div "Schedule Crew" at bounding box center [1201, 352] width 269 height 22
drag, startPoint x: 614, startPoint y: 16, endPoint x: 625, endPoint y: 24, distance: 13.6
click at [582, 16] on span "Refresh" at bounding box center [551, 13] width 61 height 10
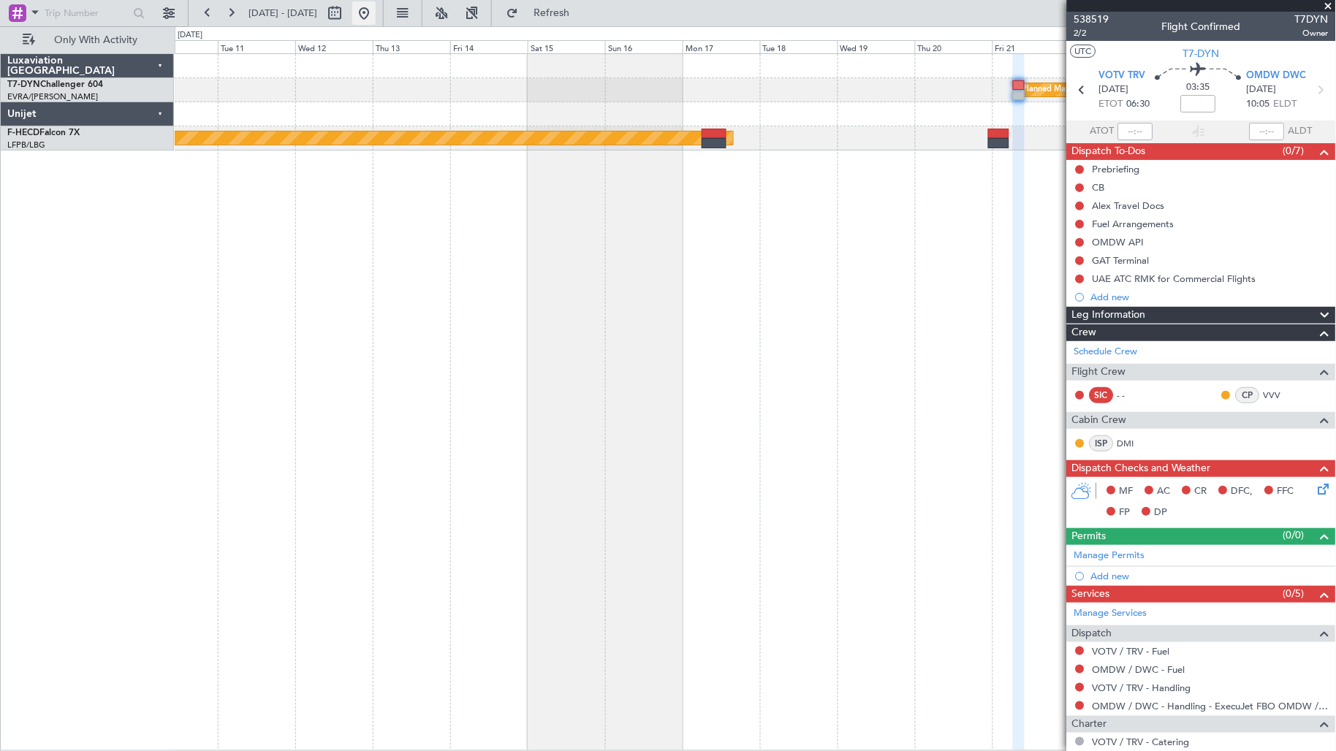
click at [376, 20] on button at bounding box center [363, 12] width 23 height 23
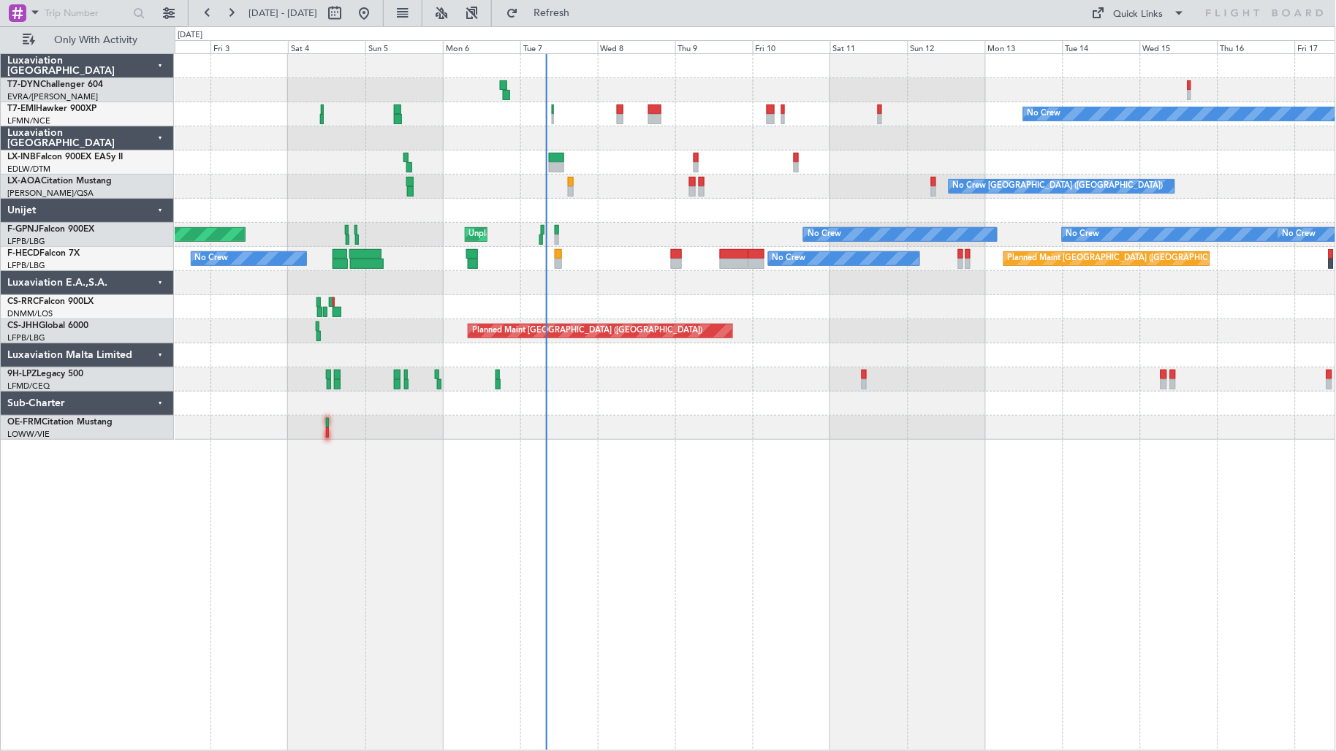
click at [382, 278] on div "No Crew No Crew [GEOGRAPHIC_DATA] ([GEOGRAPHIC_DATA]) No Crew [GEOGRAPHIC_DATA]…" at bounding box center [755, 247] width 1161 height 386
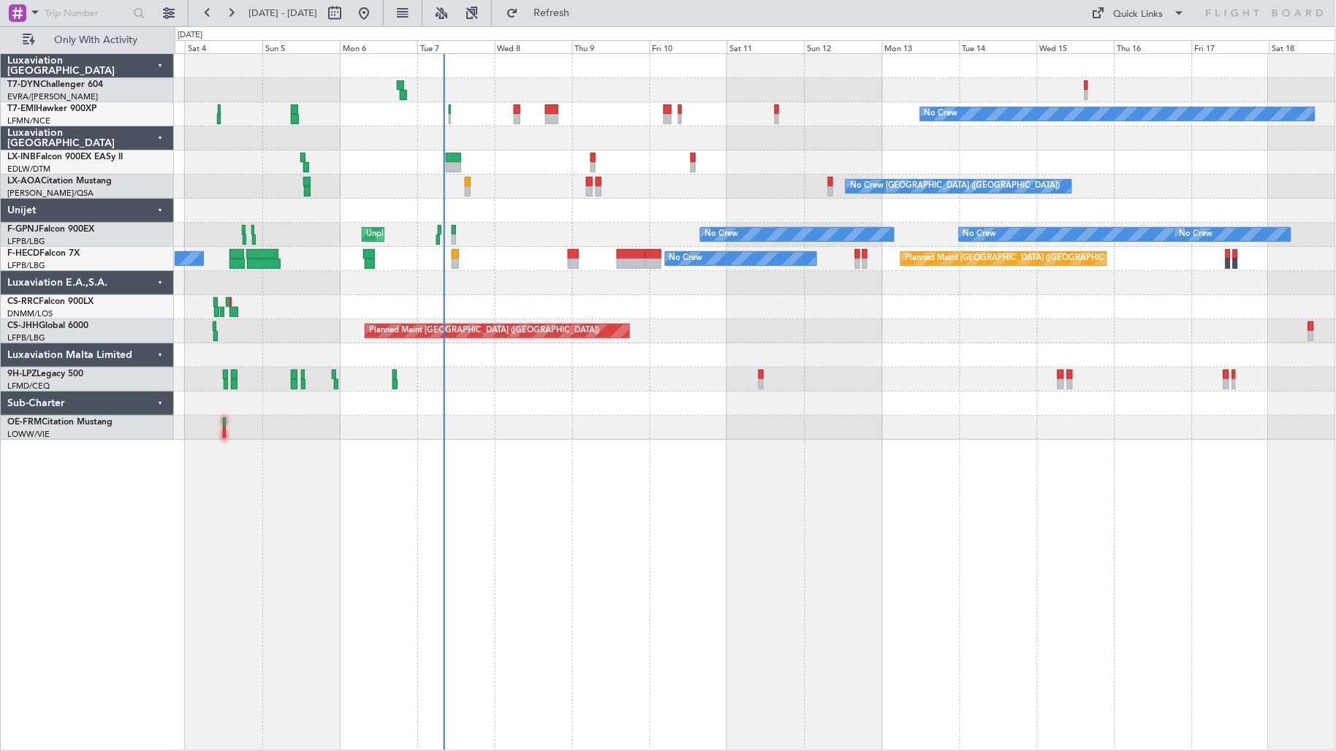
click at [463, 197] on div "No Crew [GEOGRAPHIC_DATA] ([GEOGRAPHIC_DATA]) Planned Maint [GEOGRAPHIC_DATA] N…" at bounding box center [755, 187] width 1161 height 24
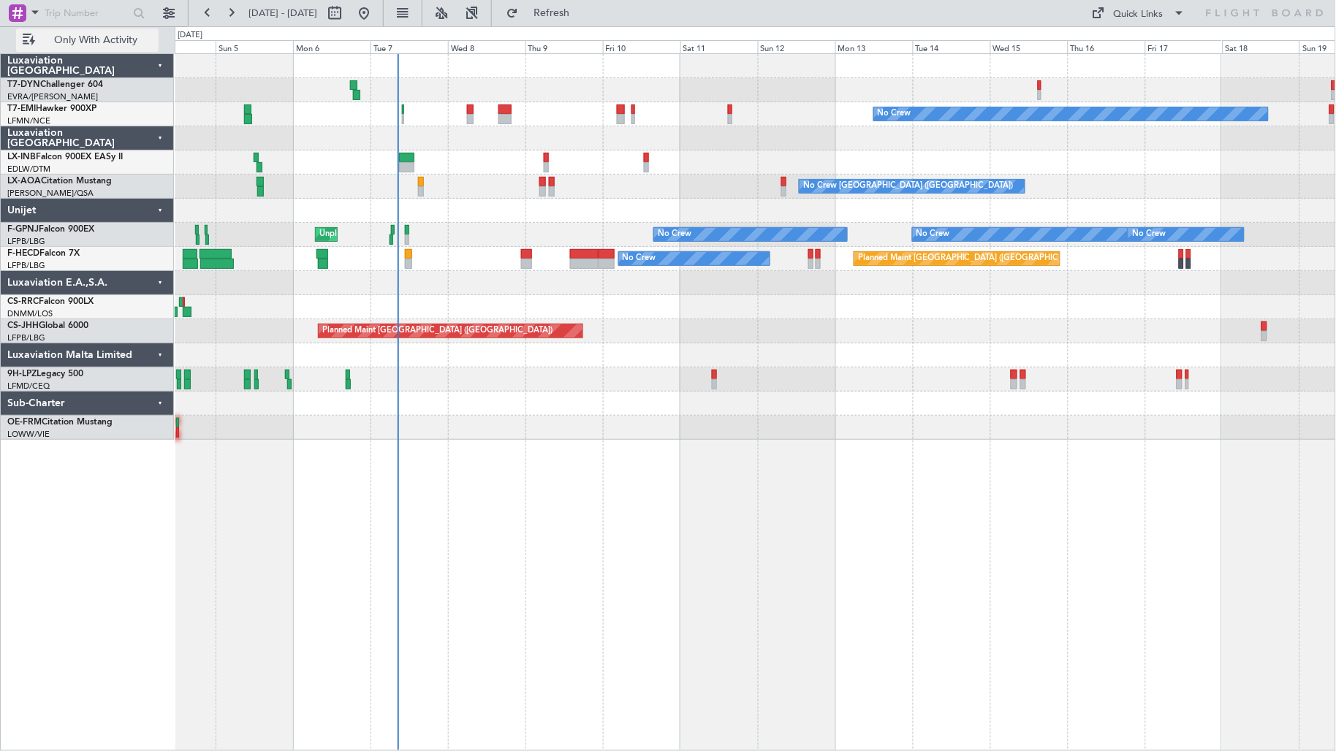
click at [85, 44] on span "Only With Activity" at bounding box center [96, 40] width 116 height 10
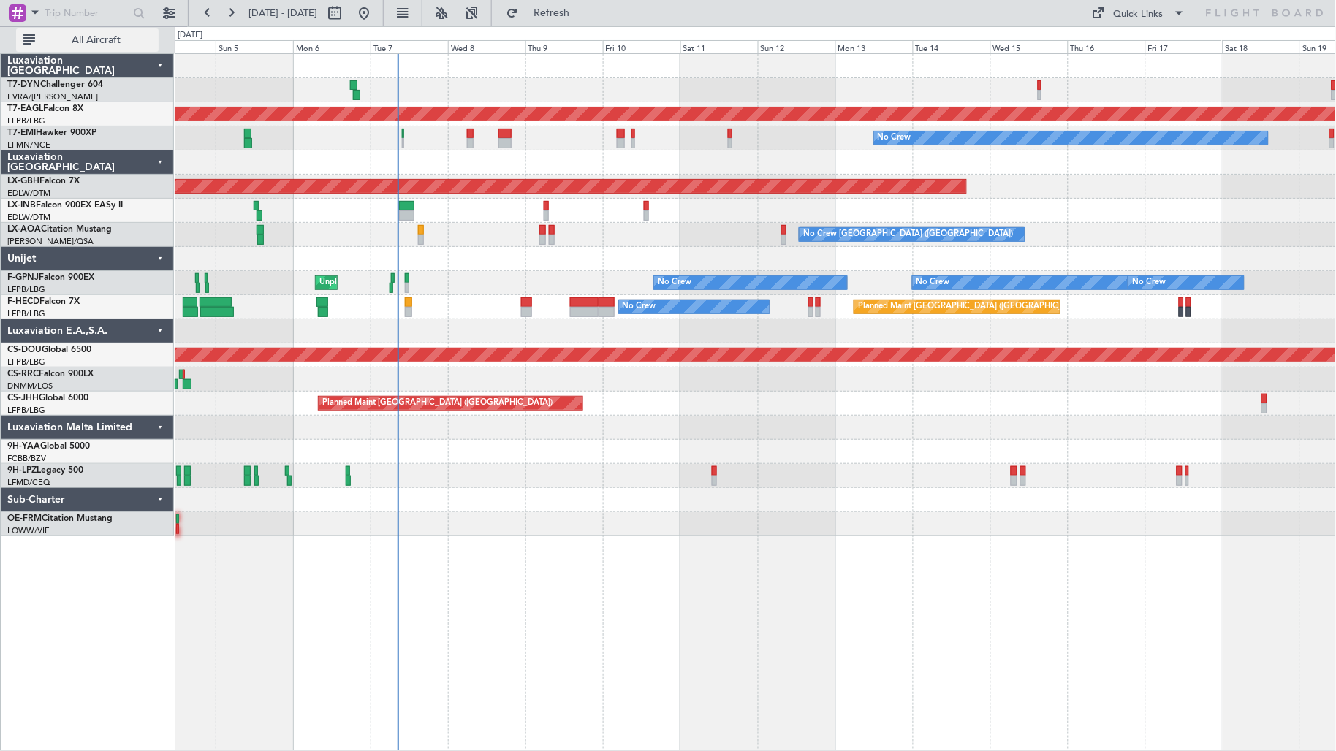
click at [115, 32] on button "All Aircraft" at bounding box center [87, 40] width 143 height 23
